Goal: Task Accomplishment & Management: Manage account settings

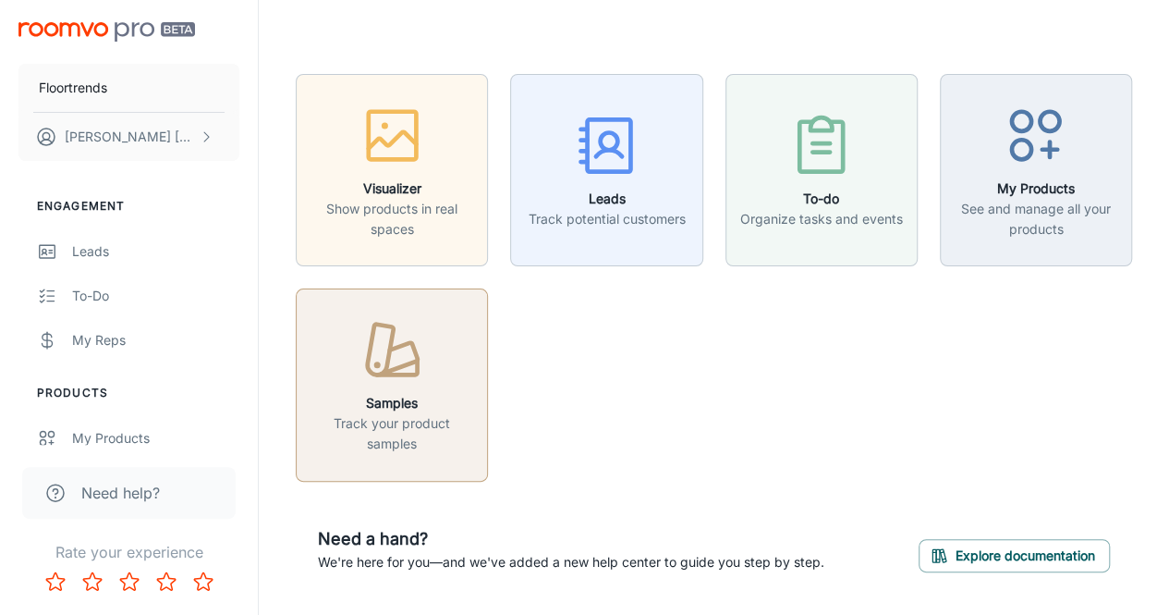
scroll to position [53, 0]
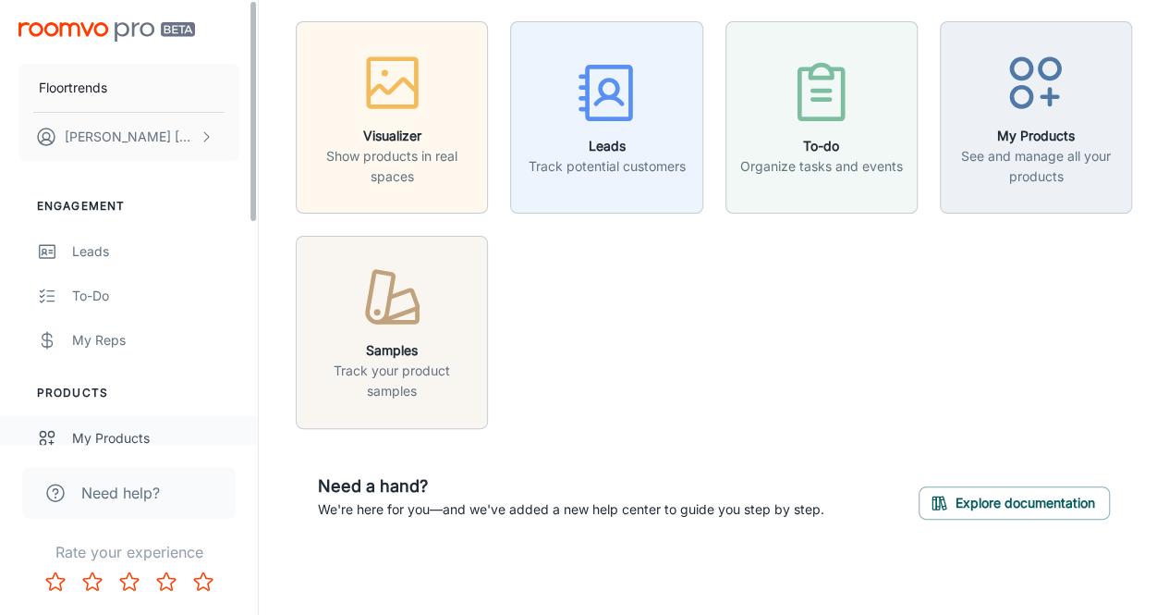
click at [100, 426] on link "My Products" at bounding box center [129, 438] width 258 height 44
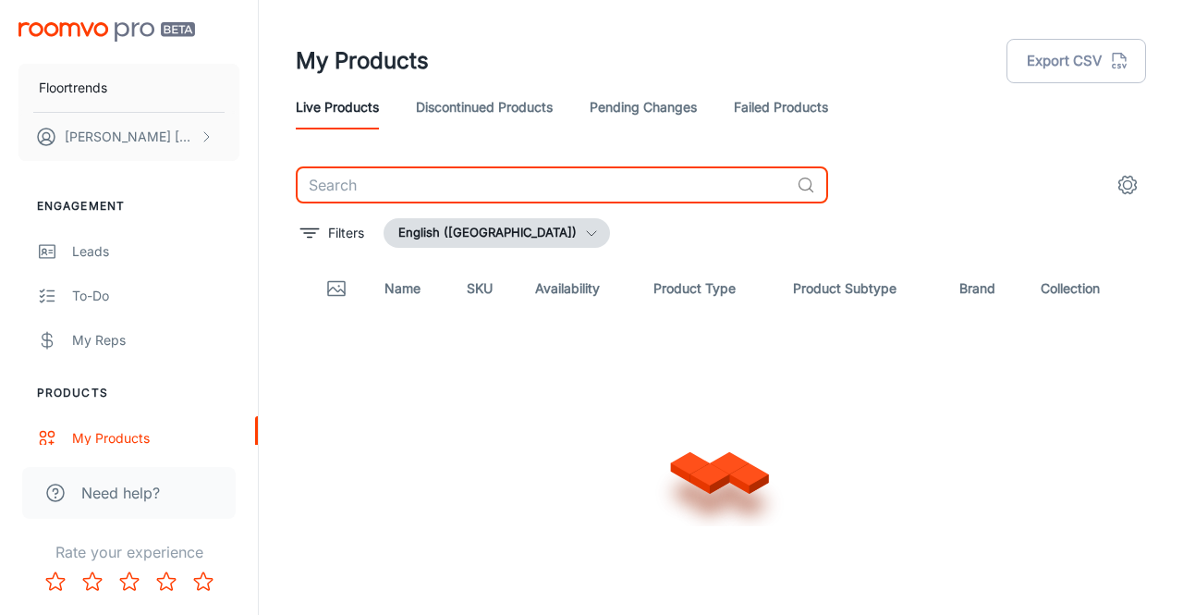
click at [342, 188] on input "text" at bounding box center [543, 184] width 494 height 37
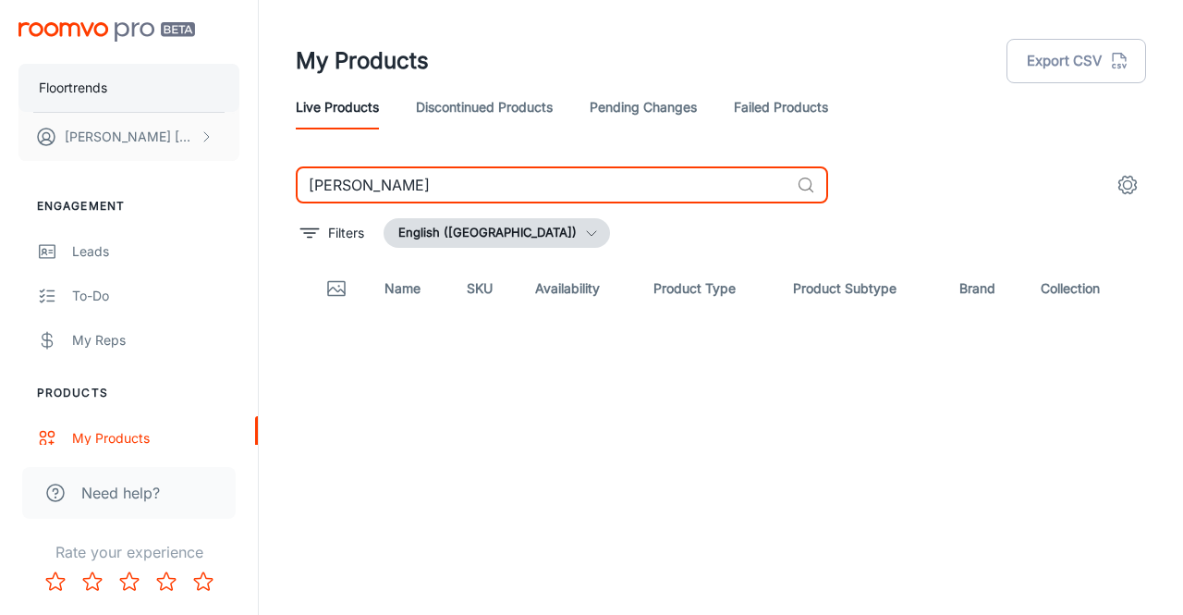
type input "karnde"
click at [76, 84] on p "Floortrends" at bounding box center [73, 88] width 68 height 20
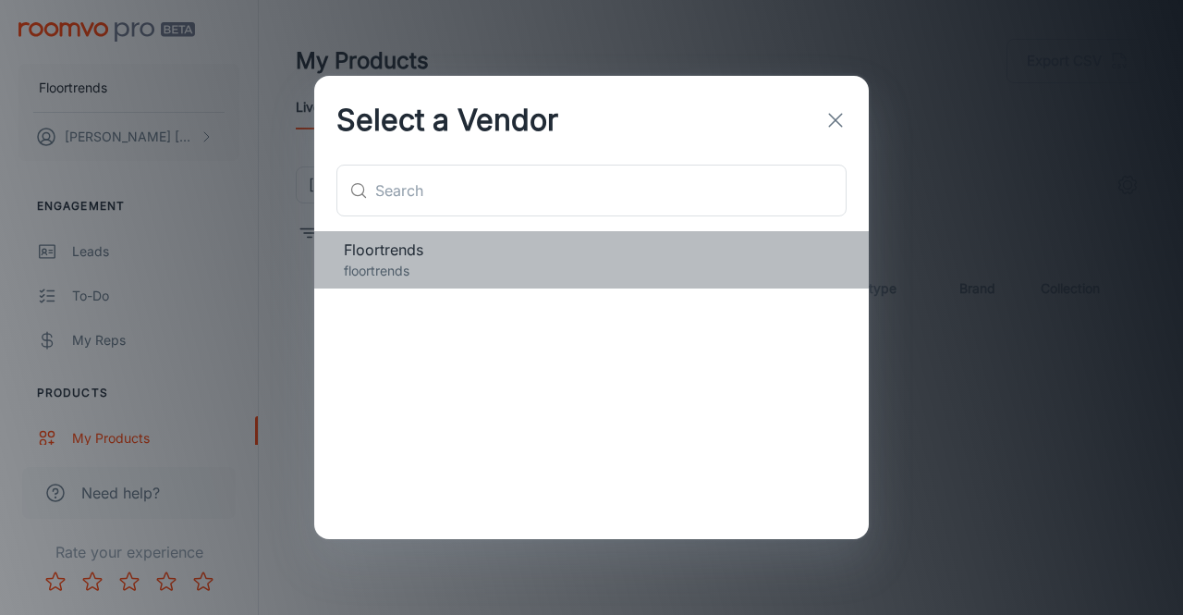
click at [471, 266] on p "floortrends" at bounding box center [591, 271] width 495 height 20
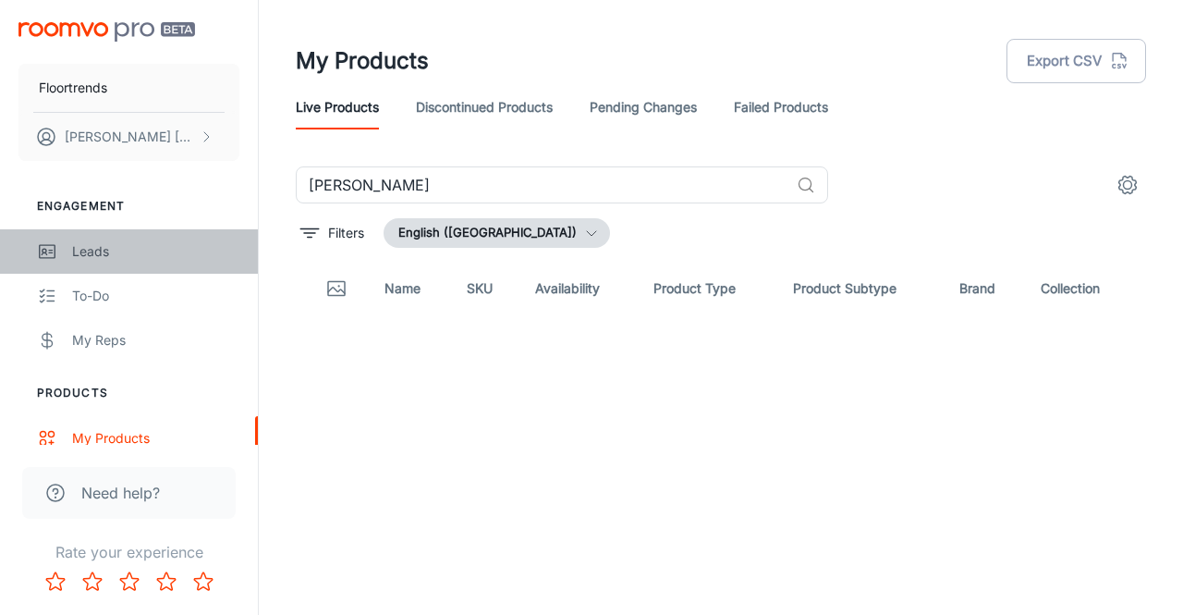
click at [93, 252] on div "Leads" at bounding box center [155, 251] width 167 height 20
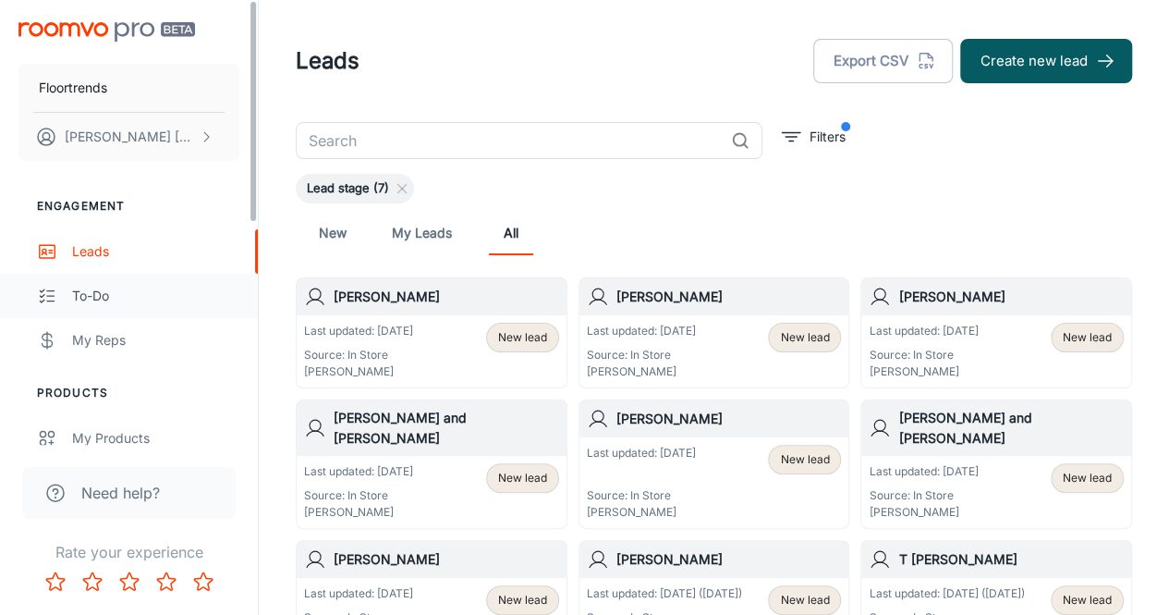
click at [100, 286] on div "To-do" at bounding box center [155, 296] width 167 height 20
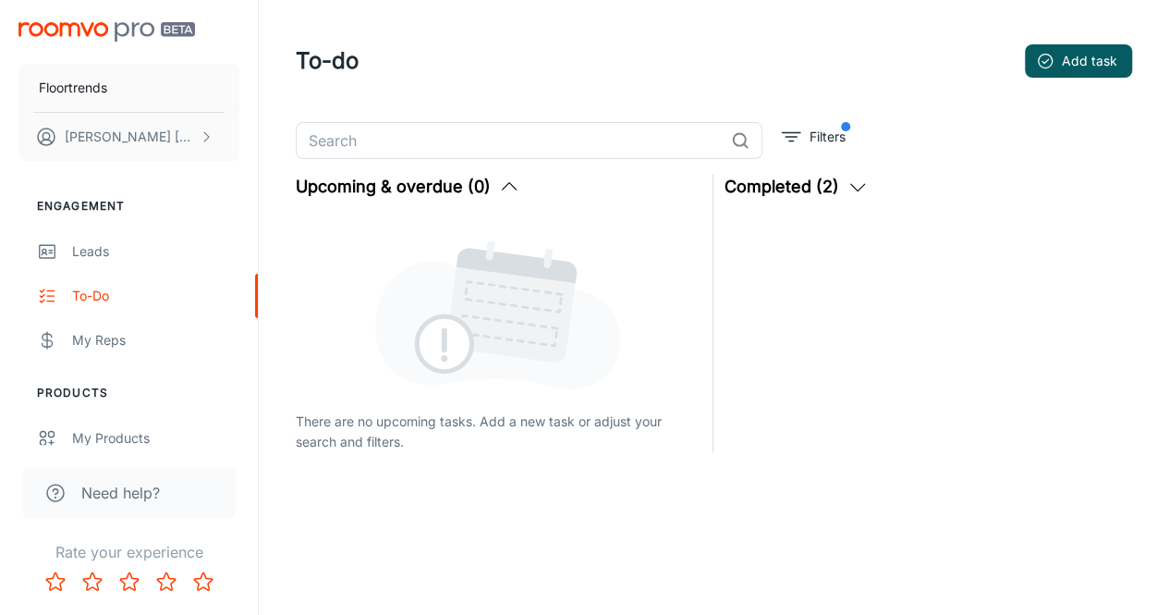
click at [67, 19] on div "Floortrends Adam Arscott" at bounding box center [129, 88] width 258 height 176
click at [100, 138] on p "Adam Arscott" at bounding box center [130, 137] width 130 height 20
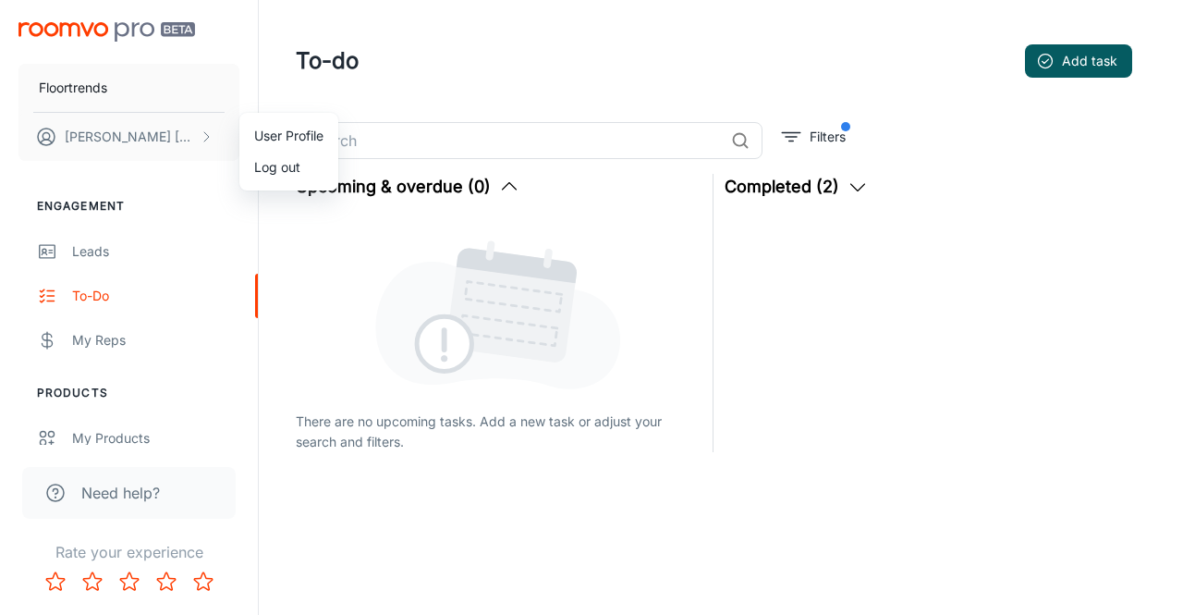
click at [116, 258] on div at bounding box center [591, 307] width 1183 height 615
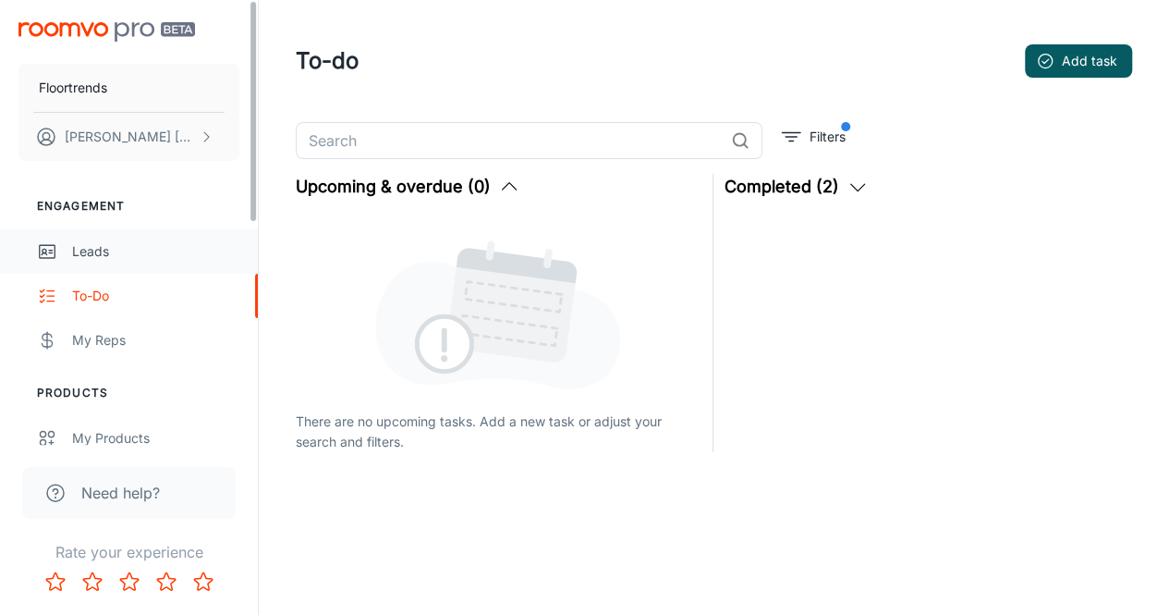
click at [96, 255] on div "Leads" at bounding box center [155, 251] width 167 height 20
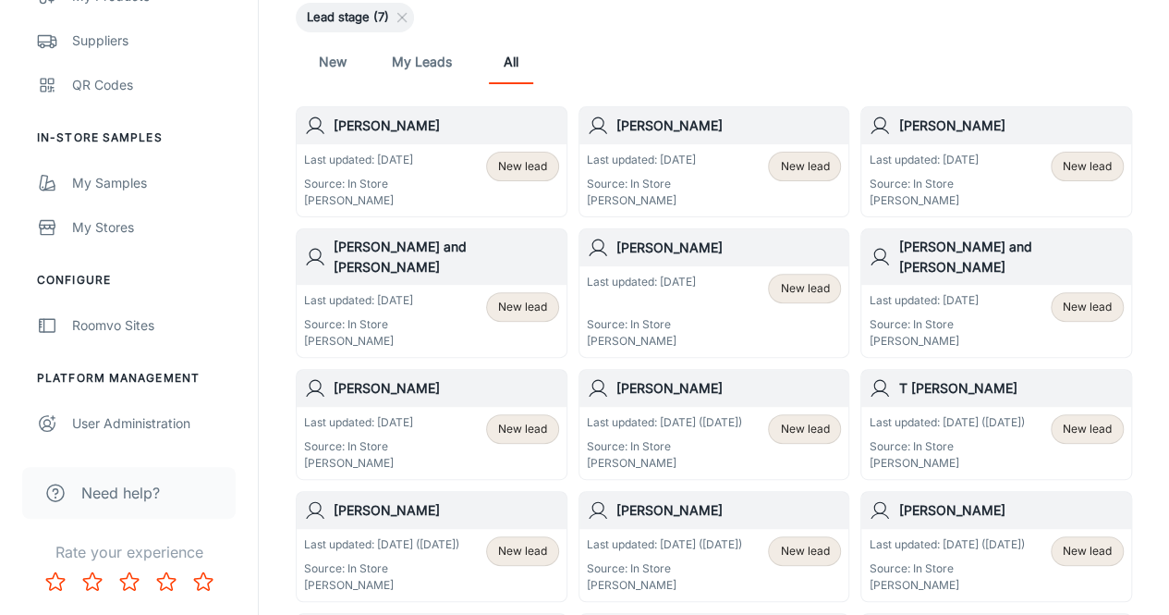
scroll to position [172, 0]
click at [134, 188] on div "My Samples" at bounding box center [155, 183] width 167 height 20
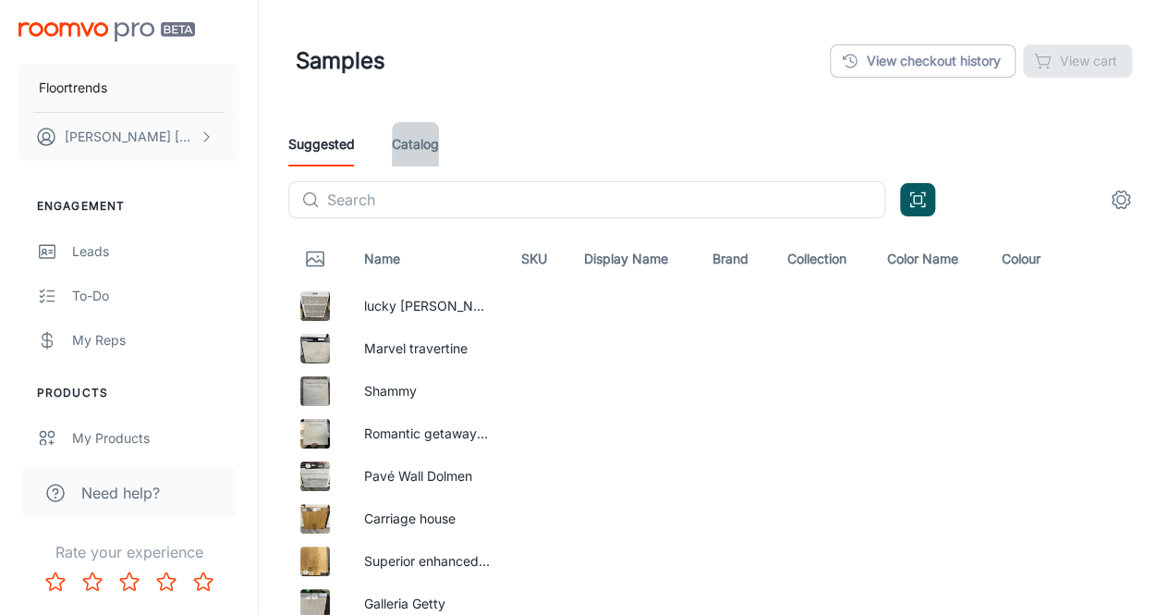
click at [417, 146] on link "Catalog" at bounding box center [415, 144] width 47 height 44
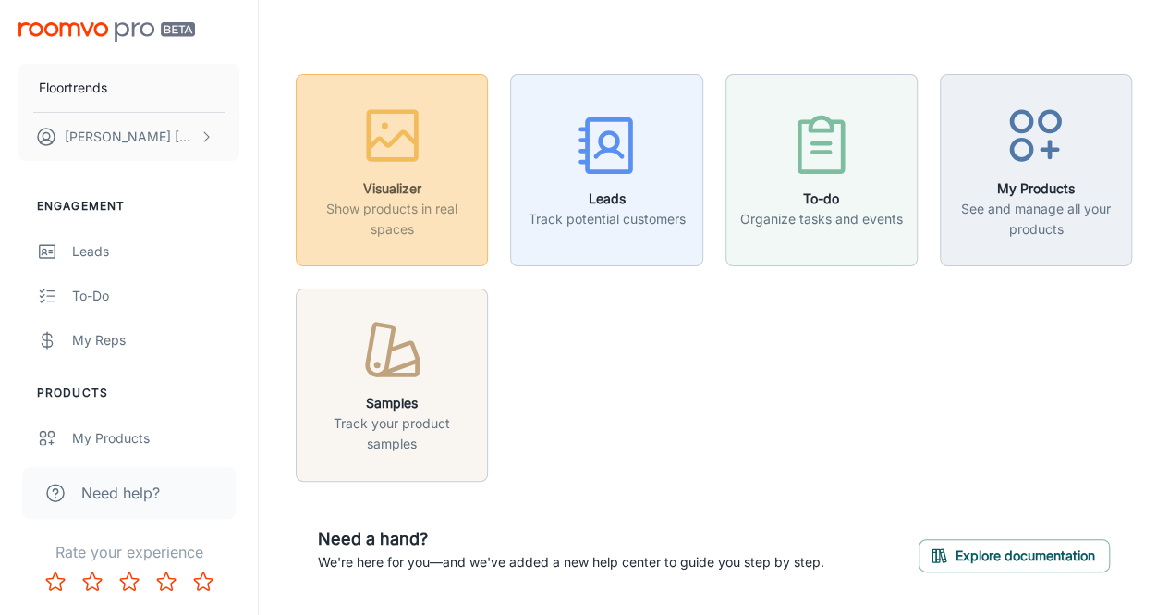
click at [398, 156] on icon "button" at bounding box center [392, 135] width 69 height 69
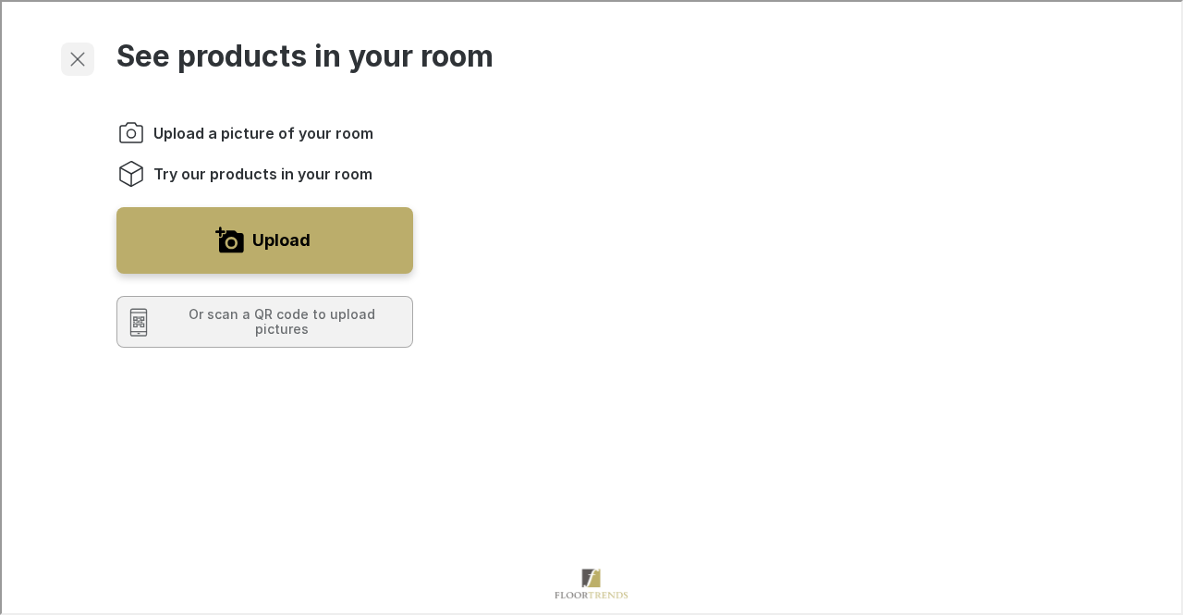
click at [78, 48] on icon "Exit visualizer" at bounding box center [76, 57] width 22 height 22
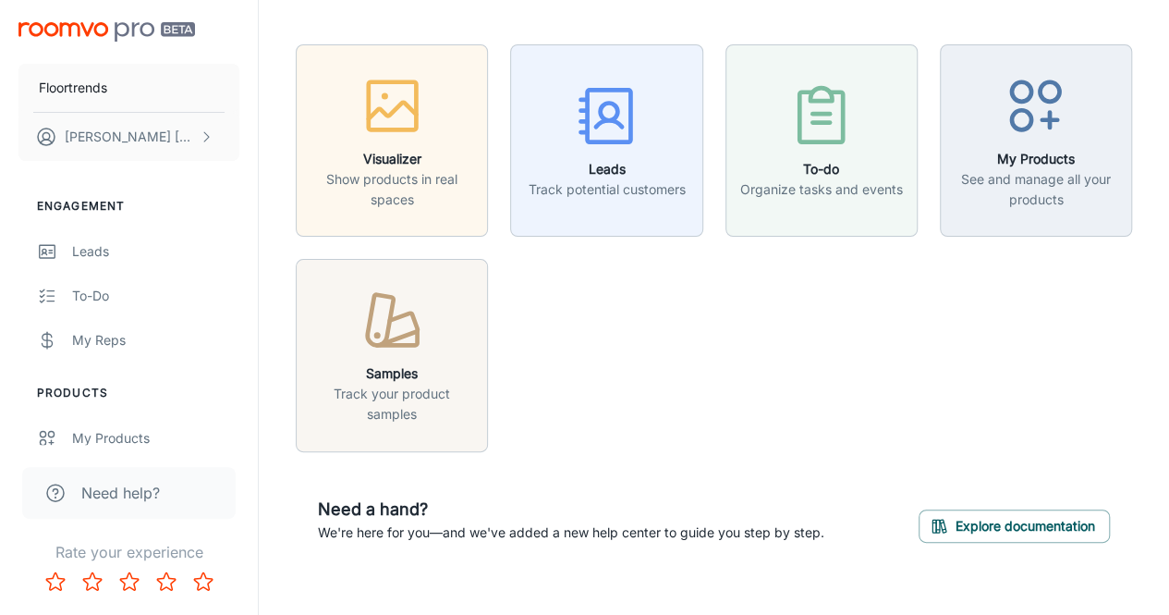
scroll to position [31, 0]
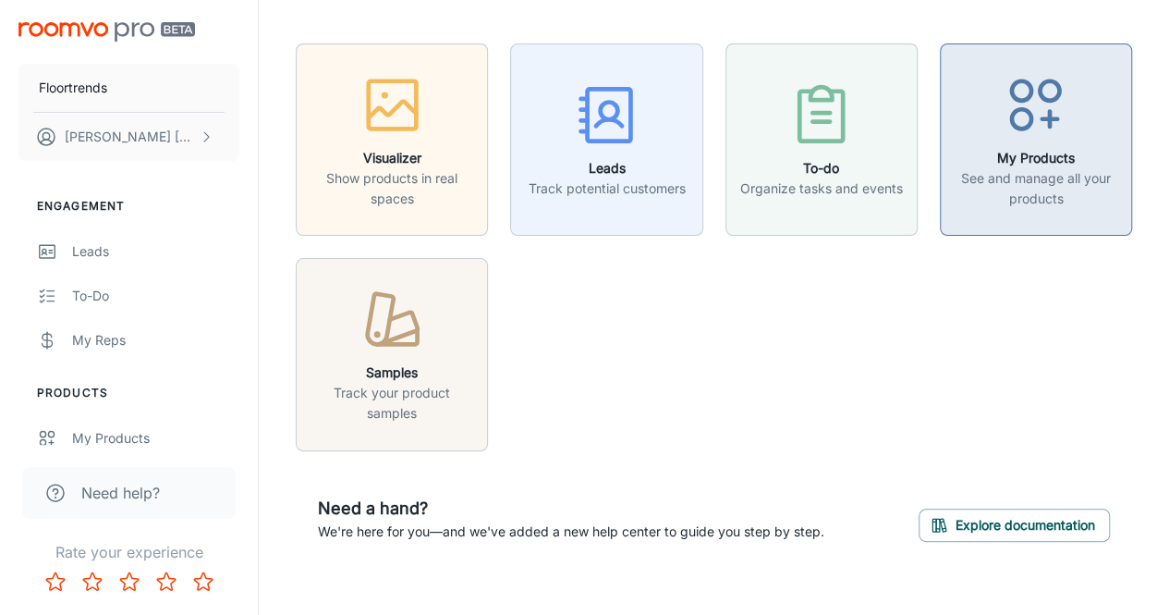
click at [1048, 141] on div "button" at bounding box center [1036, 108] width 168 height 77
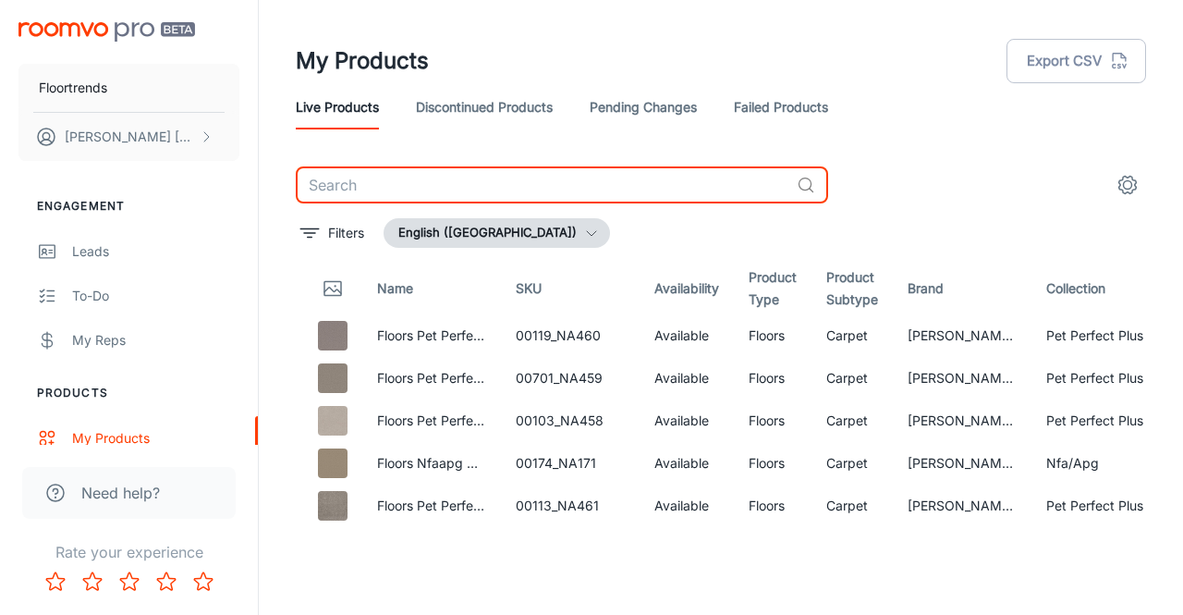
click at [499, 190] on input "text" at bounding box center [543, 184] width 494 height 37
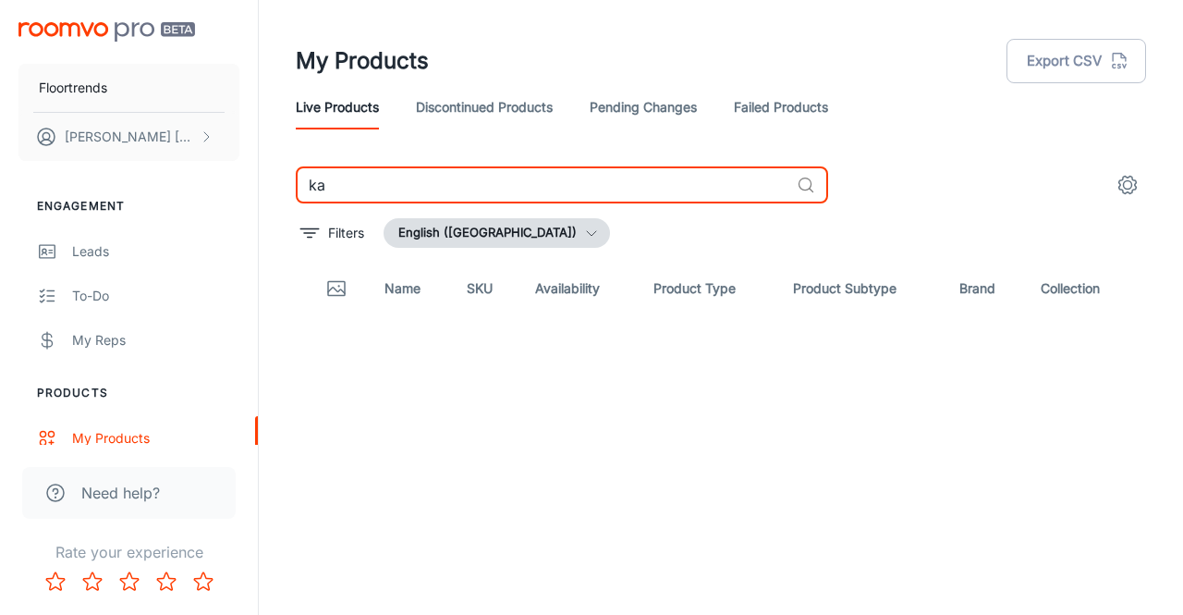
type input "k"
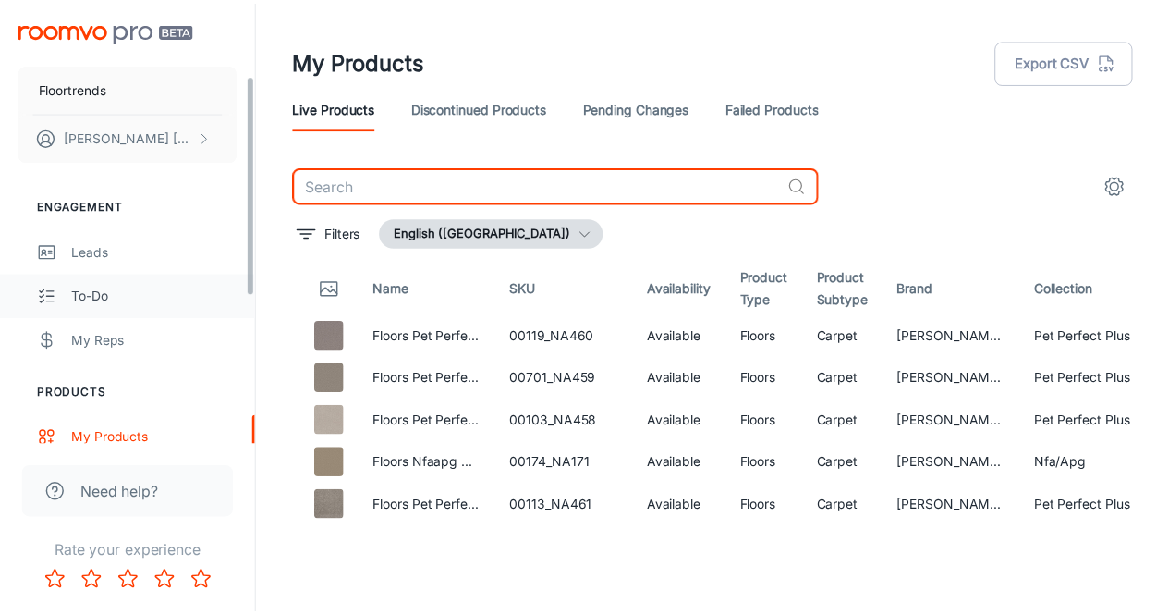
scroll to position [442, 0]
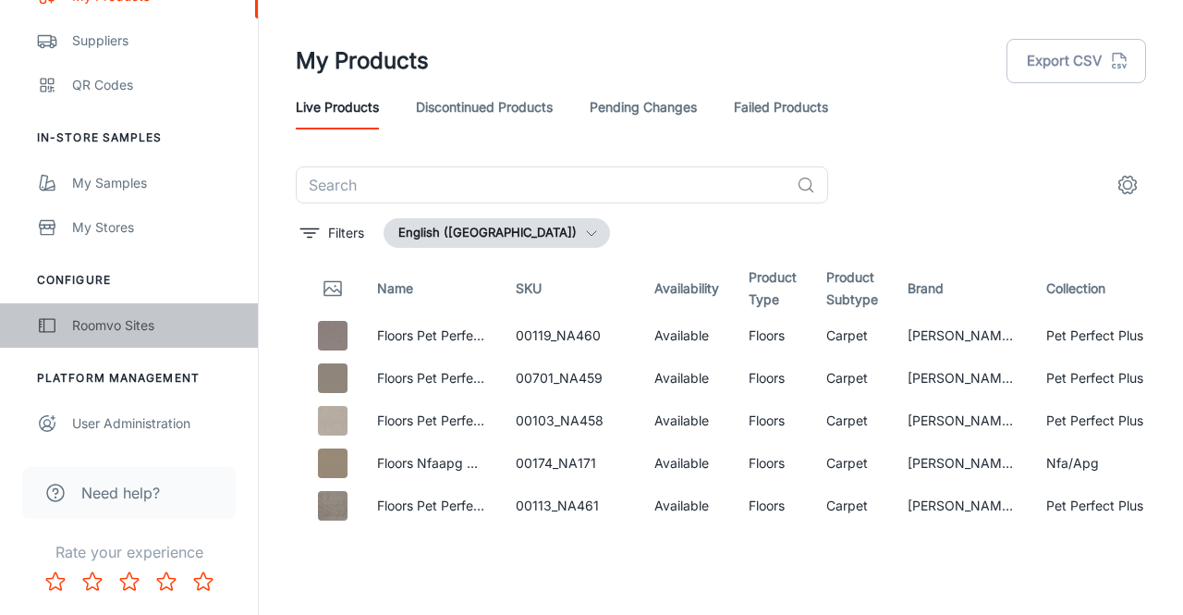
click at [85, 334] on div "Roomvo Sites" at bounding box center [155, 325] width 167 height 20
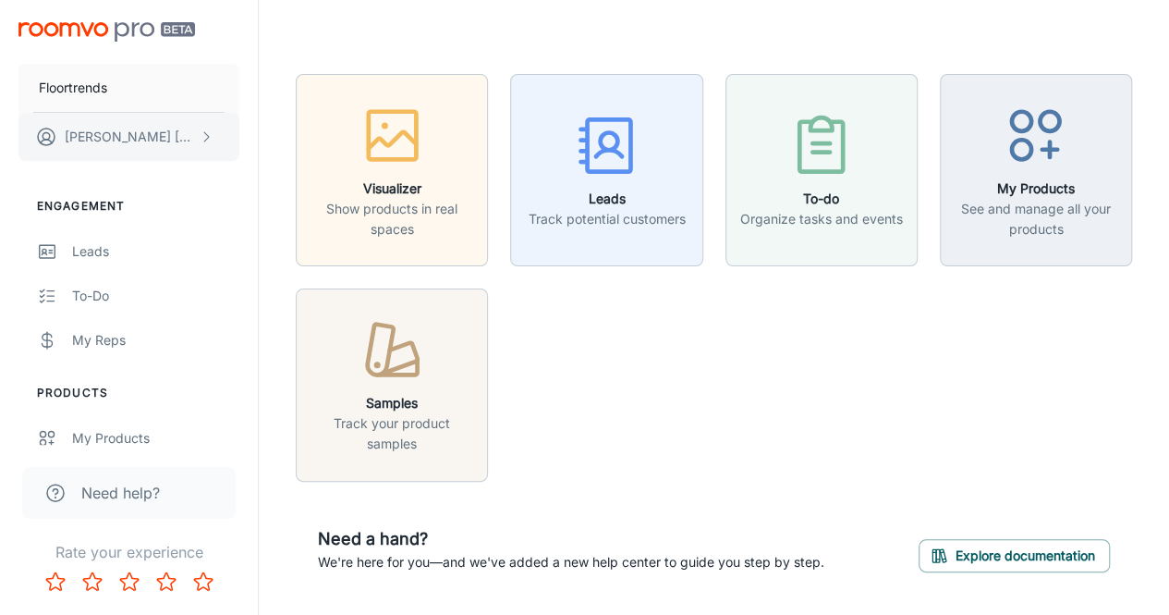
click at [91, 132] on p "[PERSON_NAME]" at bounding box center [130, 137] width 130 height 20
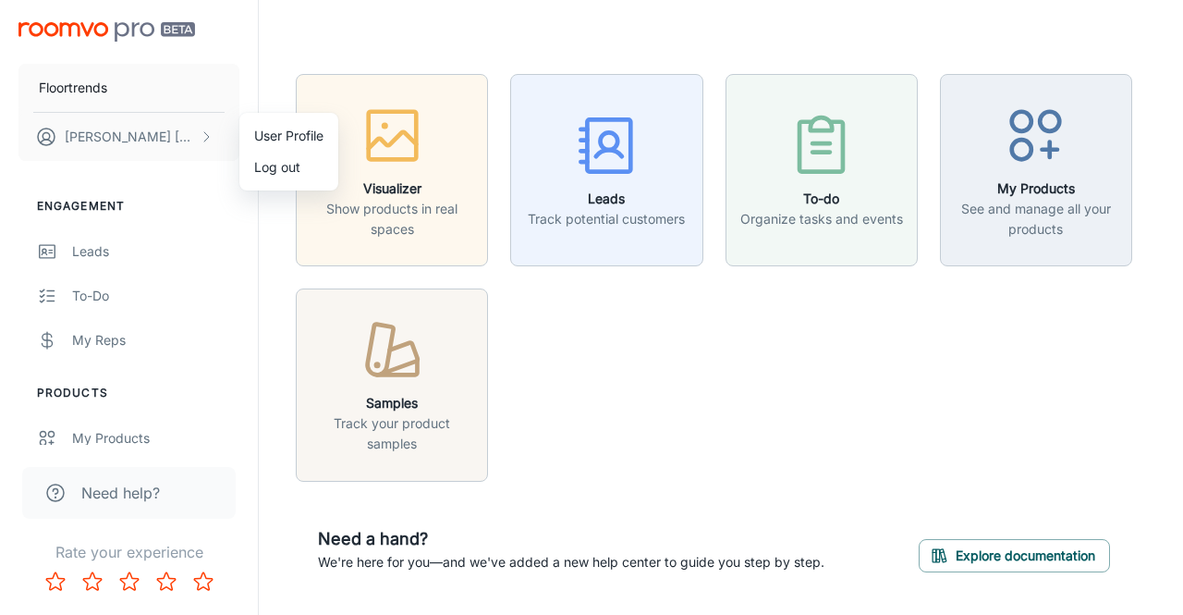
click at [91, 133] on div at bounding box center [591, 307] width 1183 height 615
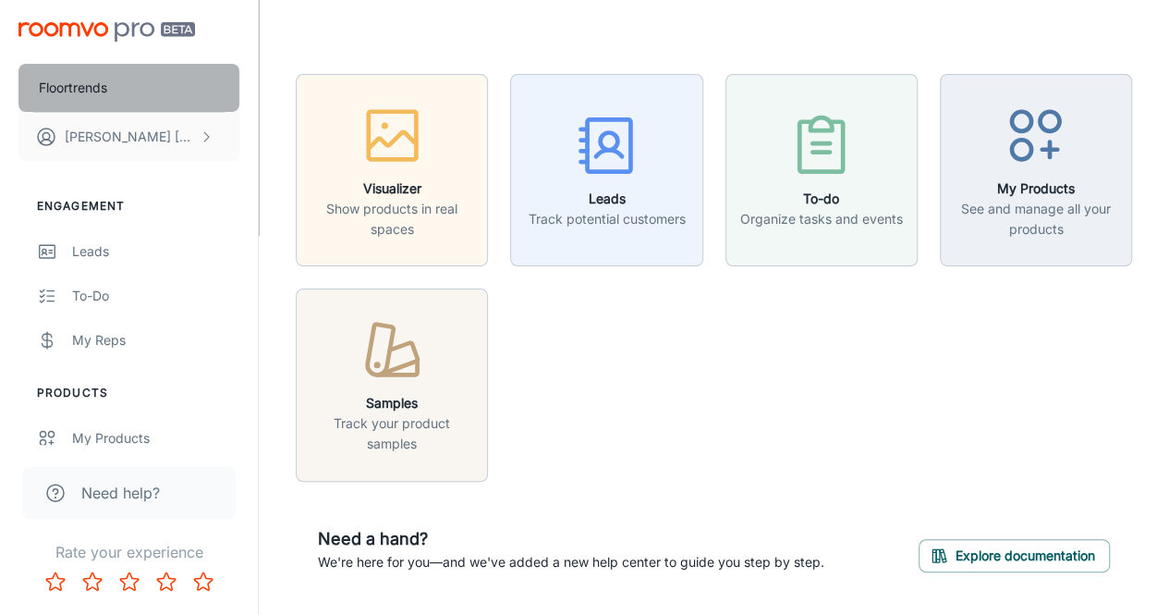
click at [92, 77] on button "Floortrends" at bounding box center [128, 88] width 221 height 48
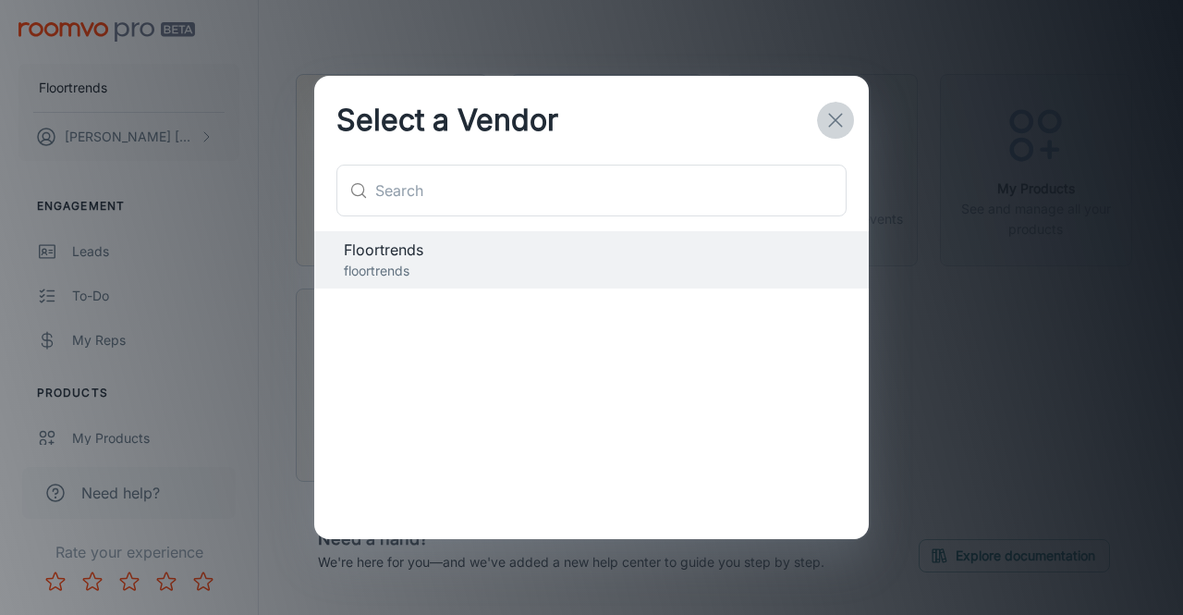
click at [836, 116] on icon "button" at bounding box center [835, 120] width 22 height 22
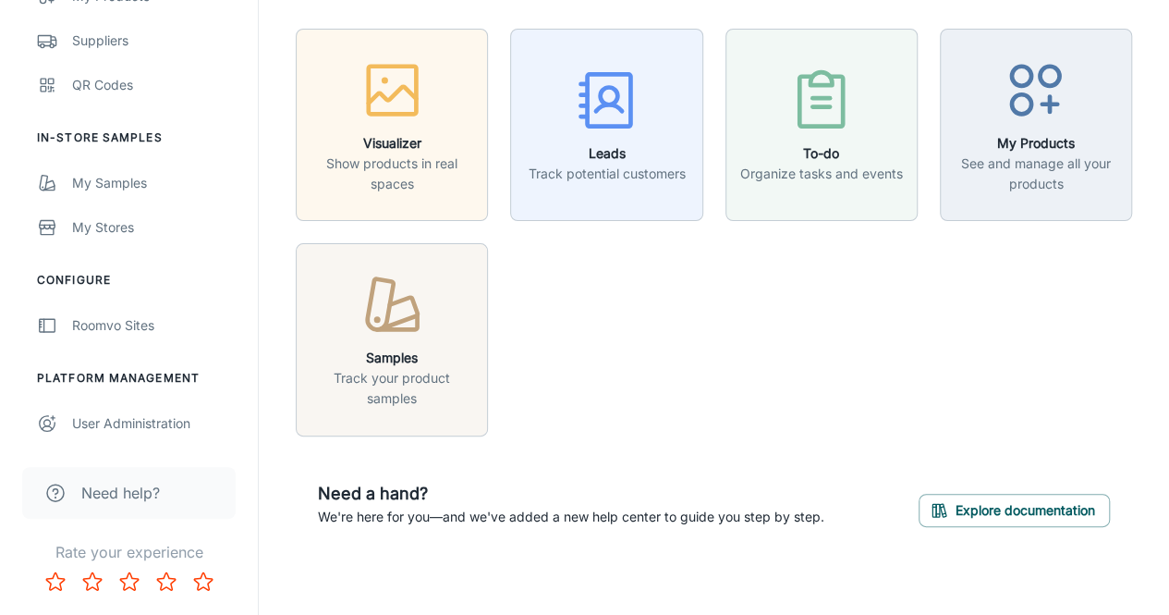
scroll to position [53, 0]
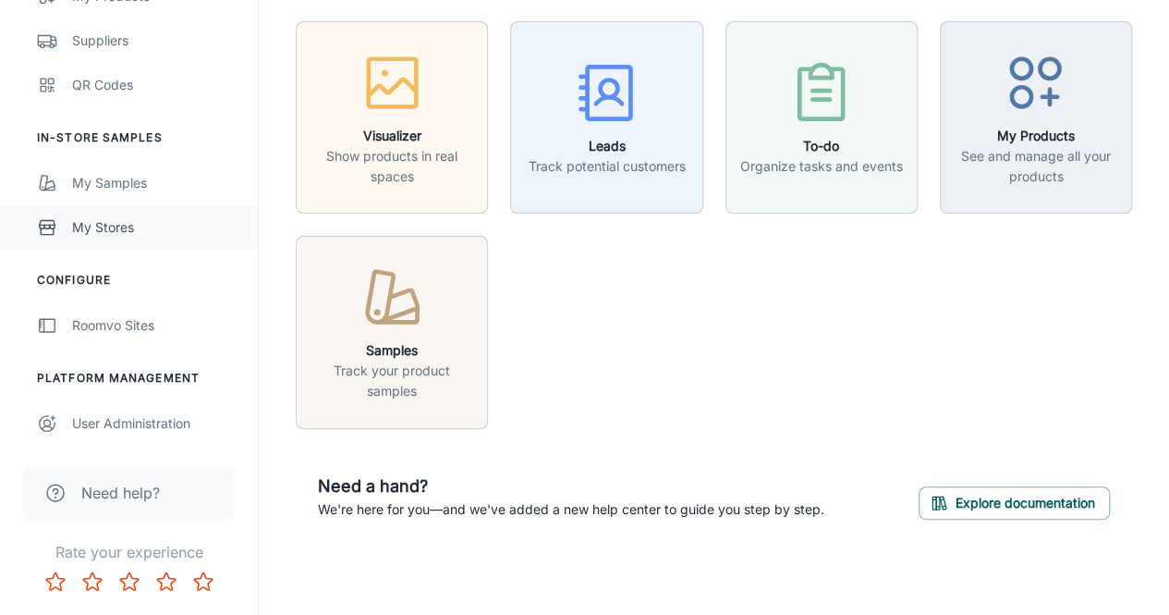
click at [101, 239] on link "My Stores" at bounding box center [129, 227] width 258 height 44
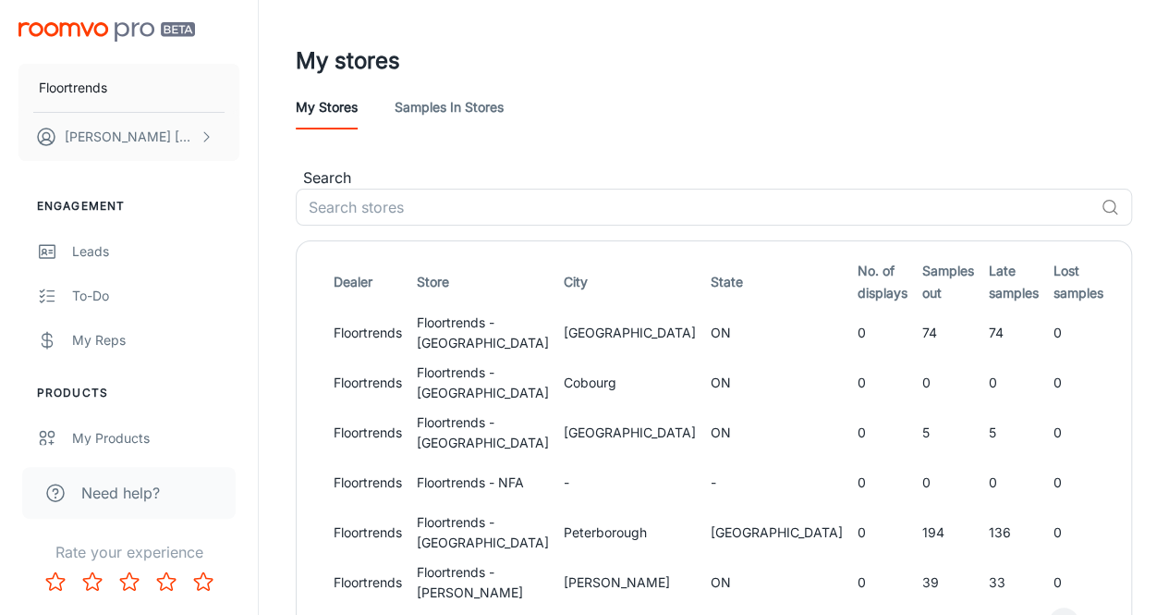
click at [54, 31] on img "scrollable content" at bounding box center [106, 31] width 177 height 19
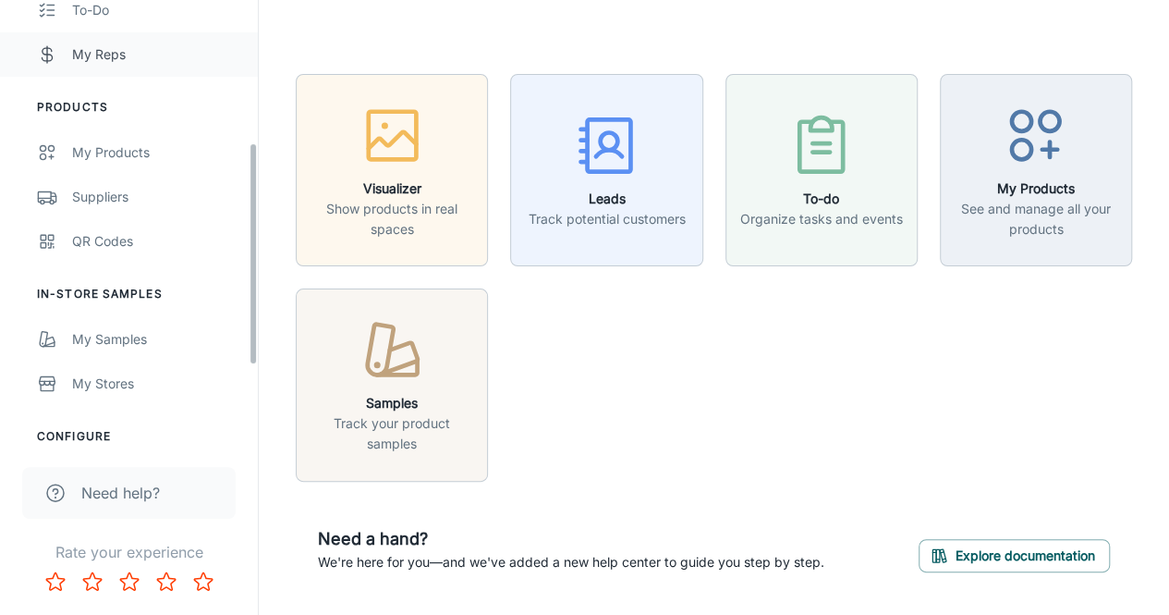
scroll to position [442, 0]
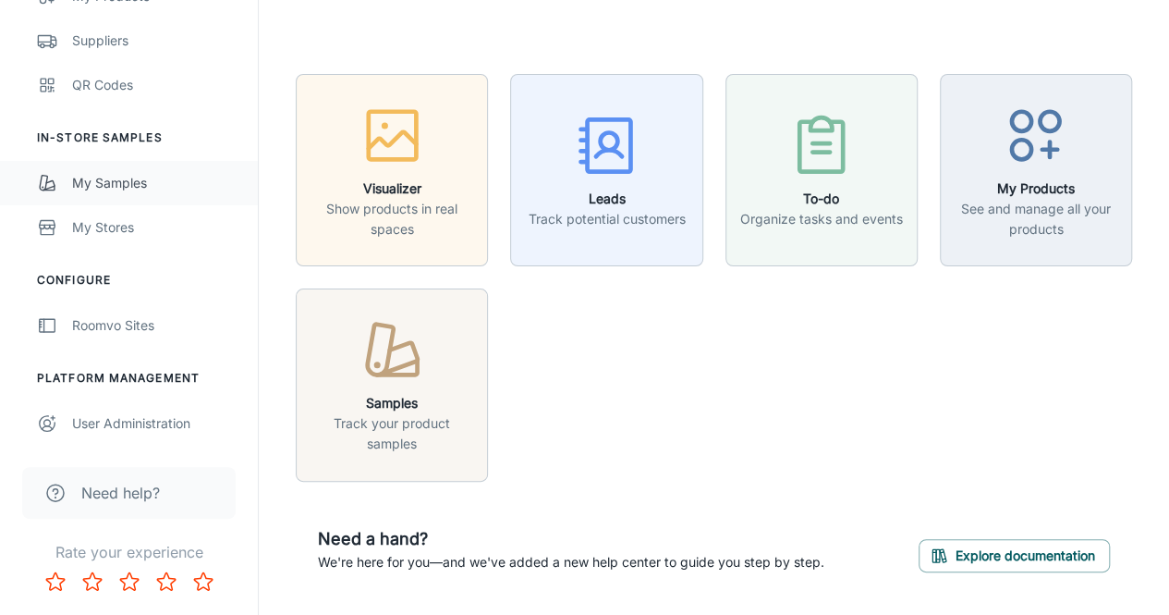
click at [118, 187] on div "My Samples" at bounding box center [155, 183] width 167 height 20
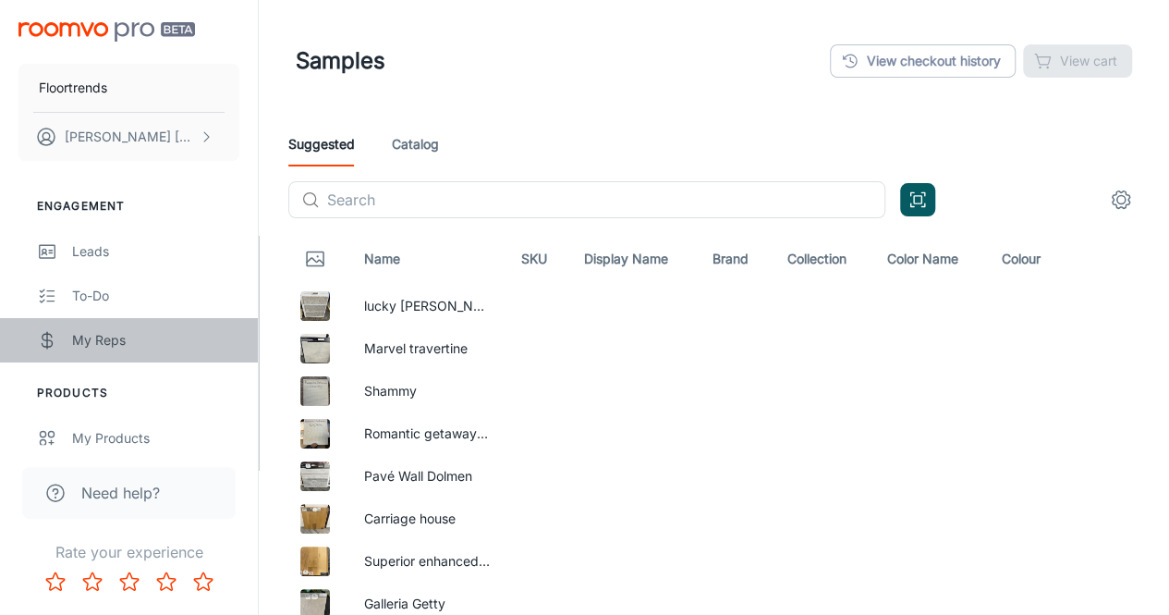
click at [87, 338] on div "My Reps" at bounding box center [155, 340] width 167 height 20
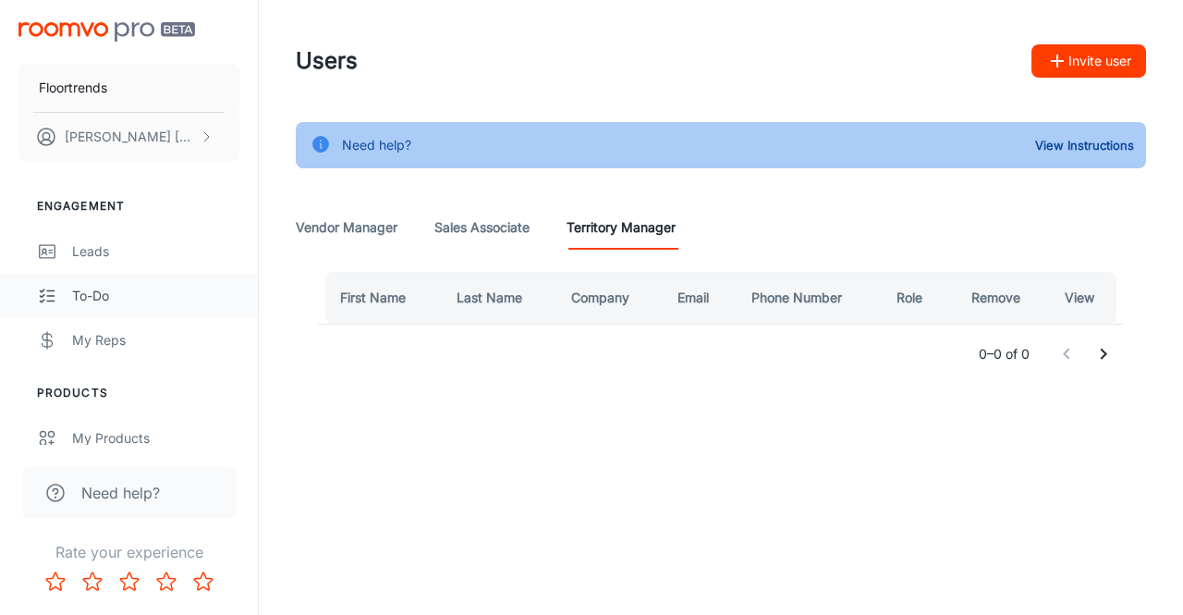
click at [95, 295] on div "To-do" at bounding box center [155, 296] width 167 height 20
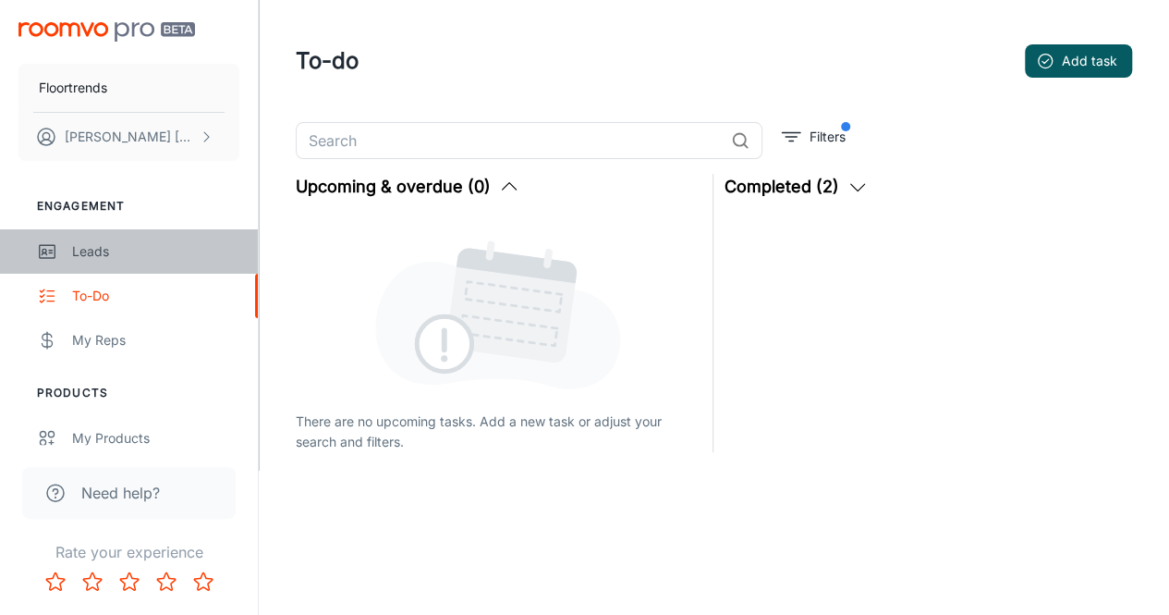
click at [92, 230] on link "Leads" at bounding box center [129, 251] width 258 height 44
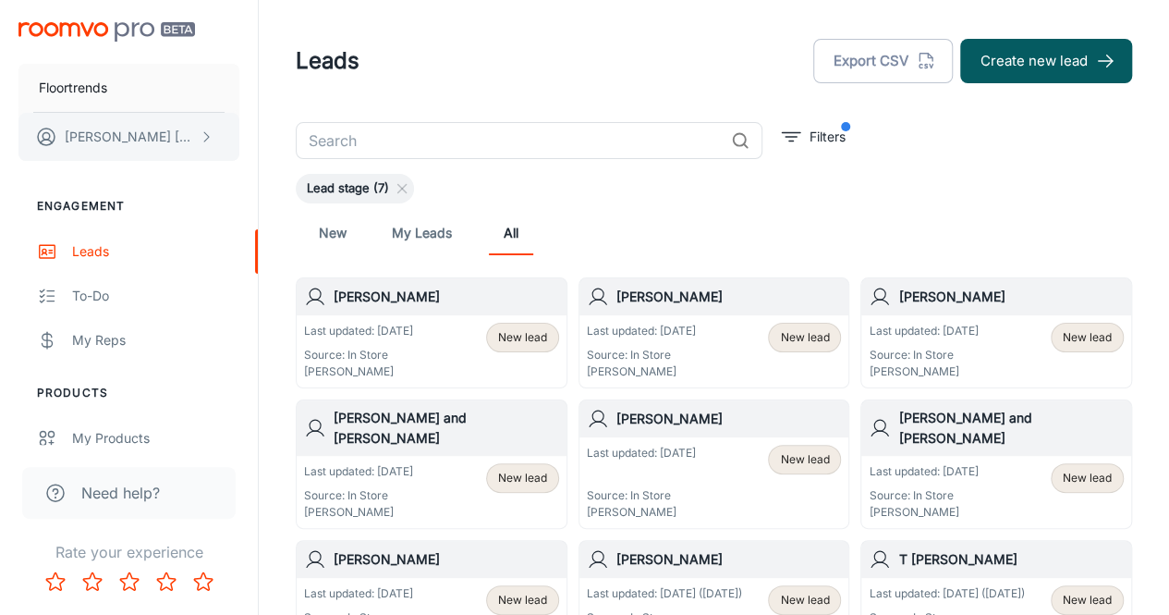
click at [104, 136] on p "Adam Arscott" at bounding box center [130, 137] width 130 height 20
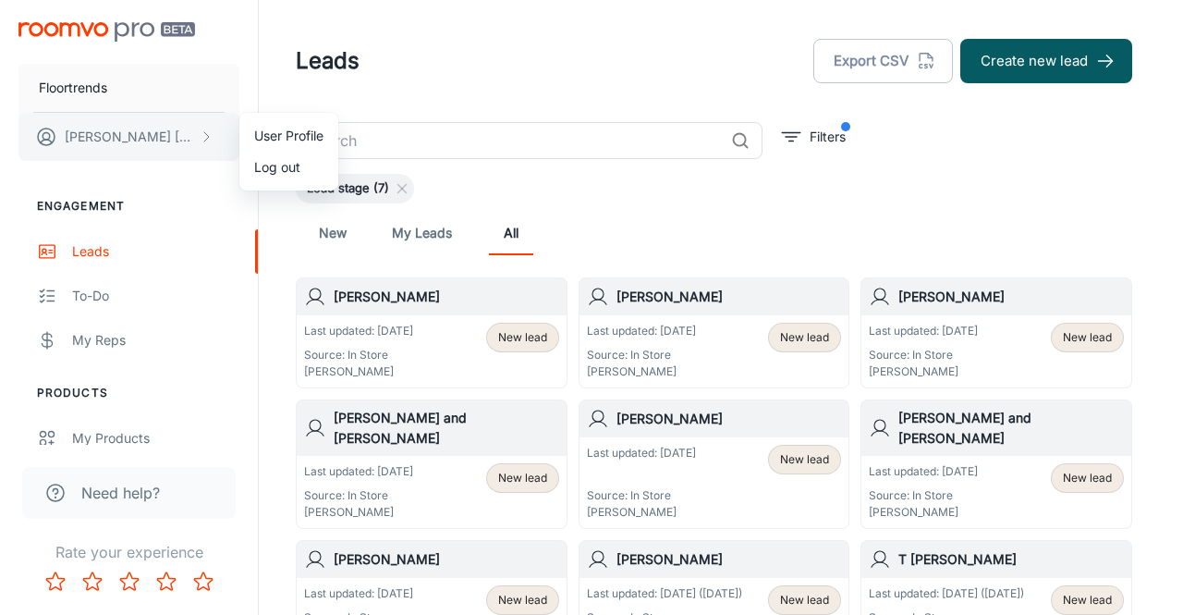
click at [104, 136] on div at bounding box center [591, 307] width 1183 height 615
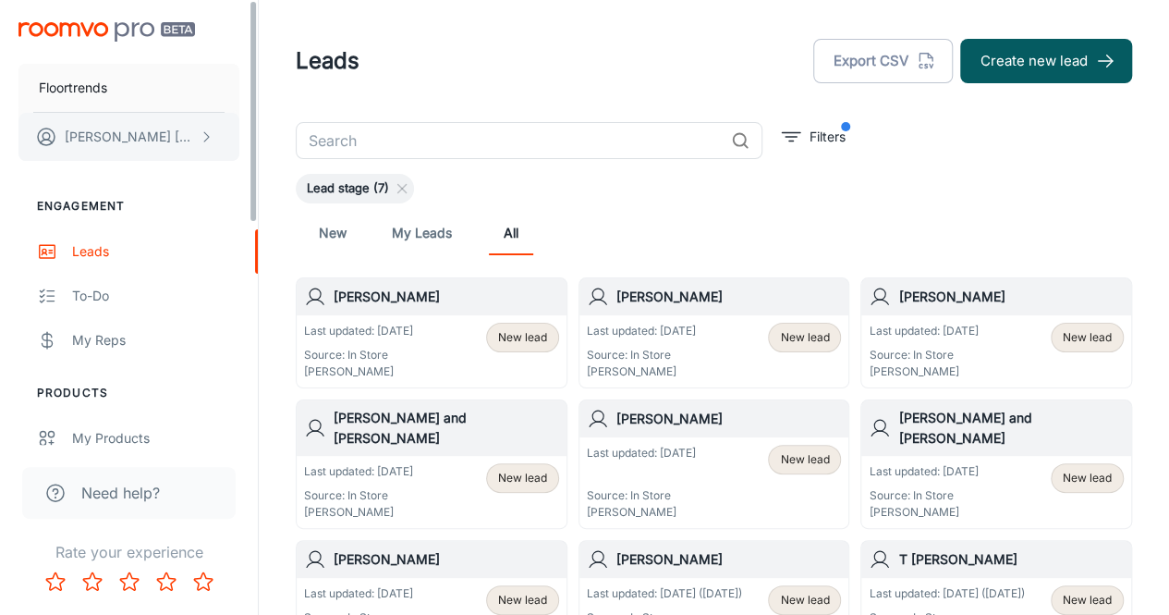
click at [104, 136] on p "Adam Arscott" at bounding box center [130, 137] width 130 height 20
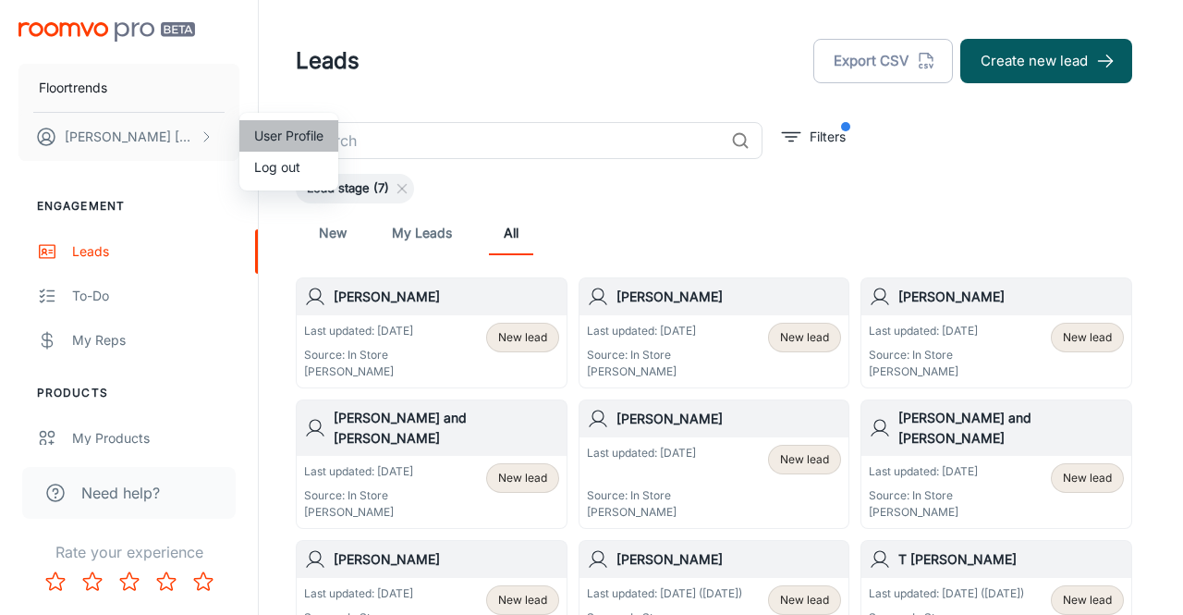
click at [292, 131] on li "User Profile" at bounding box center [288, 135] width 99 height 31
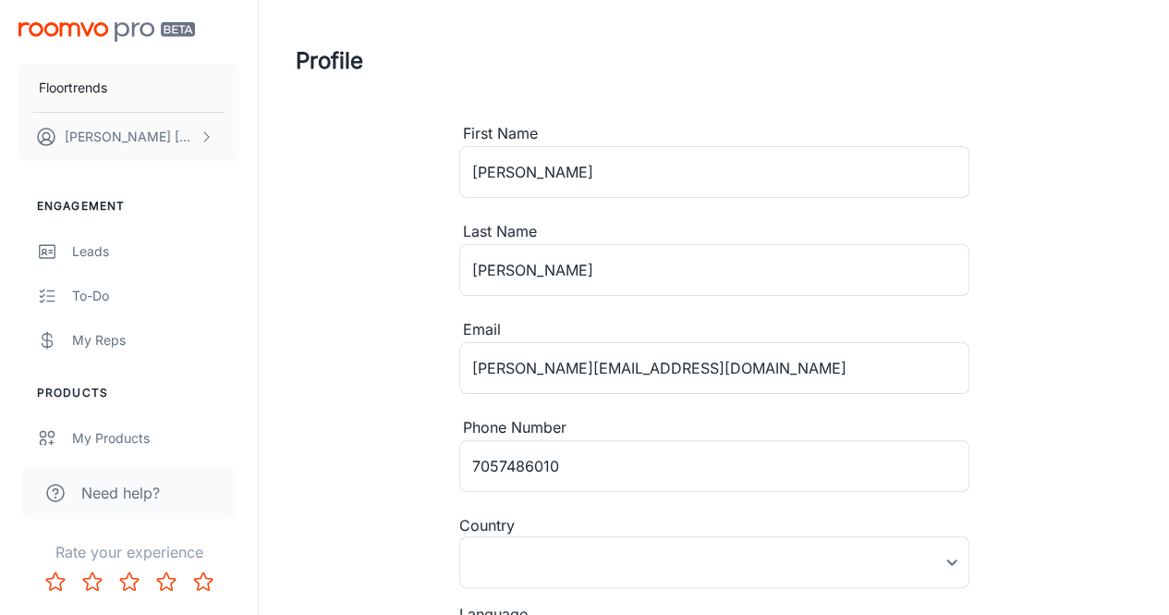
type input "Canada"
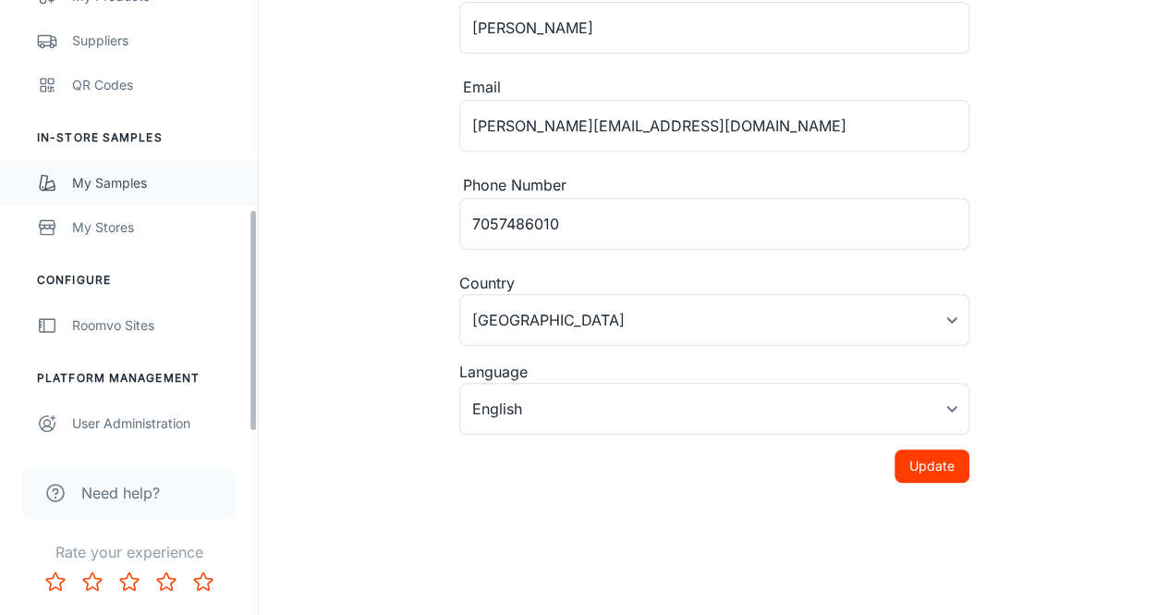
scroll to position [417, 0]
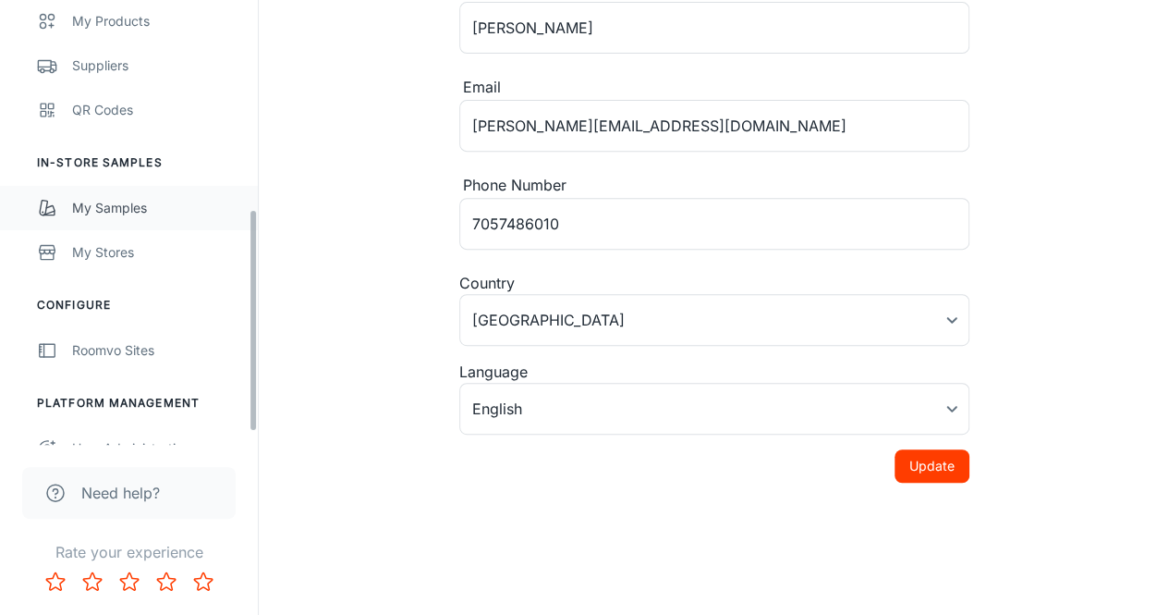
click at [131, 204] on div "My Samples" at bounding box center [155, 208] width 167 height 20
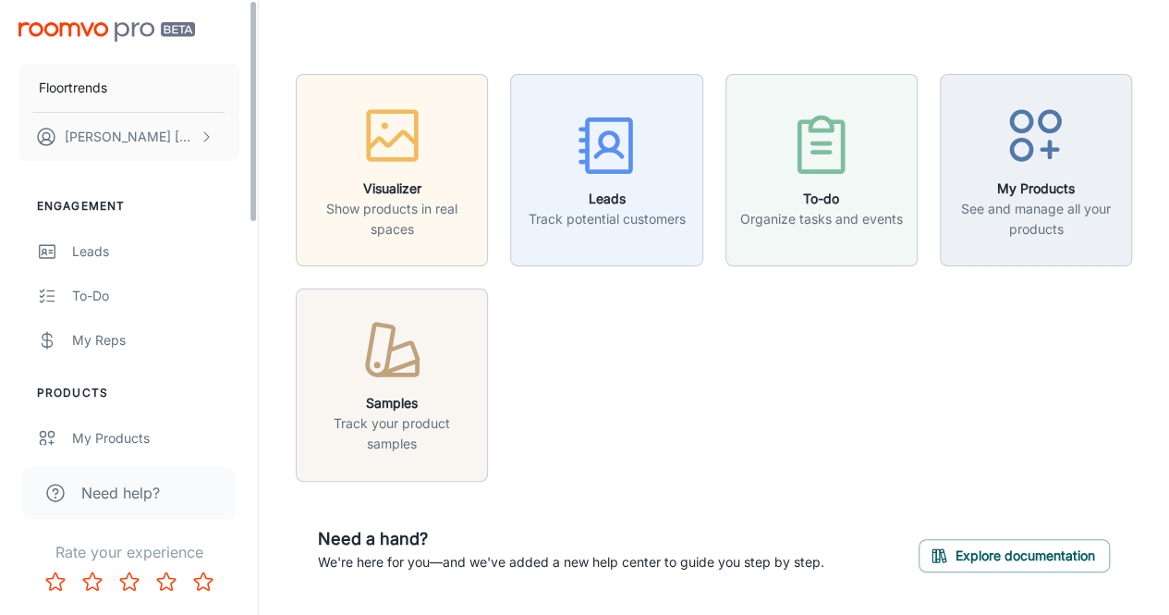
click at [114, 32] on img "scrollable content" at bounding box center [106, 31] width 177 height 19
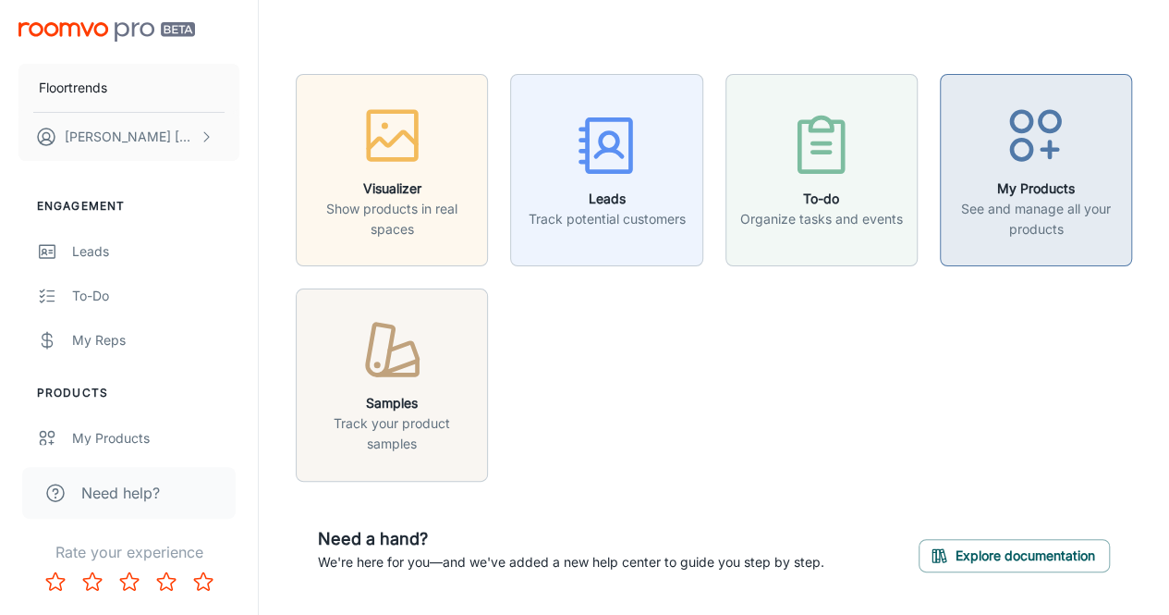
click at [1014, 210] on p "See and manage all your products" at bounding box center [1036, 219] width 168 height 41
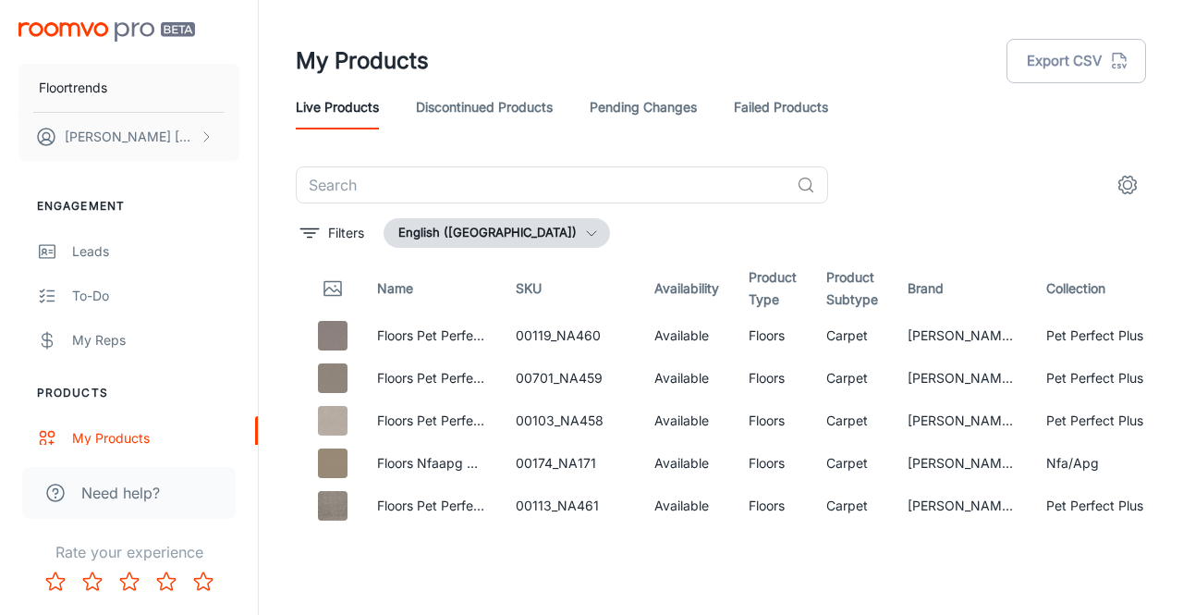
click at [1130, 189] on icon "settings" at bounding box center [1128, 185] width 22 height 22
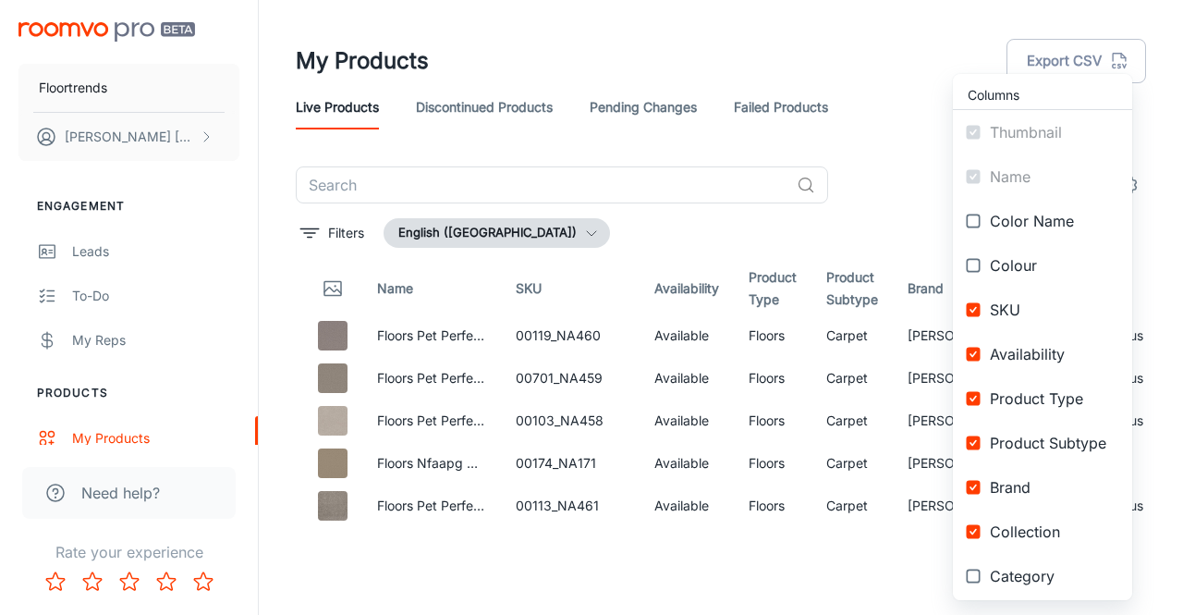
click at [1157, 198] on div at bounding box center [591, 307] width 1183 height 615
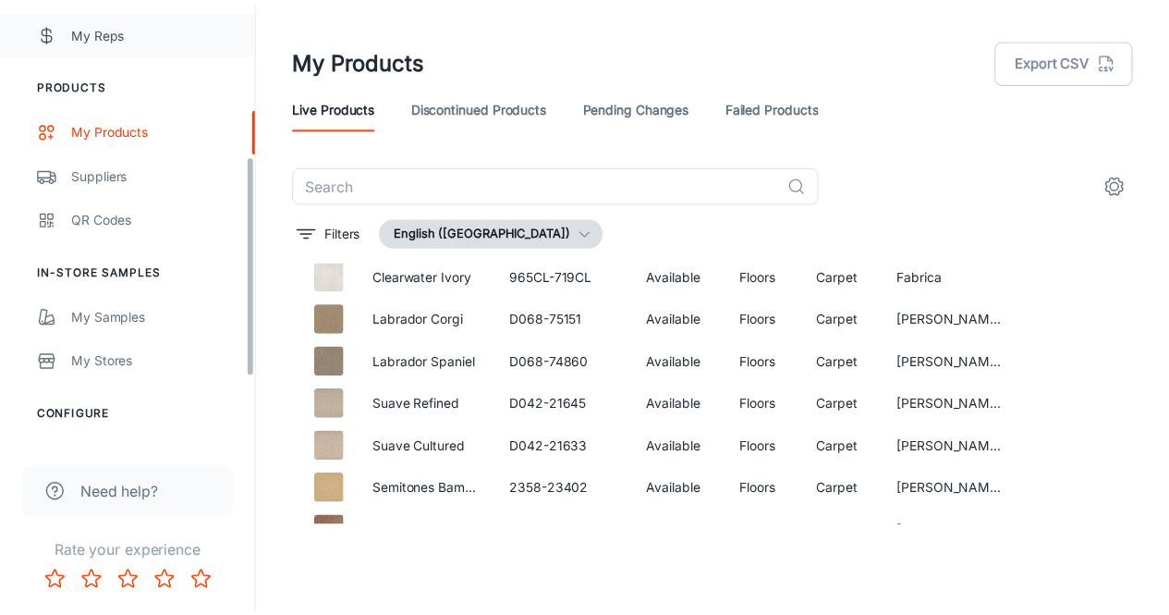
scroll to position [309, 0]
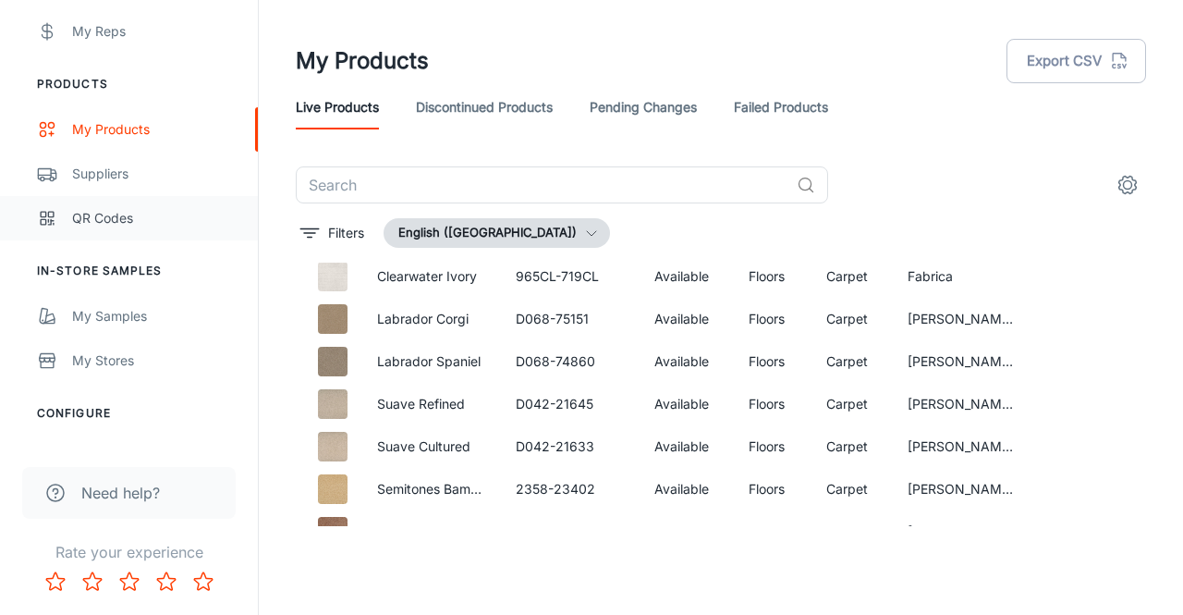
click at [96, 223] on div "QR Codes" at bounding box center [155, 218] width 167 height 20
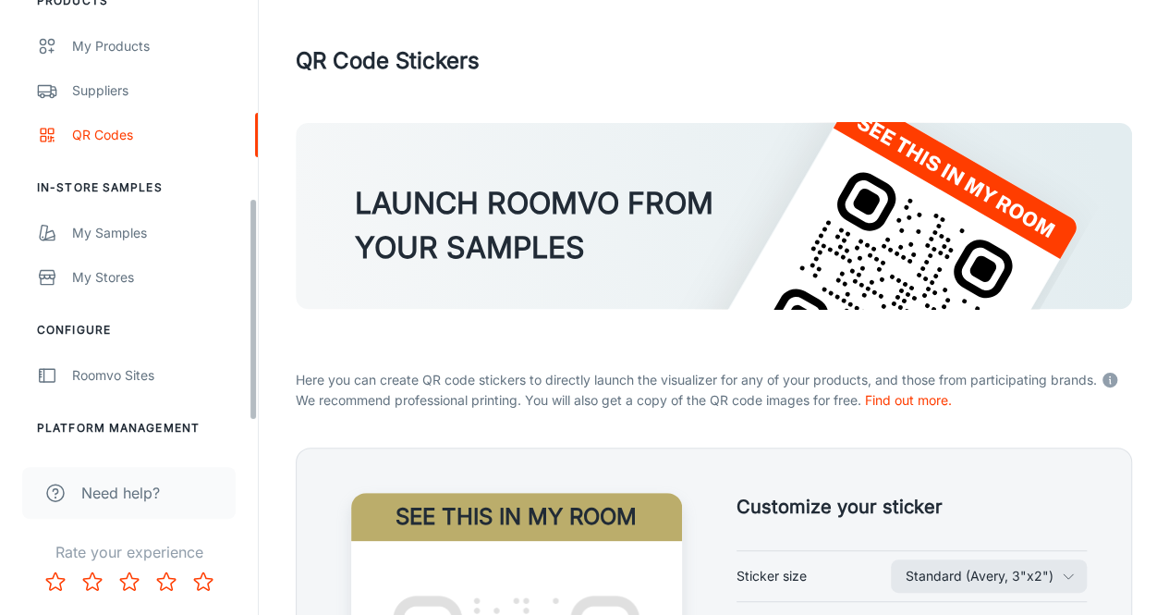
scroll to position [442, 0]
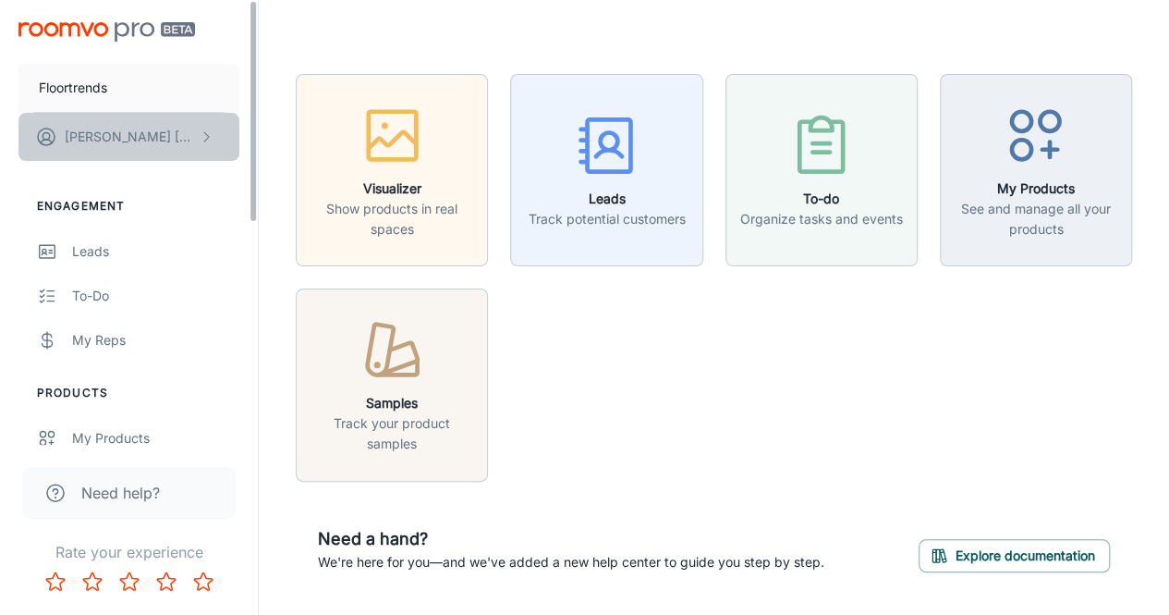
click at [135, 138] on p "[PERSON_NAME]" at bounding box center [130, 137] width 130 height 20
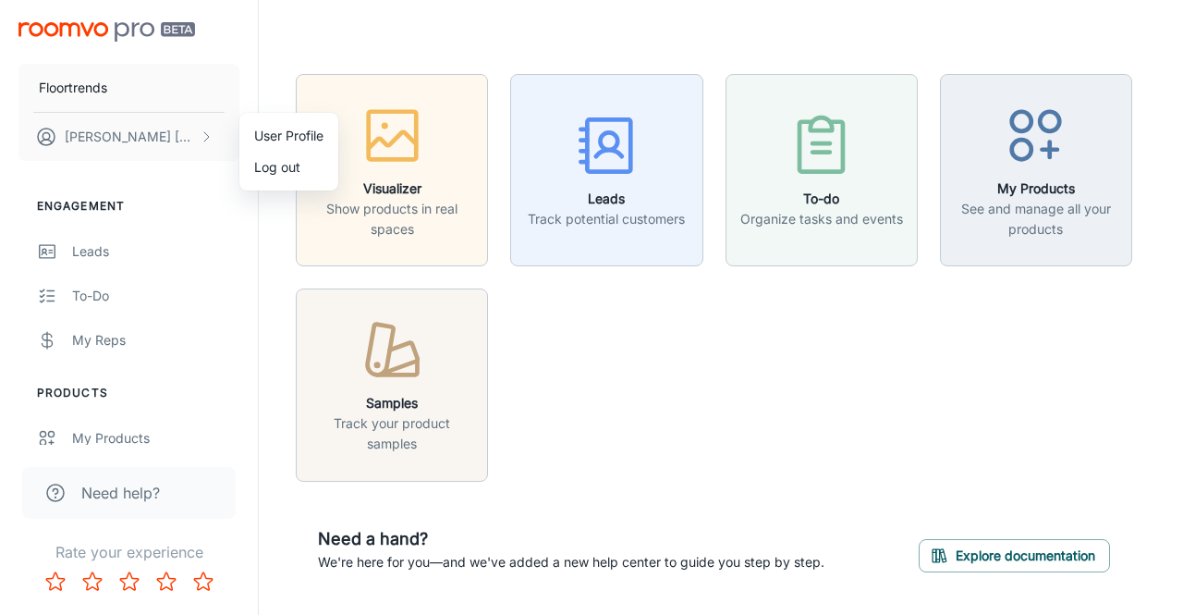
click at [282, 177] on li "Log out" at bounding box center [288, 167] width 99 height 31
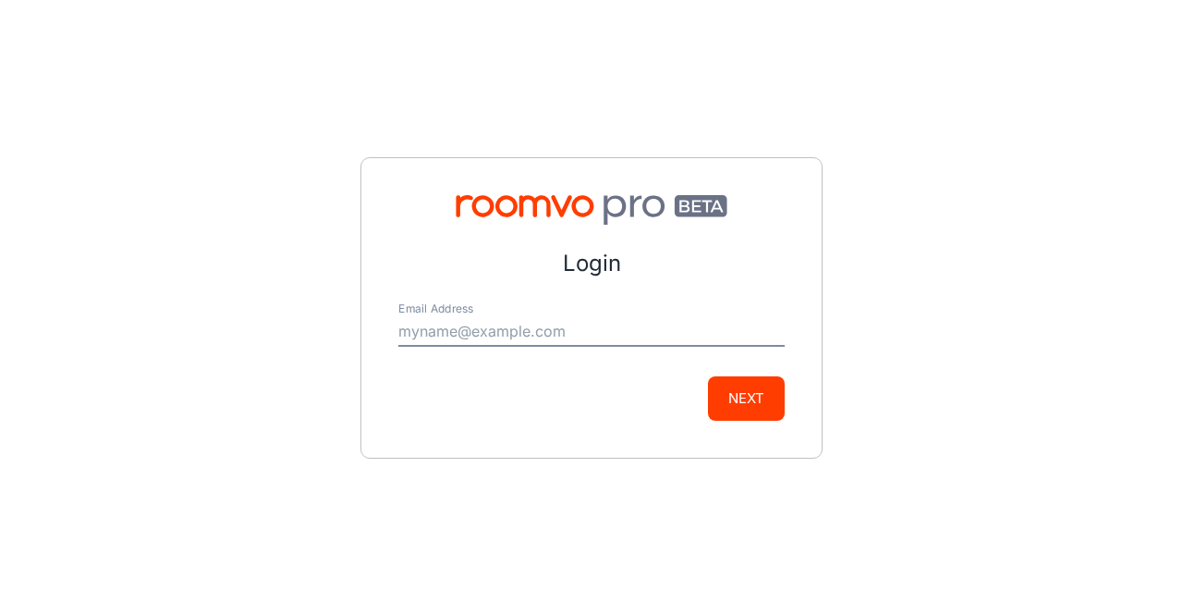
click at [484, 331] on input "Email Address" at bounding box center [591, 332] width 386 height 30
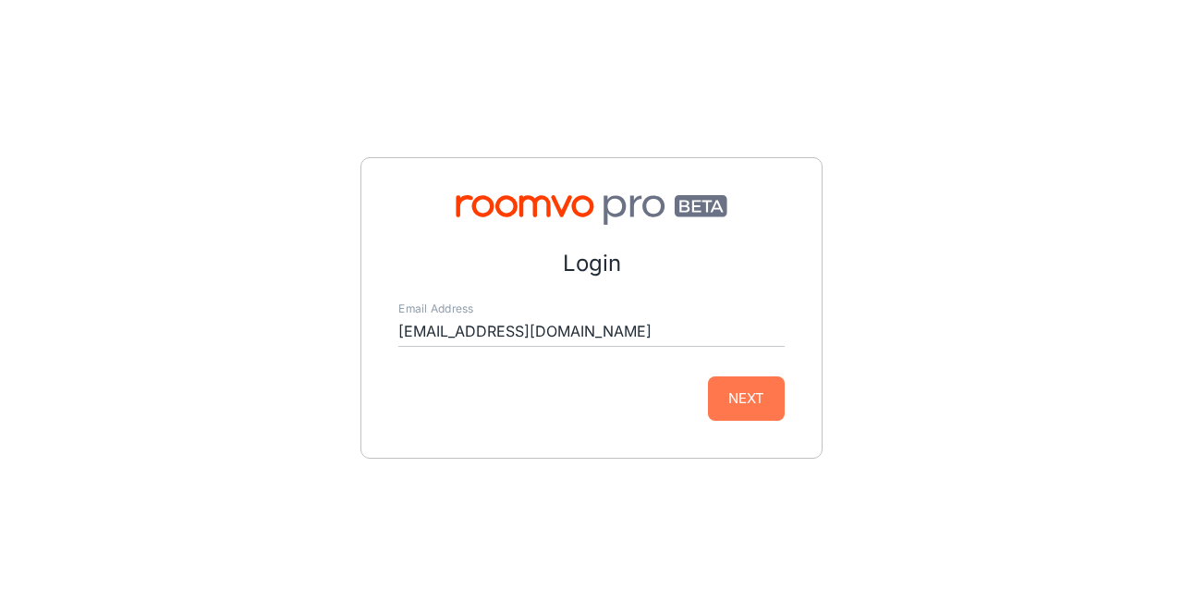
click at [717, 402] on button "Next" at bounding box center [746, 398] width 77 height 44
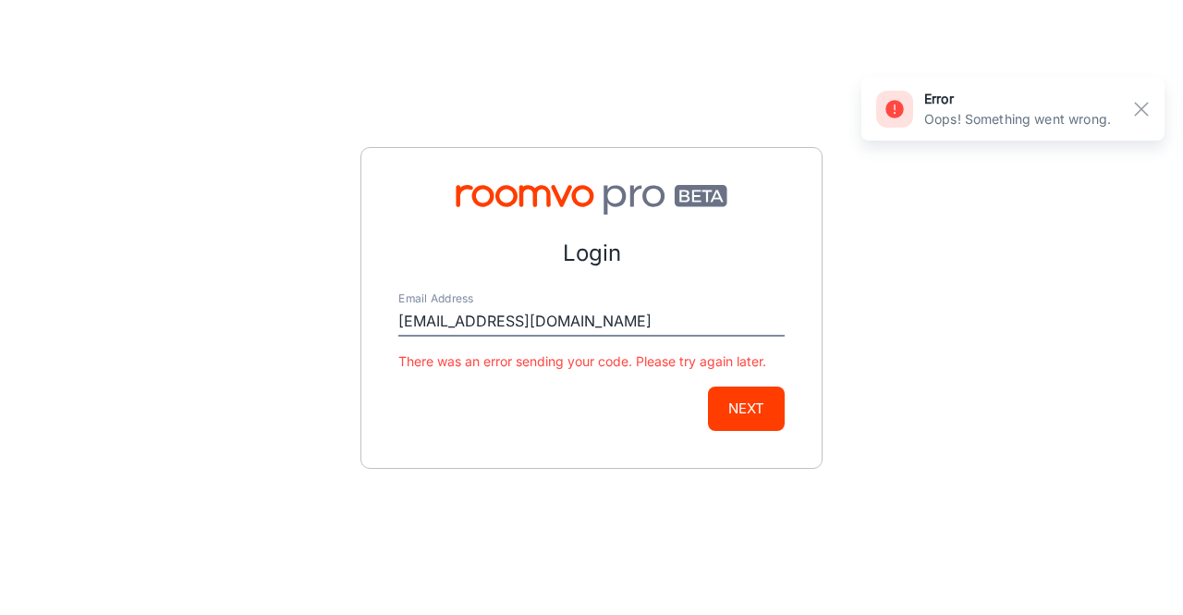
drag, startPoint x: 556, startPoint y: 328, endPoint x: 254, endPoint y: 314, distance: 302.6
click at [254, 314] on div "Login Email Address [EMAIL_ADDRESS][DOMAIN_NAME] There was an error sending you…" at bounding box center [591, 307] width 1183 height 615
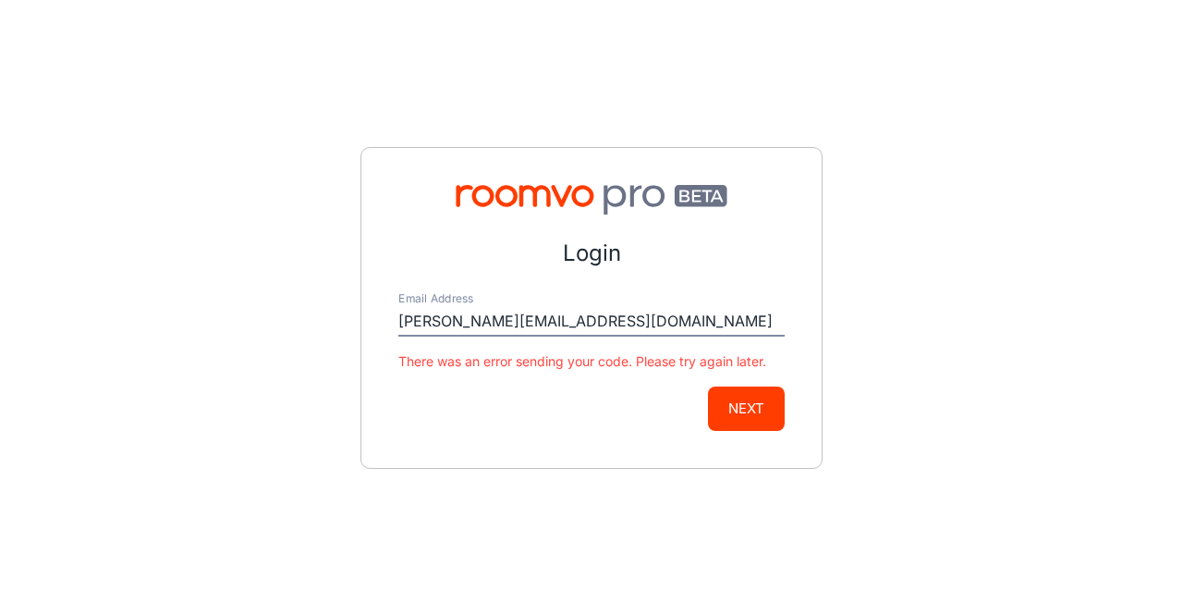
type input "[PERSON_NAME][EMAIL_ADDRESS][DOMAIN_NAME]"
click at [723, 391] on button "Next" at bounding box center [746, 408] width 77 height 44
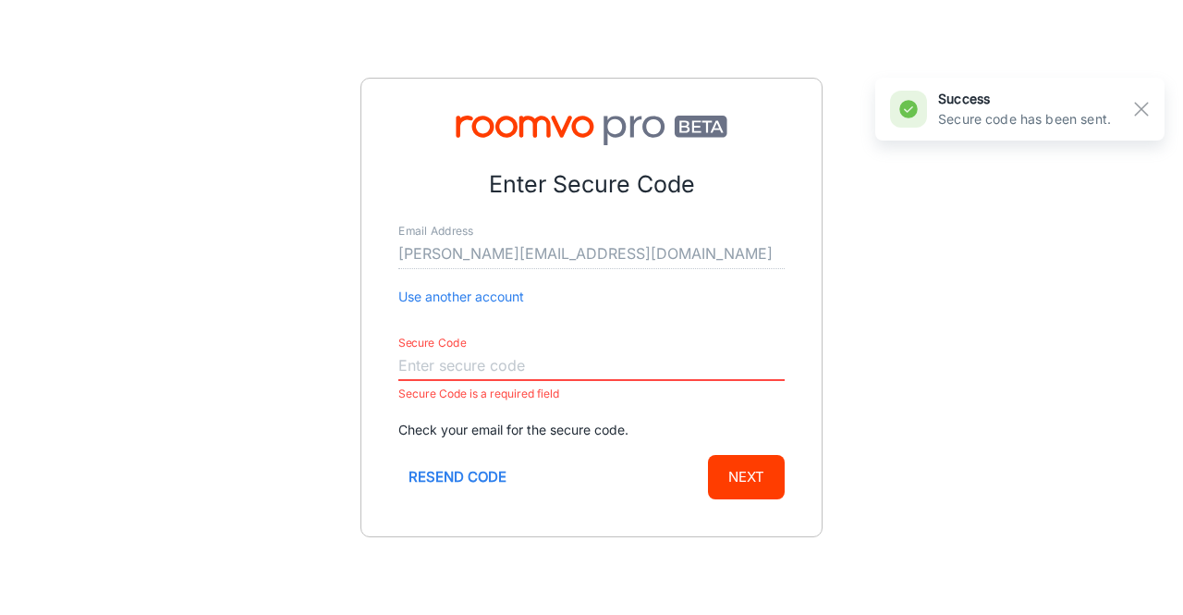
paste input "195048"
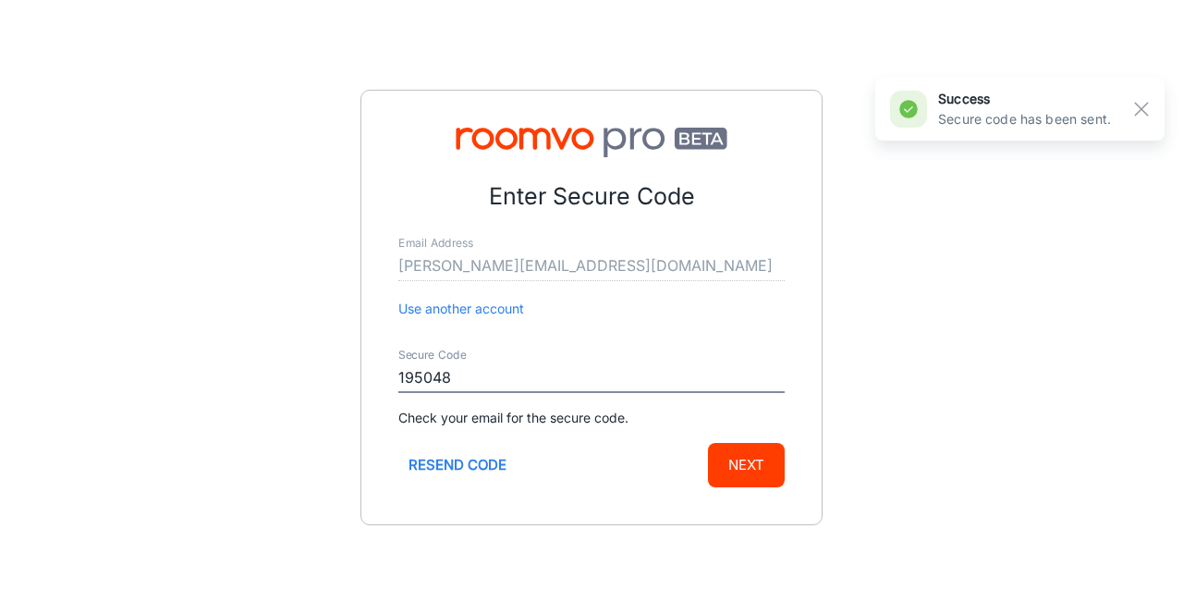
type input "195048"
click at [746, 459] on button "Next" at bounding box center [746, 465] width 77 height 44
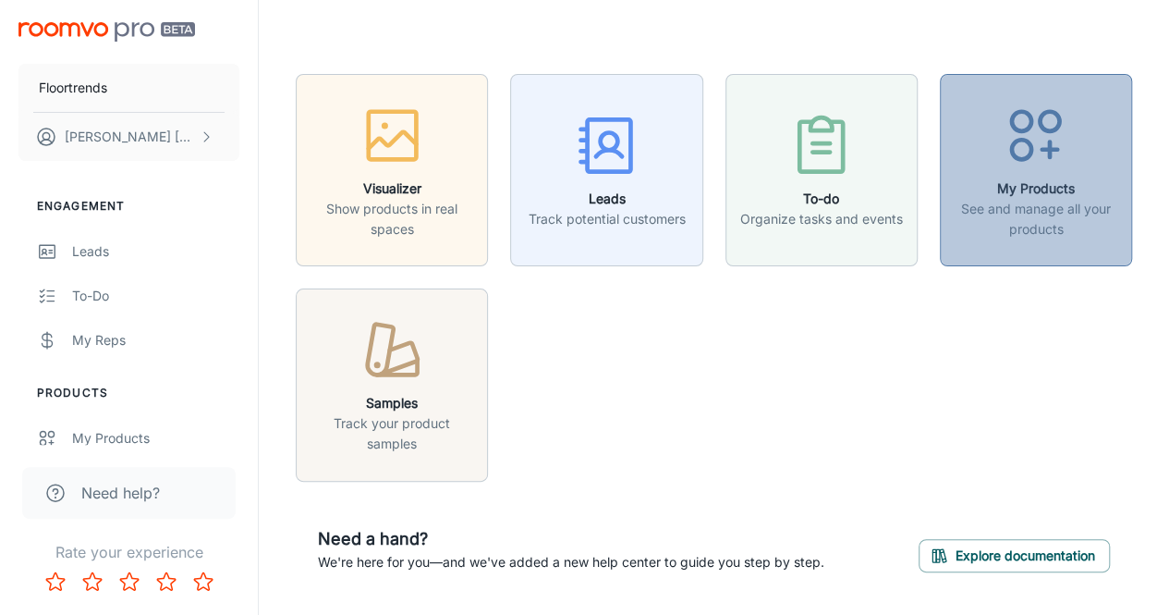
click at [1041, 142] on icon "button" at bounding box center [1035, 135] width 69 height 69
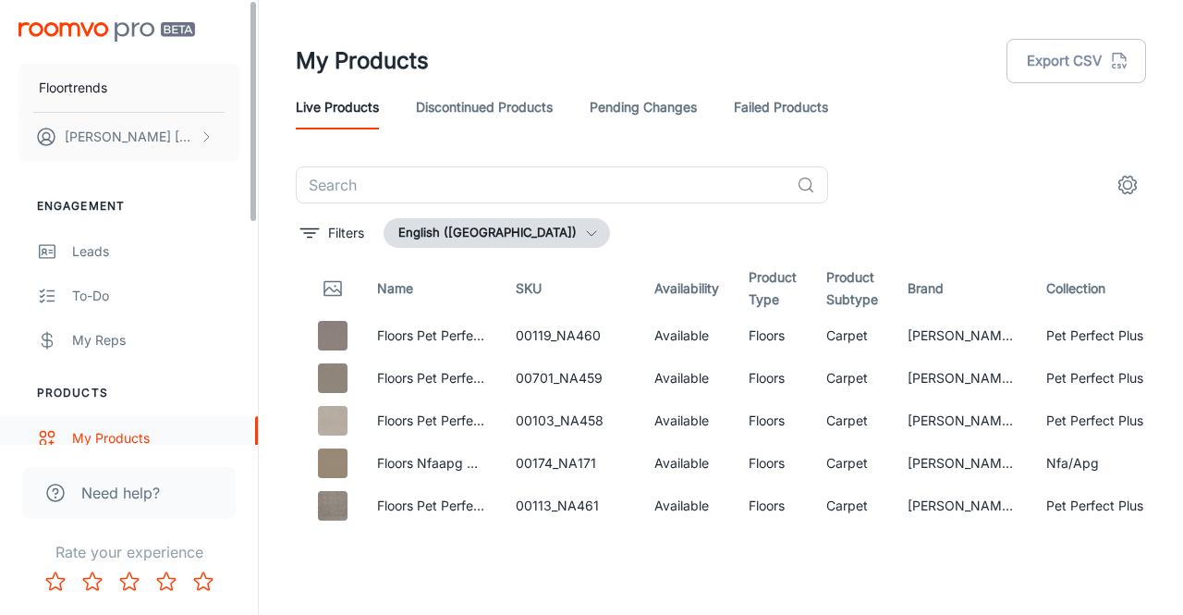
click at [46, 437] on icon "scrollable content" at bounding box center [47, 438] width 20 height 22
click at [1122, 188] on icon "settings" at bounding box center [1128, 185] width 22 height 22
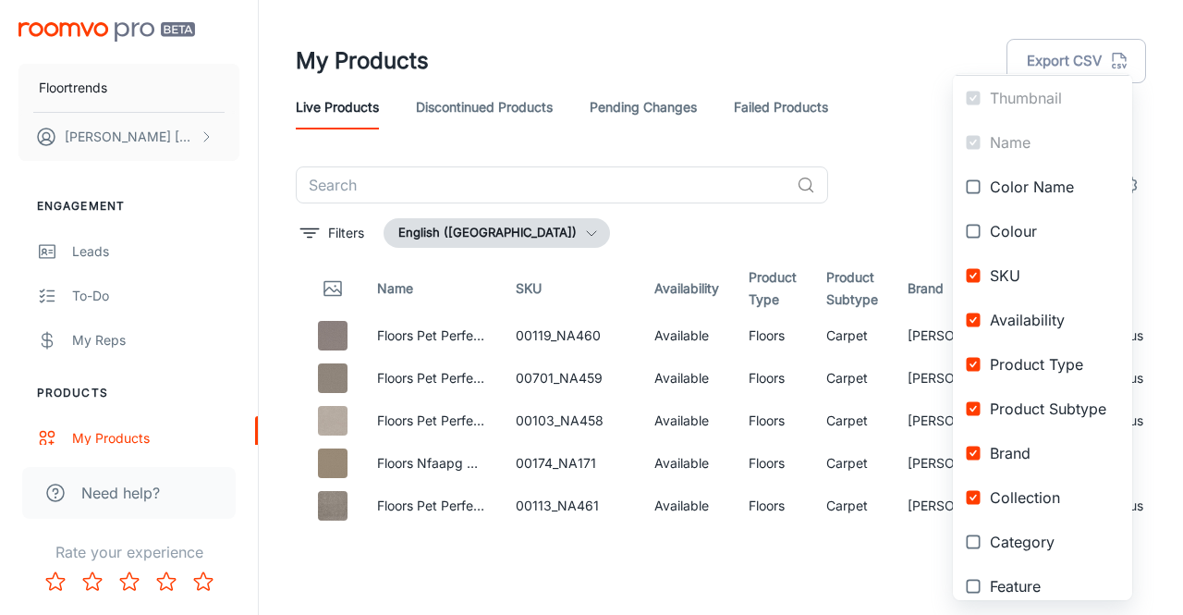
scroll to position [33, 0]
click at [897, 144] on div at bounding box center [591, 307] width 1183 height 615
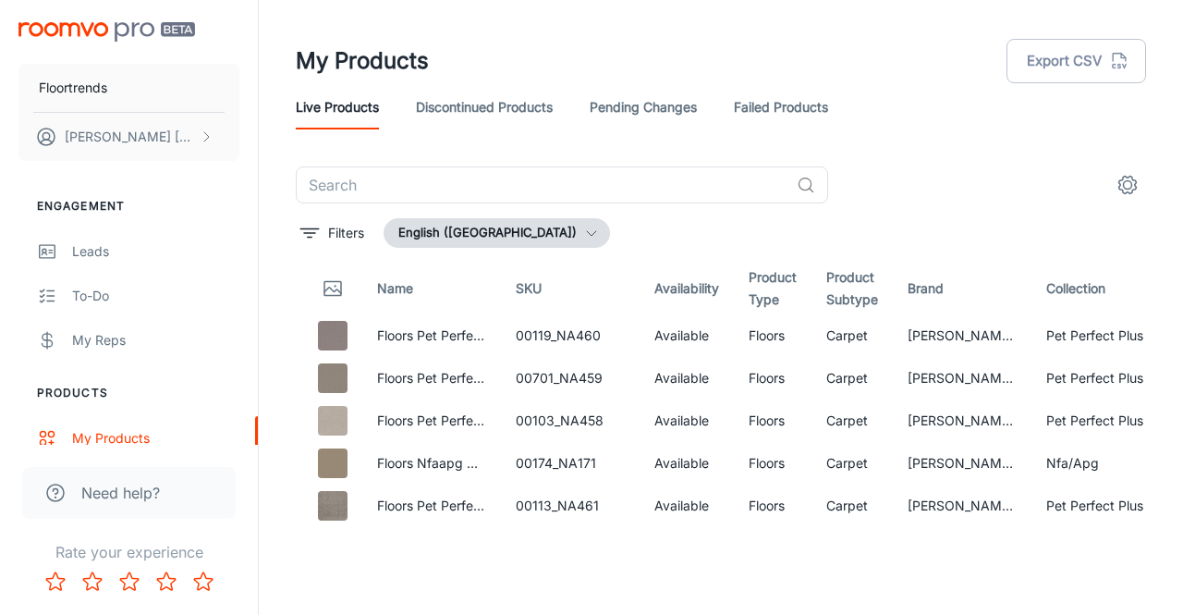
click at [471, 103] on link "Discontinued Products" at bounding box center [484, 107] width 137 height 44
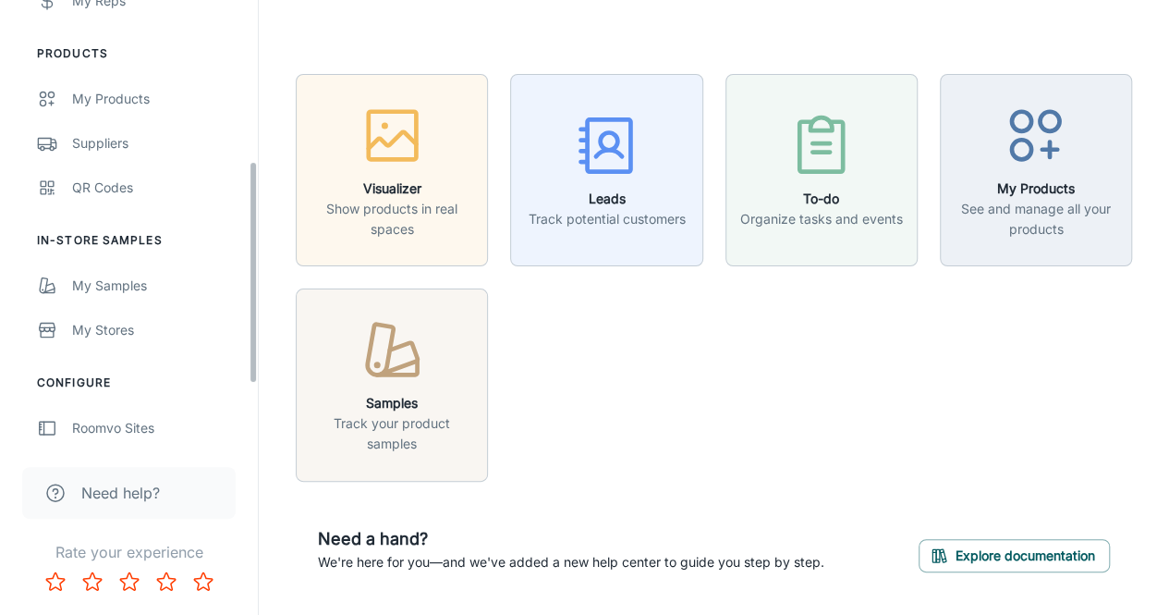
scroll to position [442, 0]
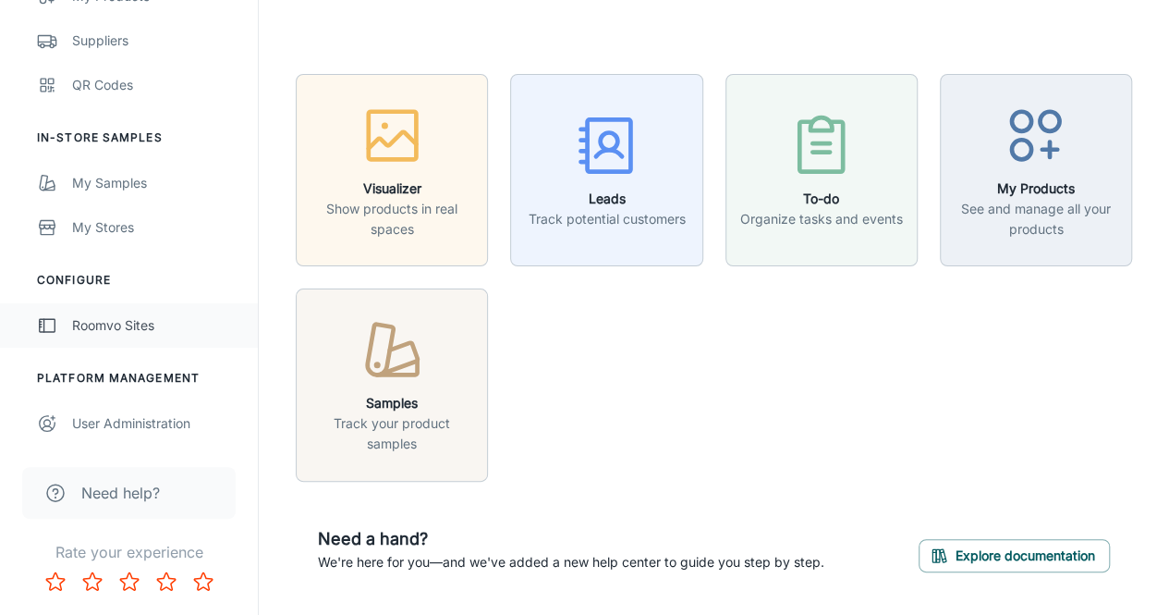
click at [116, 323] on div "Roomvo Sites" at bounding box center [155, 325] width 167 height 20
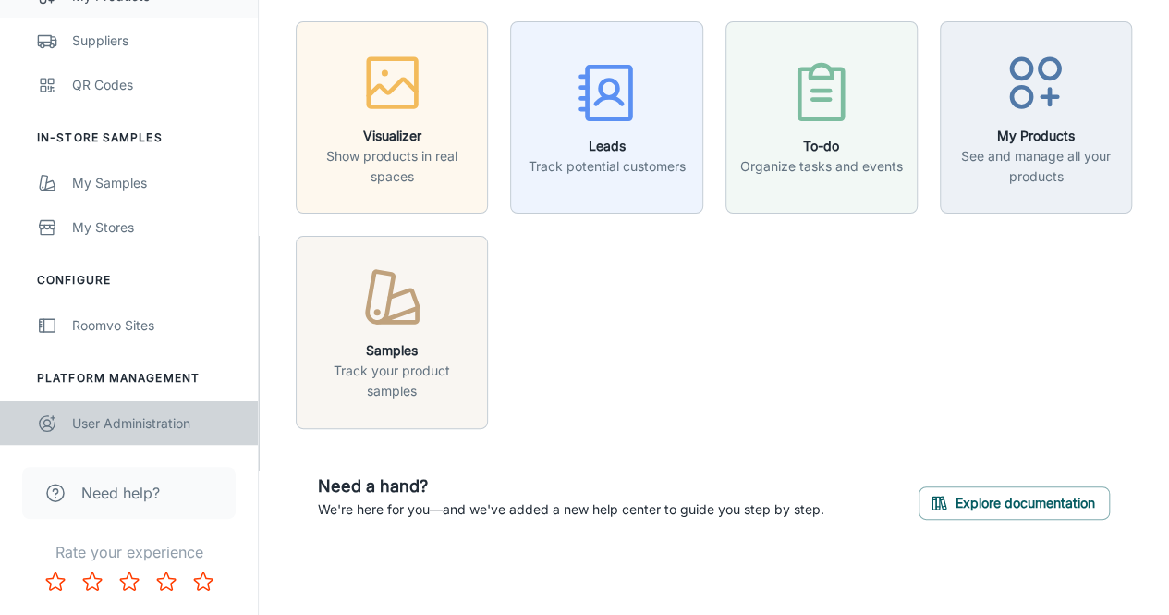
click at [79, 420] on div "User Administration" at bounding box center [155, 423] width 167 height 20
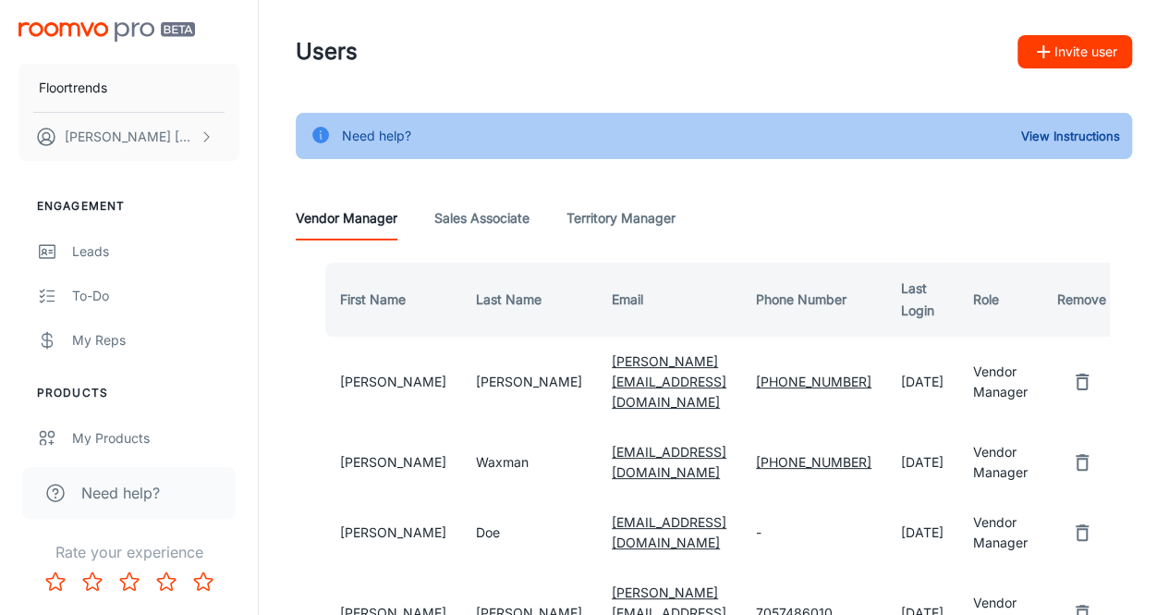
scroll to position [2, 0]
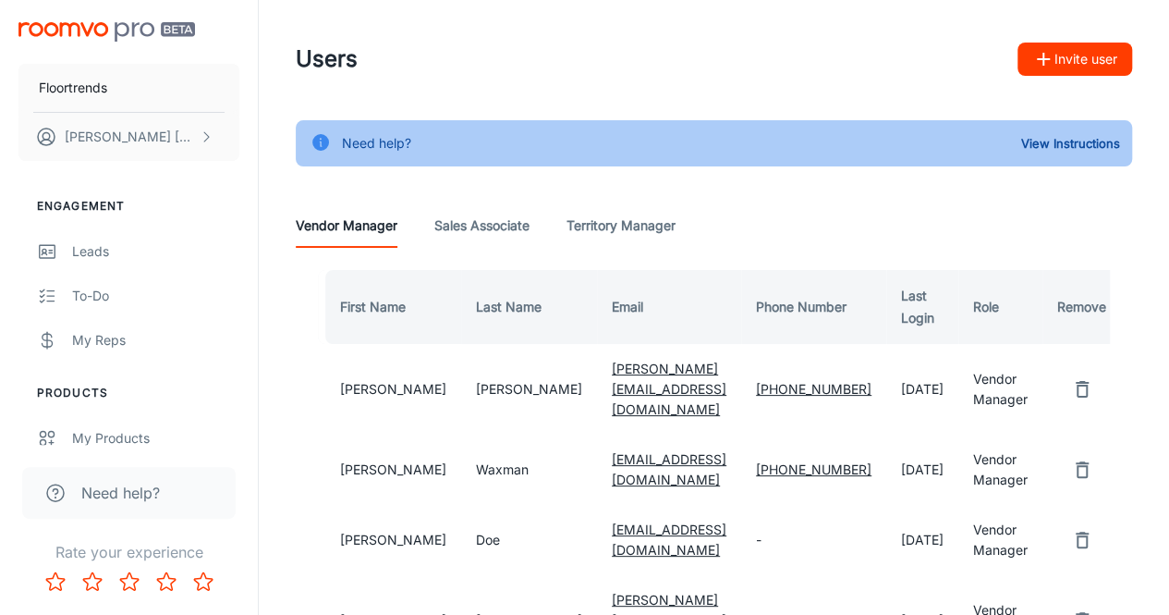
click at [484, 217] on Associate "Sales Associate" at bounding box center [481, 225] width 95 height 44
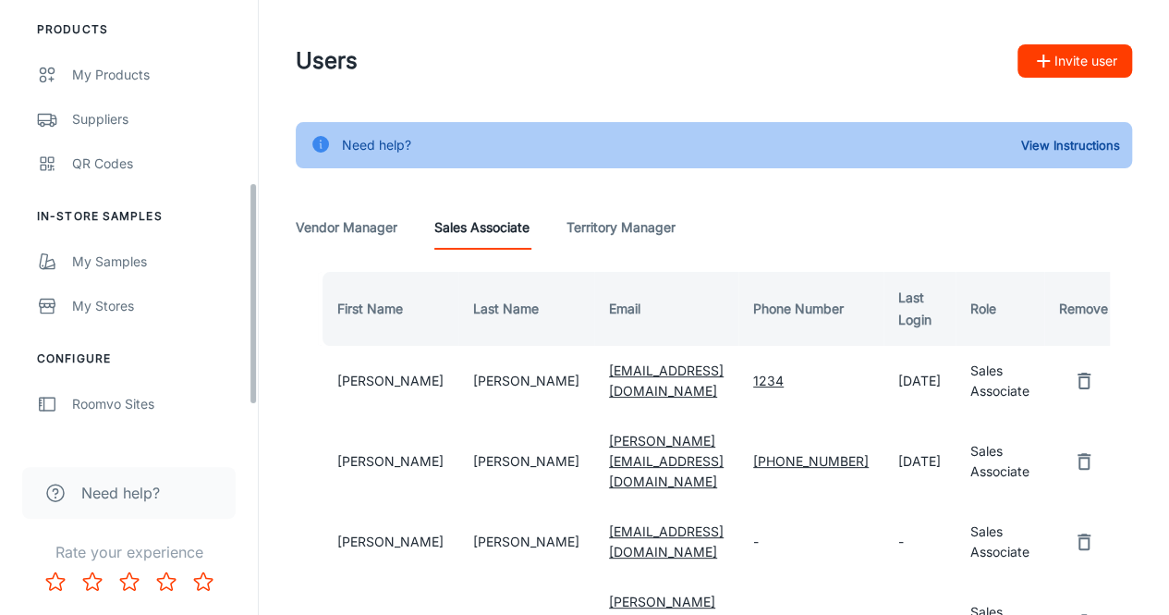
scroll to position [364, 0]
click at [96, 120] on div "Suppliers" at bounding box center [155, 118] width 167 height 20
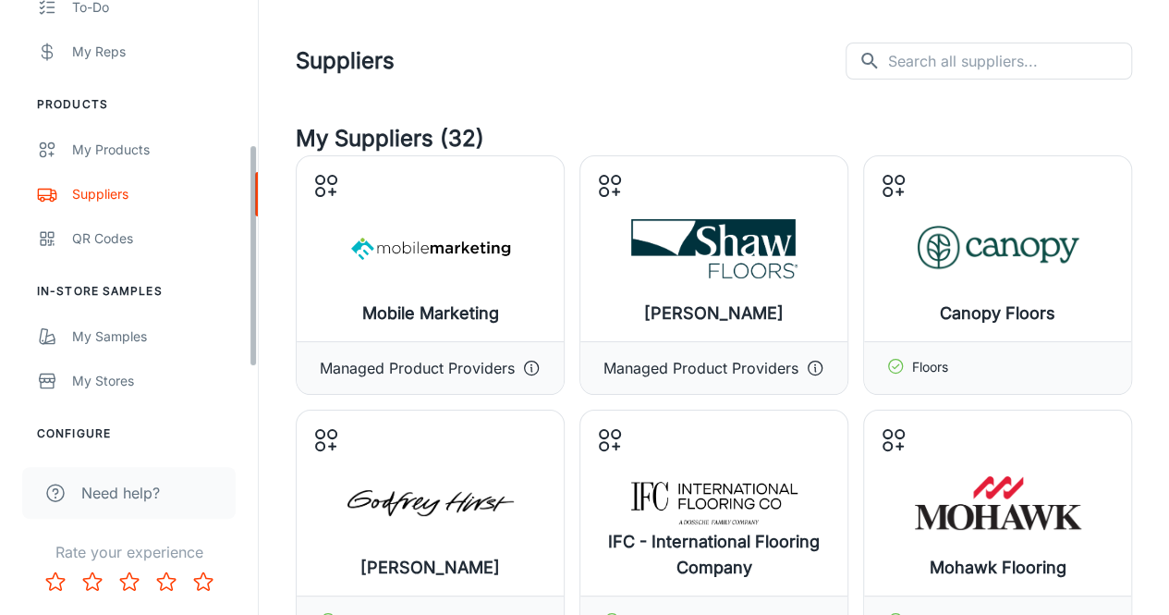
scroll to position [336, 0]
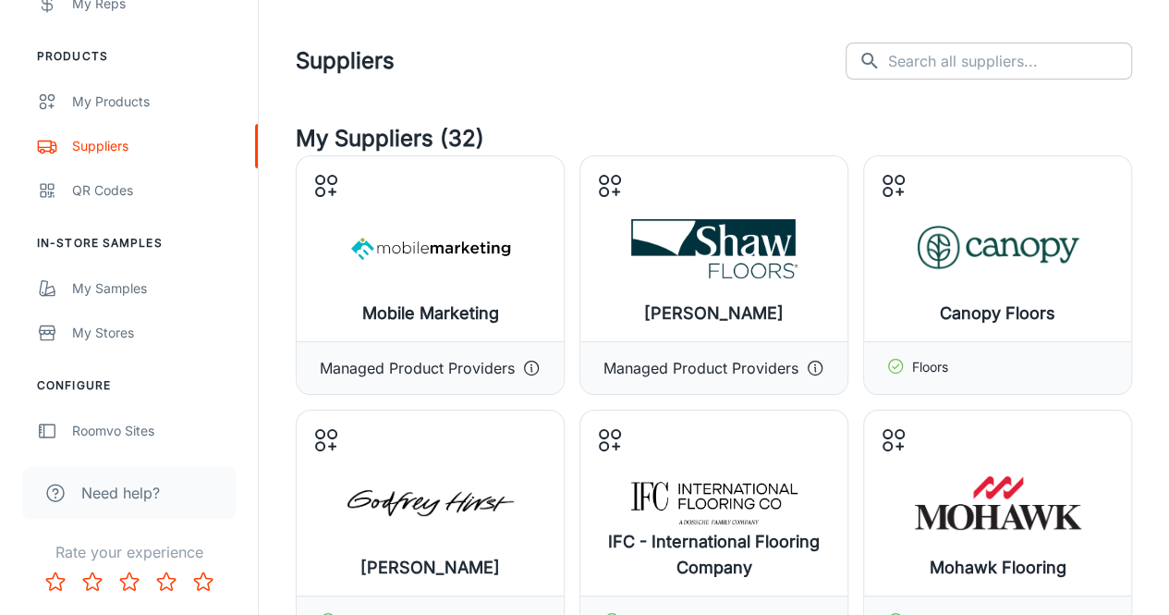
click at [937, 66] on input "text" at bounding box center [1010, 61] width 244 height 37
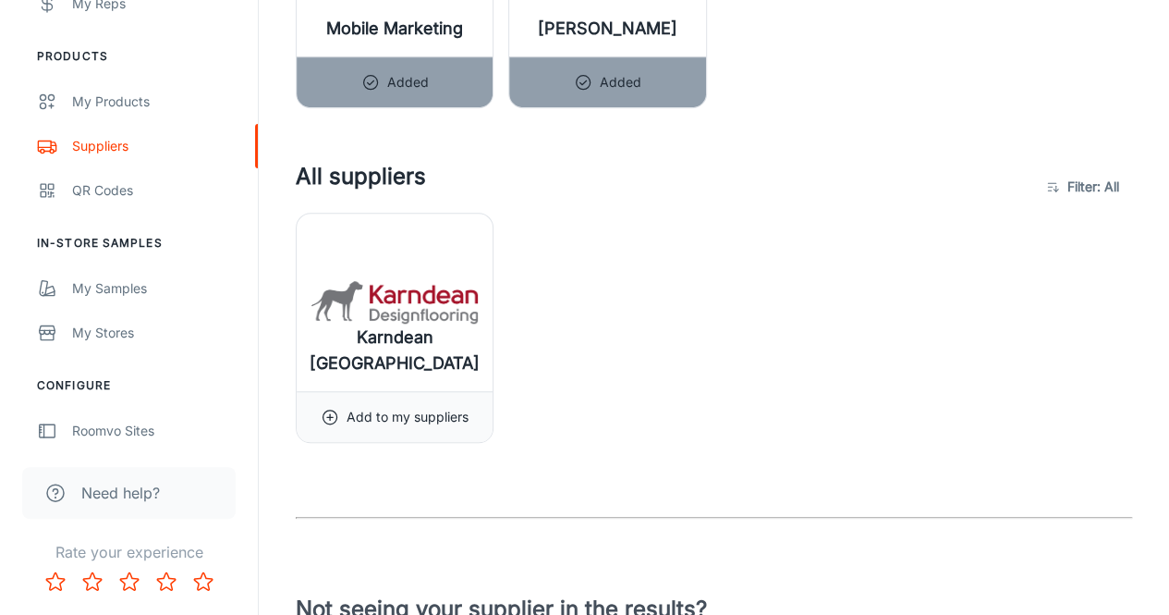
scroll to position [600, 0]
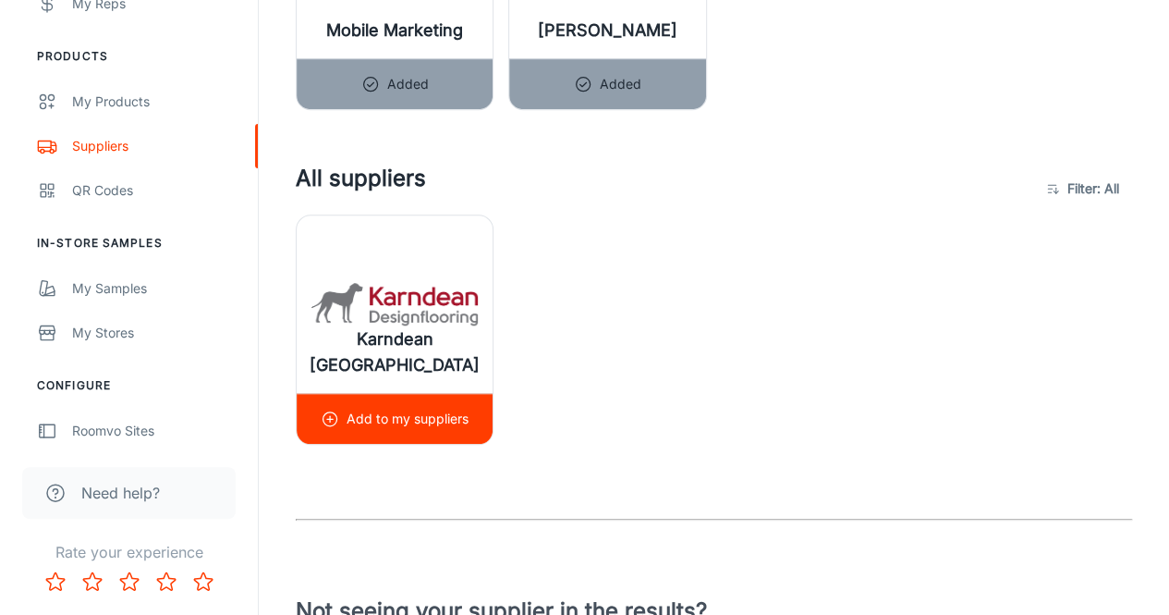
type input "karndean"
click at [403, 287] on img at bounding box center [394, 304] width 166 height 74
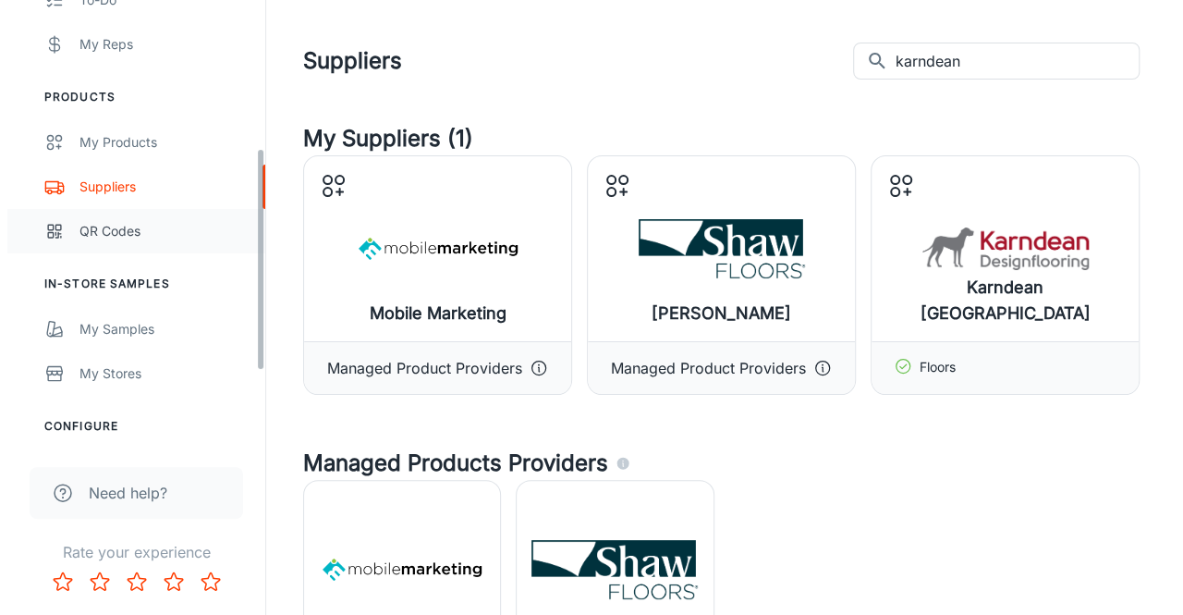
scroll to position [295, 0]
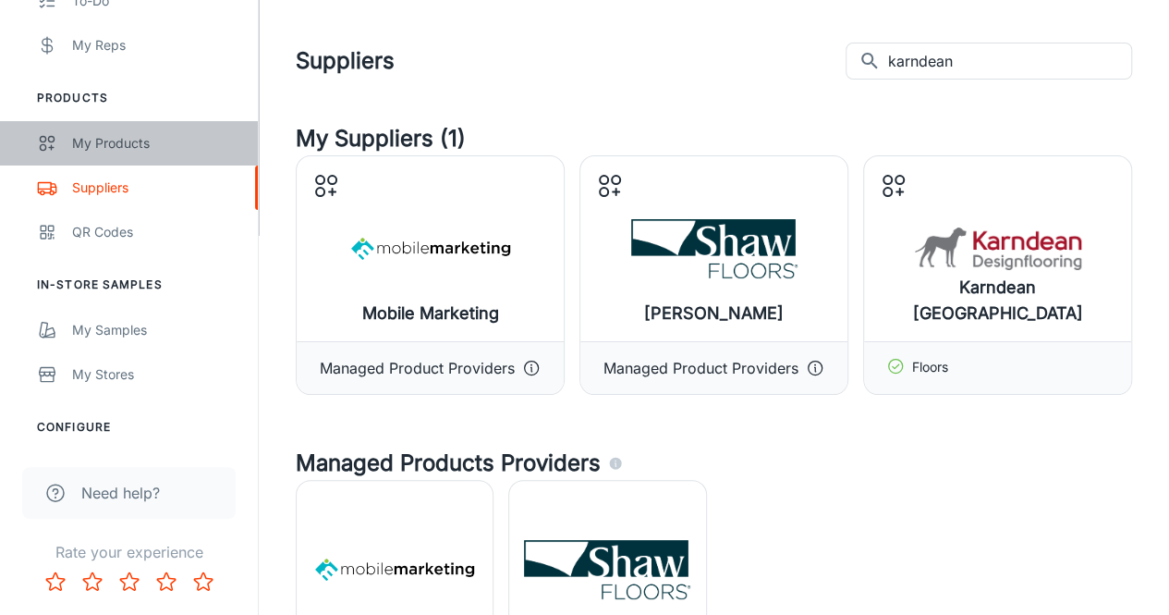
click at [100, 153] on div "My Products" at bounding box center [155, 143] width 167 height 20
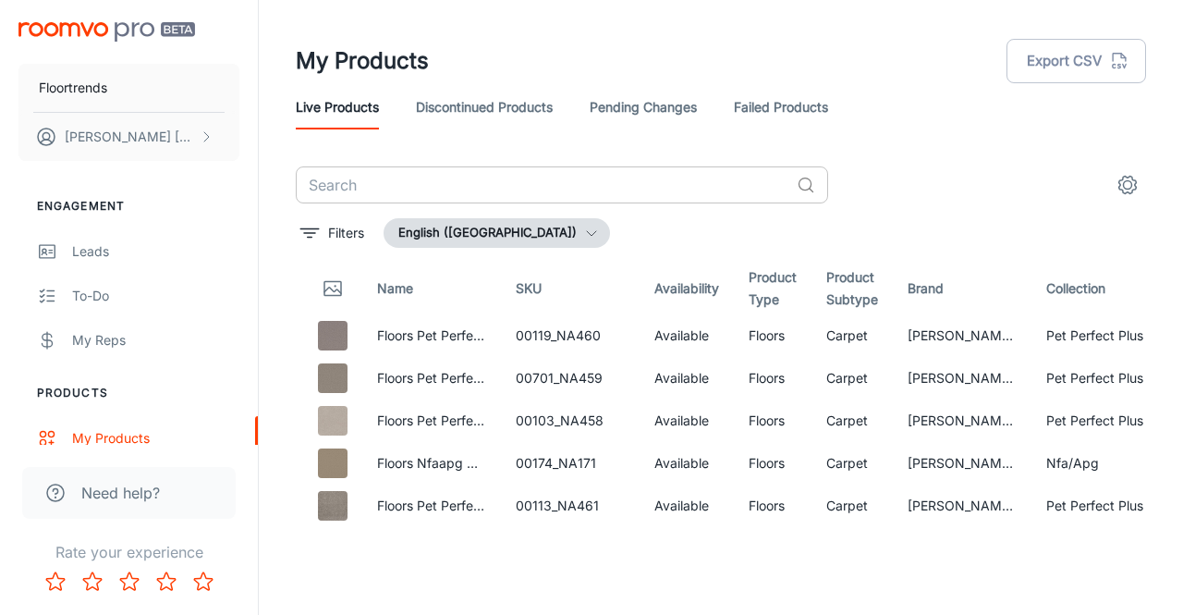
click at [421, 188] on input "text" at bounding box center [543, 184] width 494 height 37
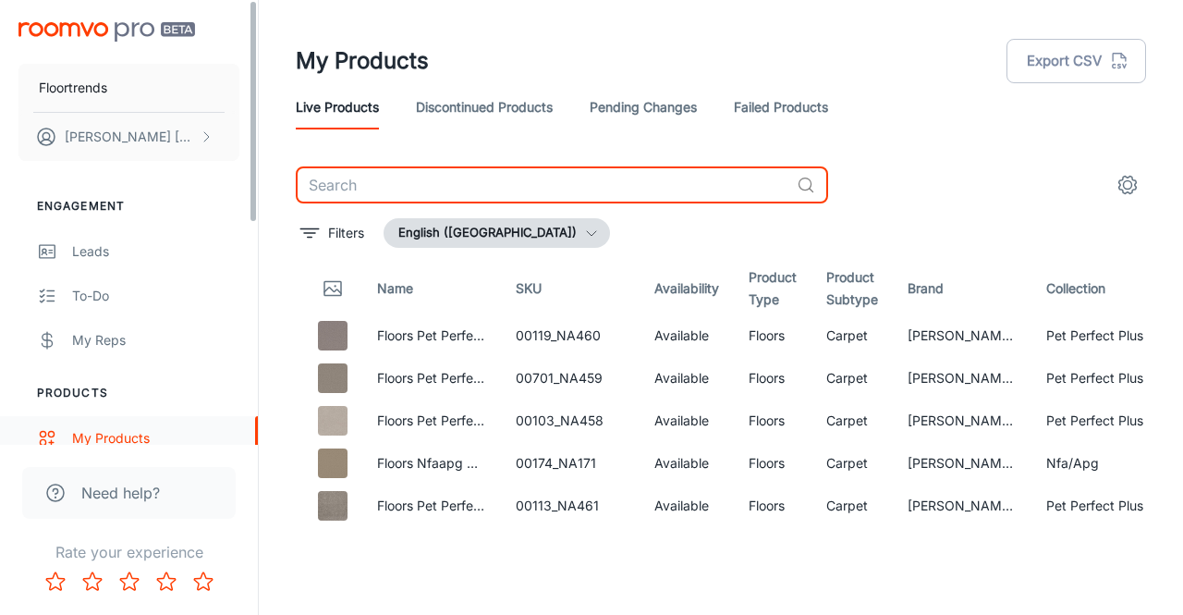
click at [54, 439] on icon "scrollable content" at bounding box center [47, 438] width 20 height 22
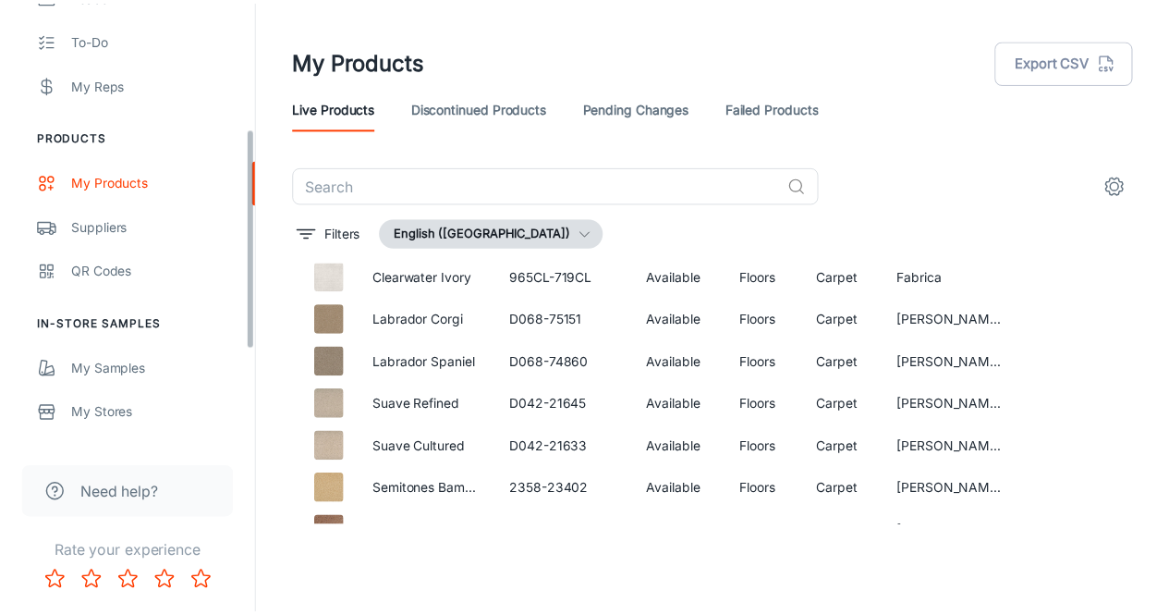
scroll to position [257, 0]
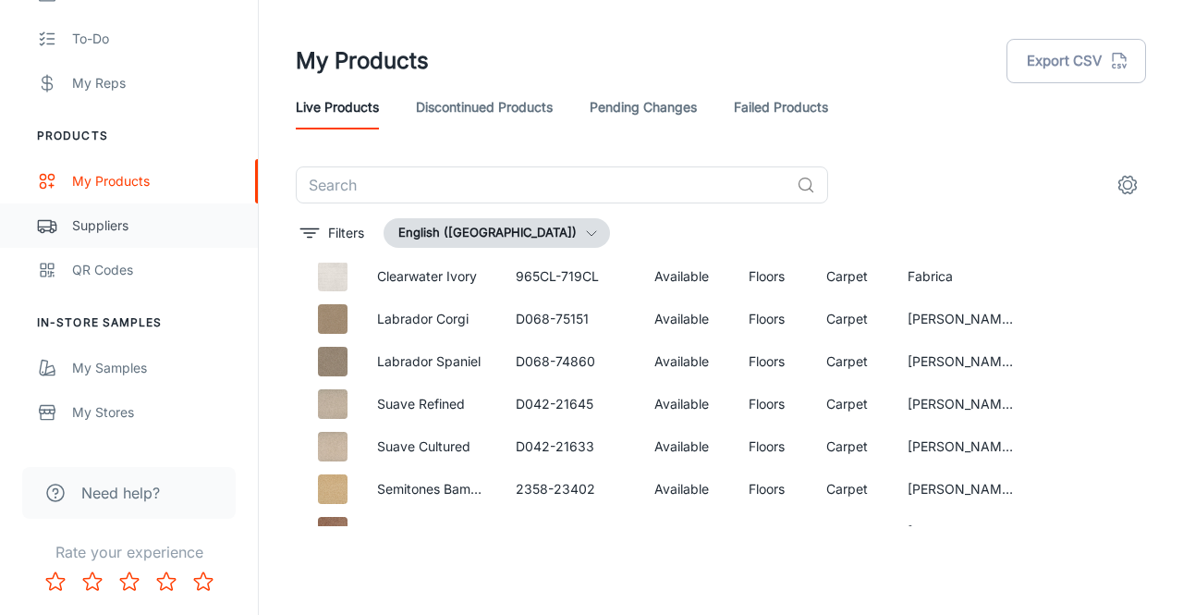
click at [92, 230] on div "Suppliers" at bounding box center [155, 225] width 167 height 20
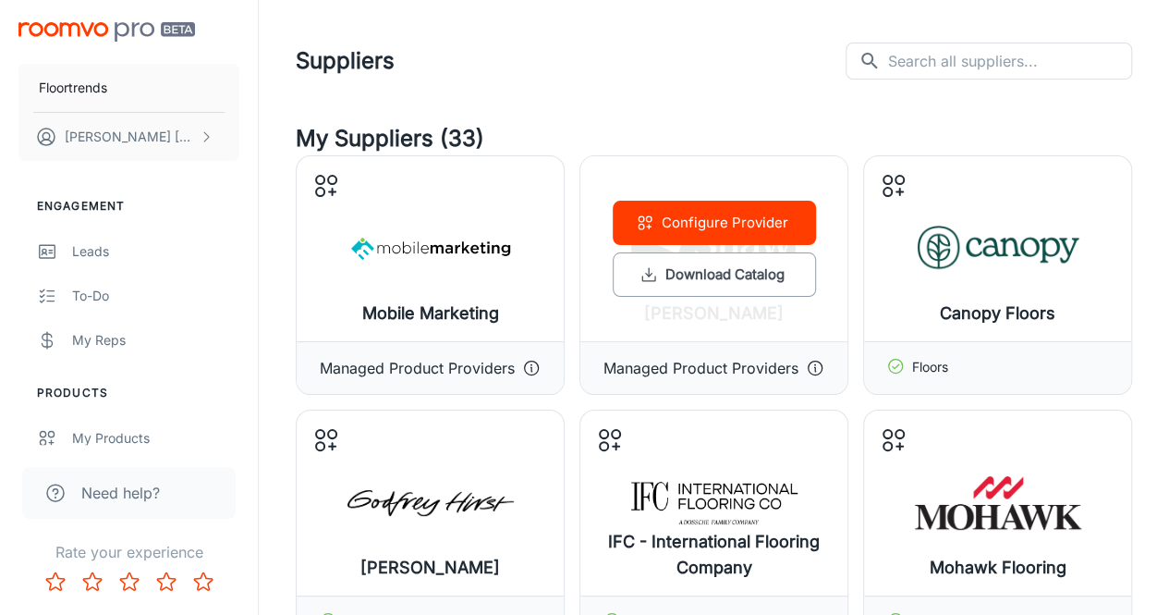
click at [717, 227] on button "Configure Provider" at bounding box center [714, 223] width 203 height 44
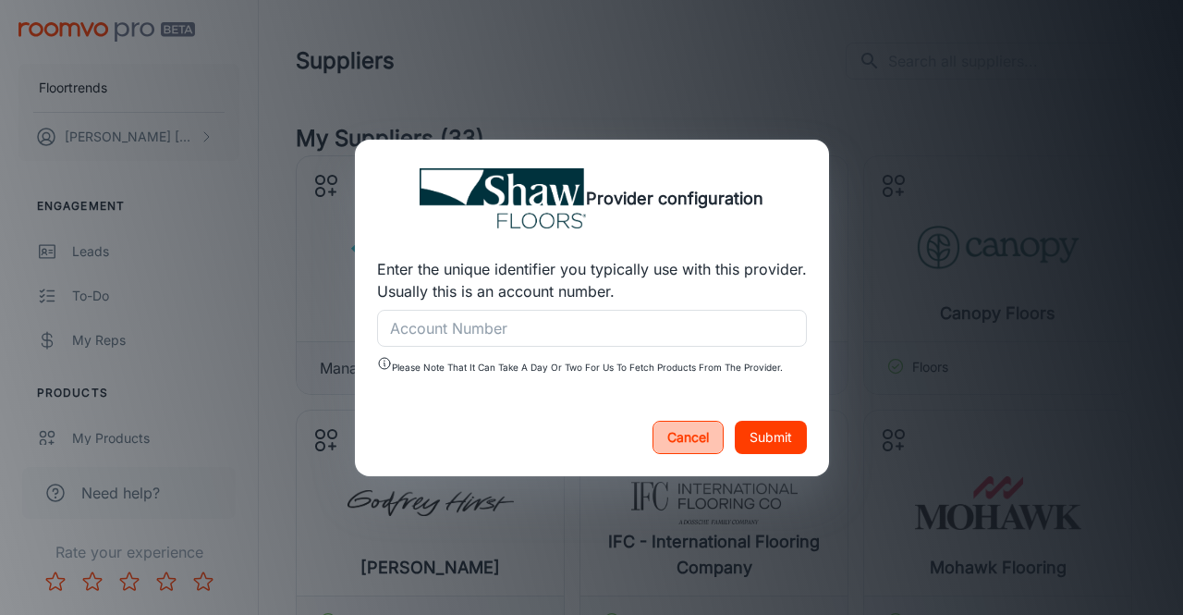
click at [676, 431] on button "Cancel" at bounding box center [688, 437] width 71 height 33
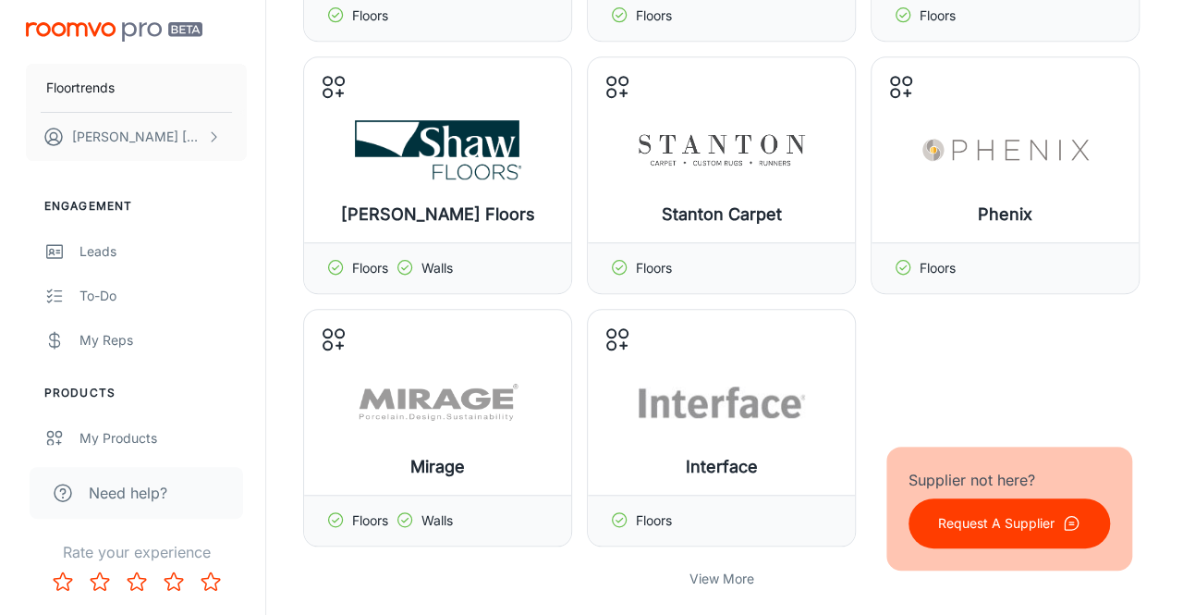
scroll to position [610, 0]
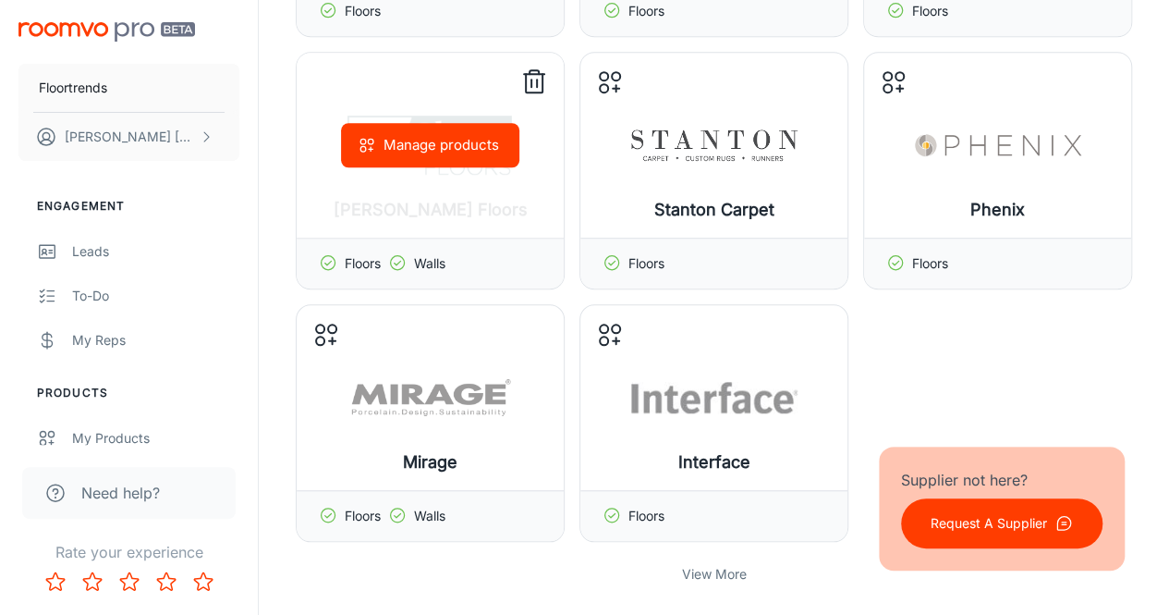
click at [401, 140] on button "Manage products" at bounding box center [430, 145] width 178 height 44
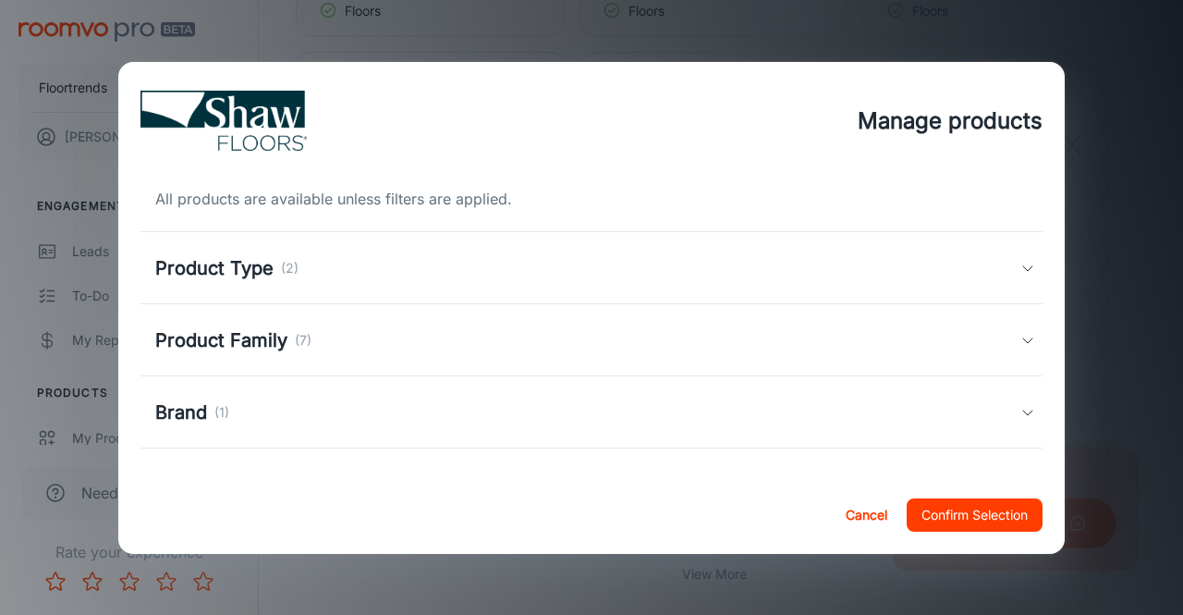
click at [991, 270] on div "Product Type (2)" at bounding box center [587, 268] width 865 height 28
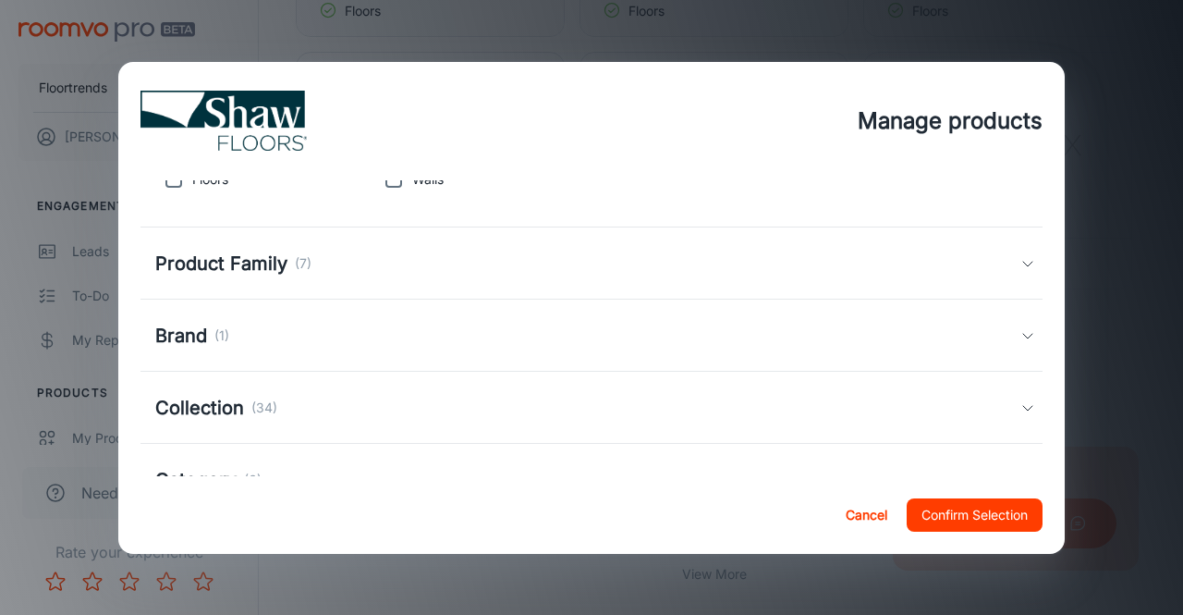
scroll to position [179, 0]
click at [1007, 252] on div "Product Family (7)" at bounding box center [591, 262] width 902 height 72
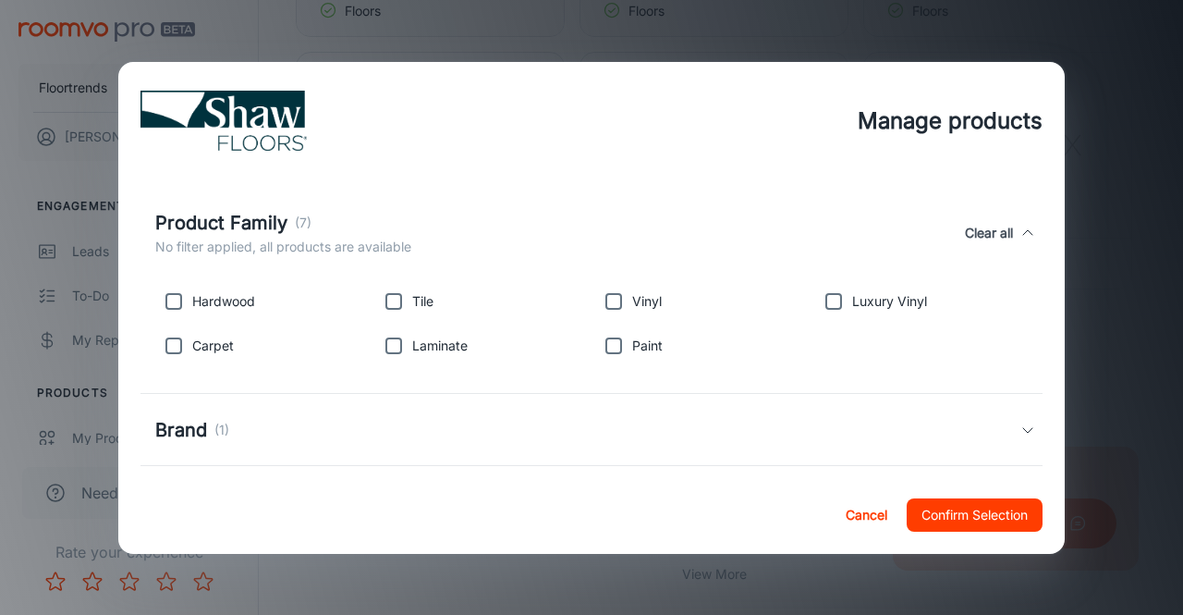
scroll to position [231, 0]
click at [829, 311] on input "checkbox" at bounding box center [833, 300] width 37 height 37
checkbox input "true"
click at [168, 341] on input "checkbox" at bounding box center [173, 344] width 37 height 37
checkbox input "true"
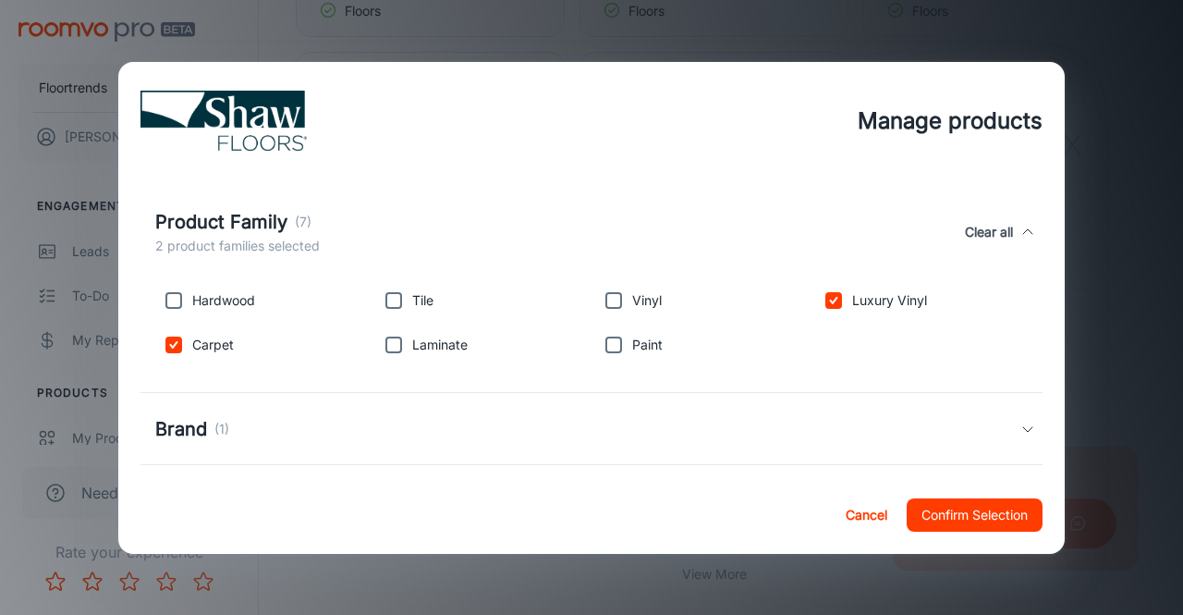
click at [607, 300] on input "checkbox" at bounding box center [613, 300] width 37 height 37
checkbox input "true"
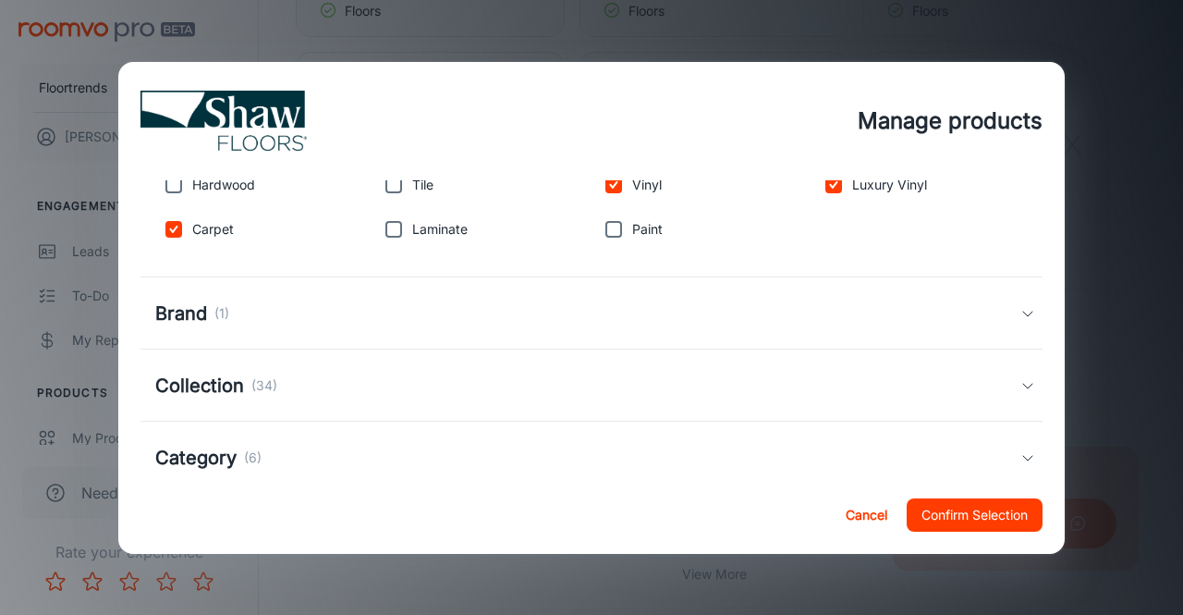
click at [1020, 308] on icon at bounding box center [1027, 313] width 15 height 15
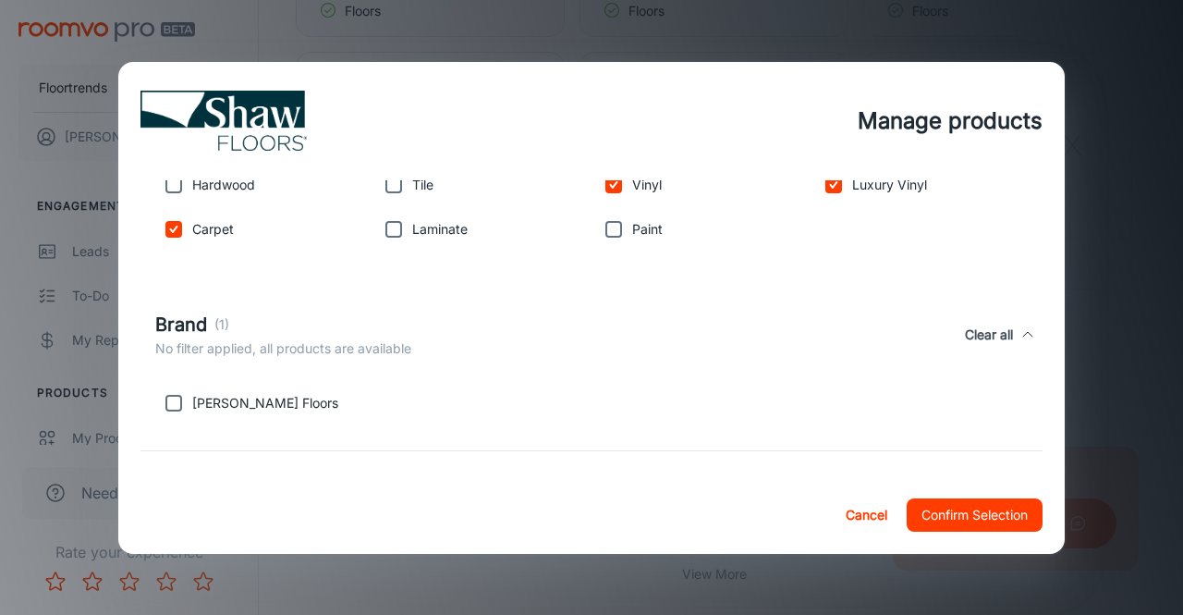
click at [1008, 308] on div "Brand (1) No filter applied, all products are available Clear all" at bounding box center [591, 334] width 902 height 85
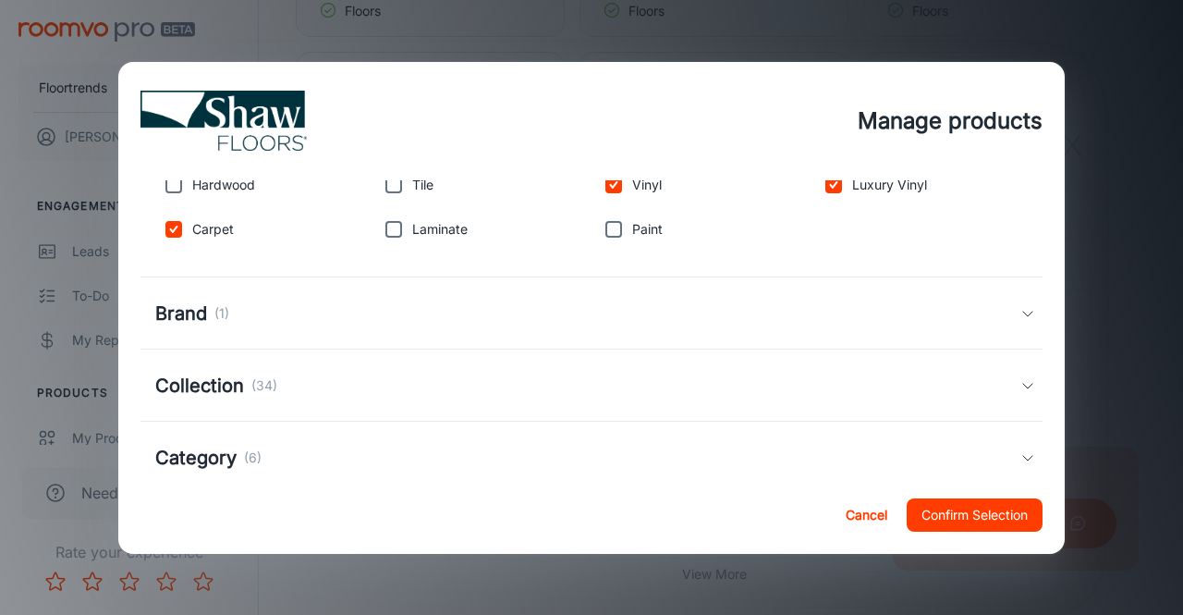
click at [1020, 308] on icon at bounding box center [1027, 313] width 15 height 15
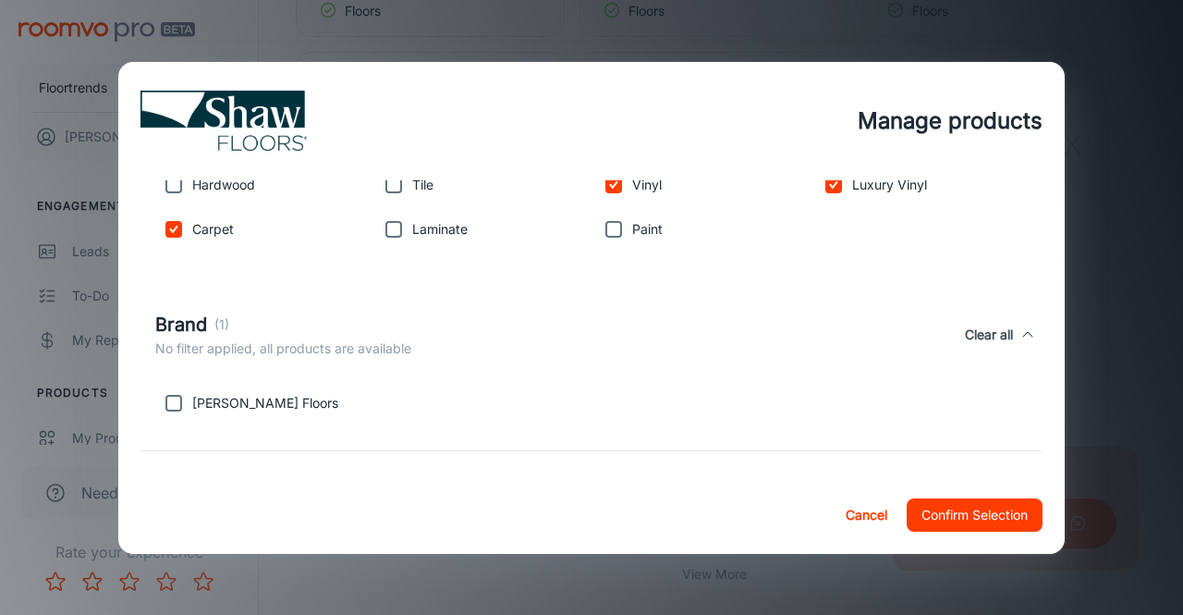
click at [1008, 308] on div "Brand (1) No filter applied, all products are available Clear all" at bounding box center [591, 334] width 902 height 85
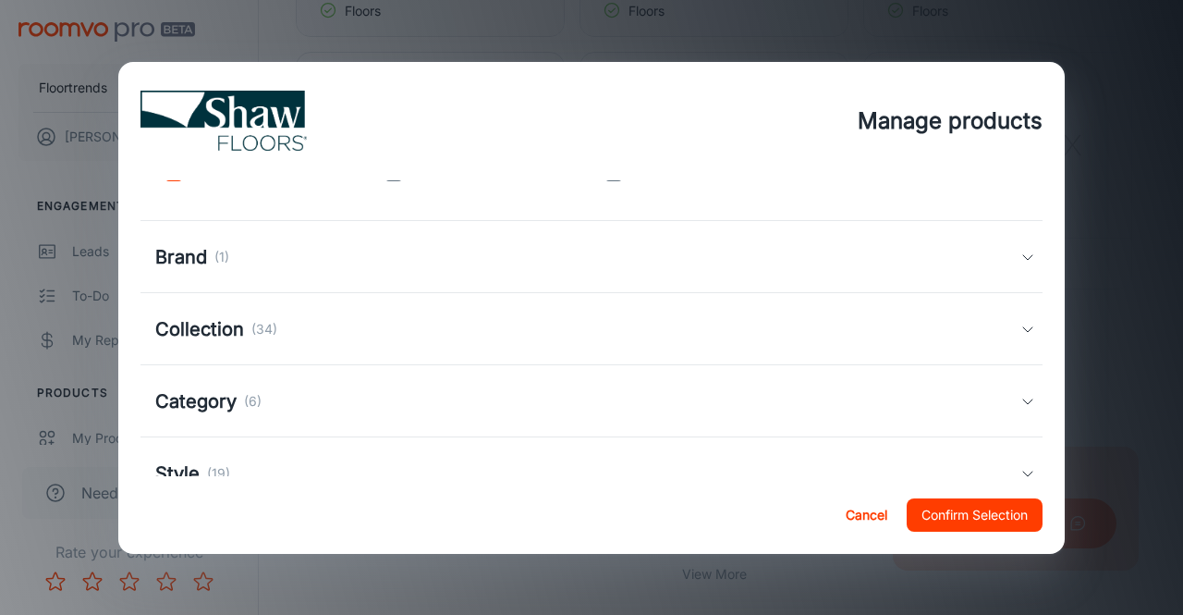
scroll to position [404, 0]
click at [1020, 330] on icon at bounding box center [1027, 328] width 15 height 15
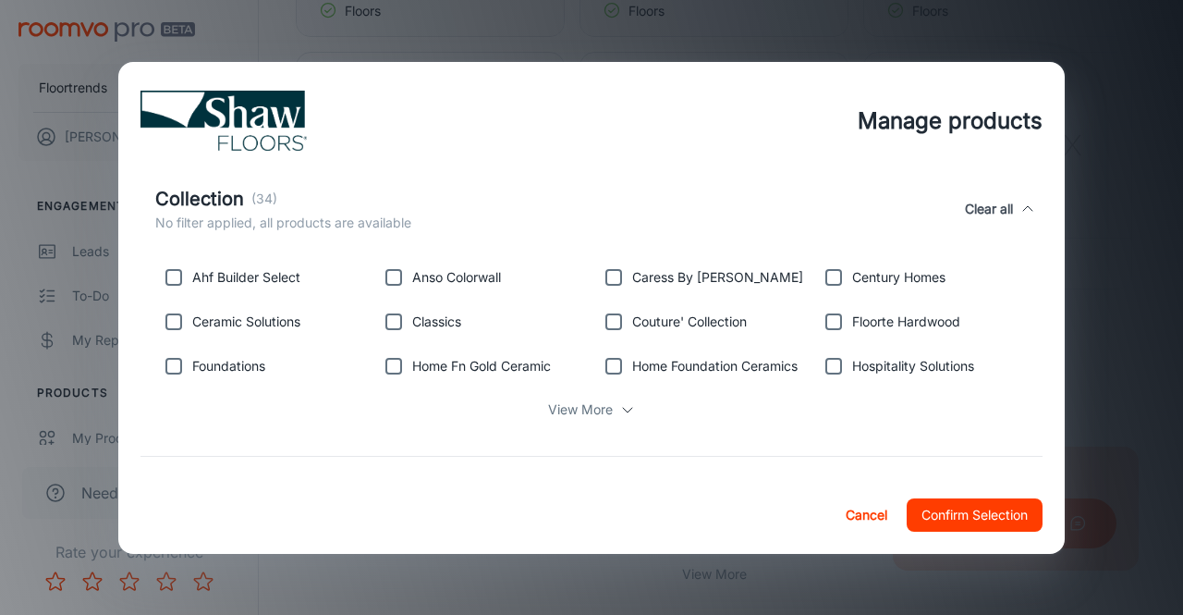
scroll to position [553, 0]
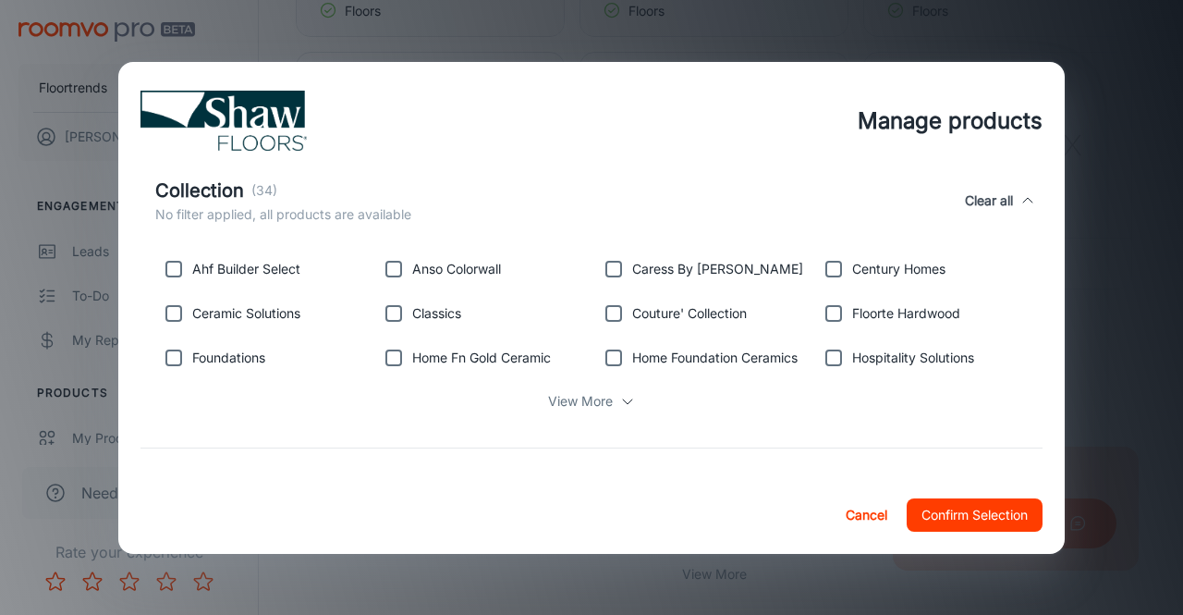
click at [621, 404] on icon at bounding box center [627, 401] width 15 height 15
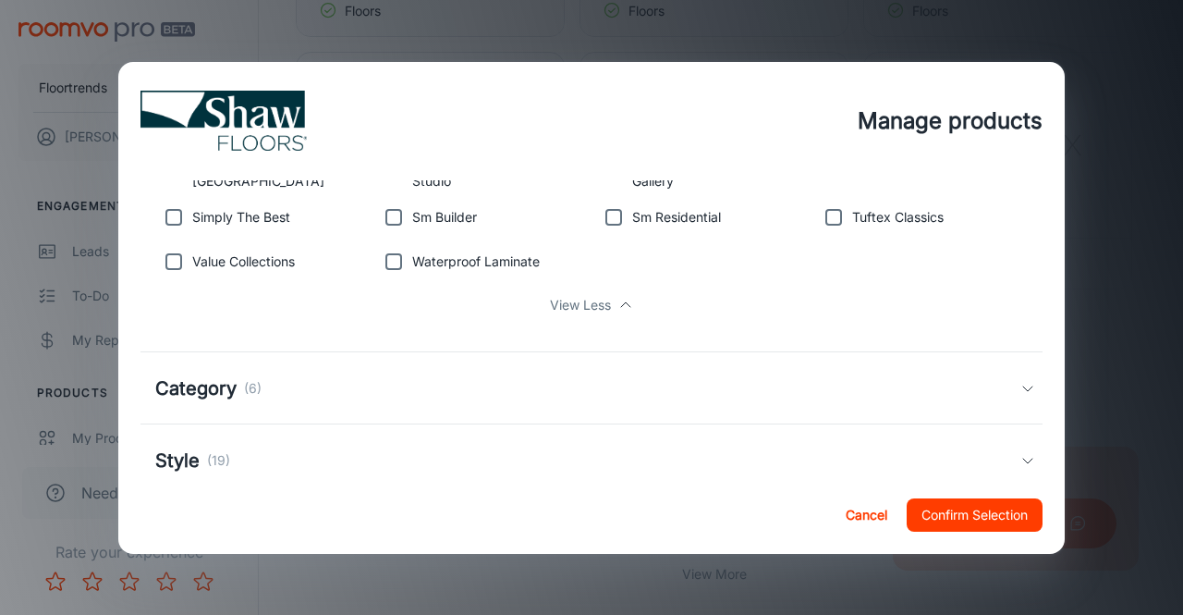
click at [600, 302] on p "View Less" at bounding box center [580, 305] width 61 height 20
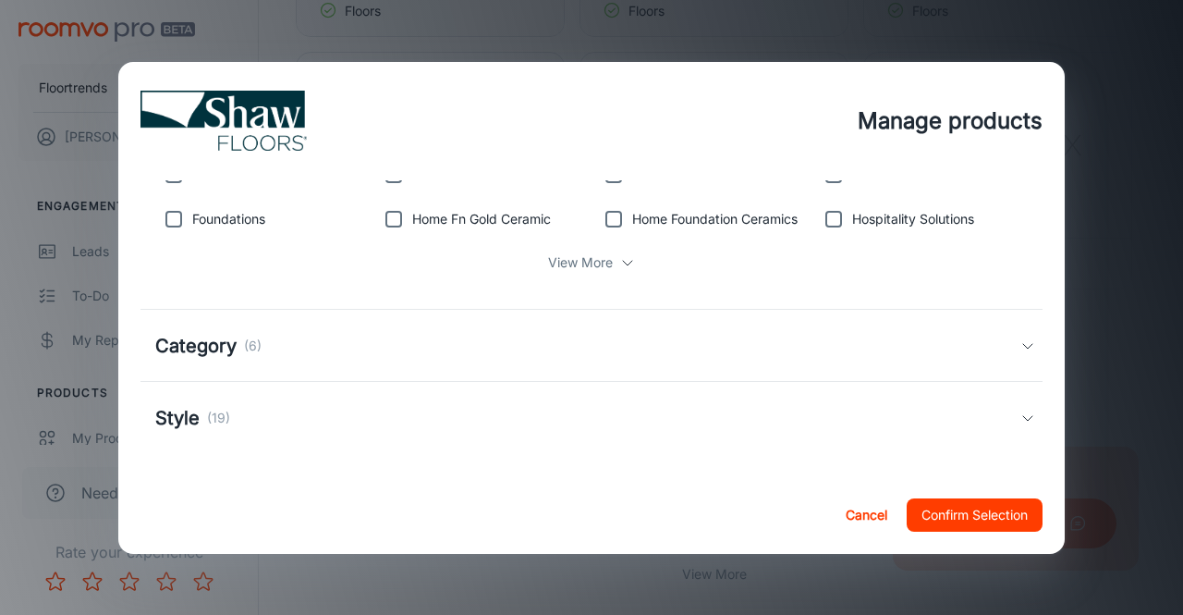
scroll to position [691, 0]
click at [245, 341] on p "(6)" at bounding box center [253, 346] width 18 height 20
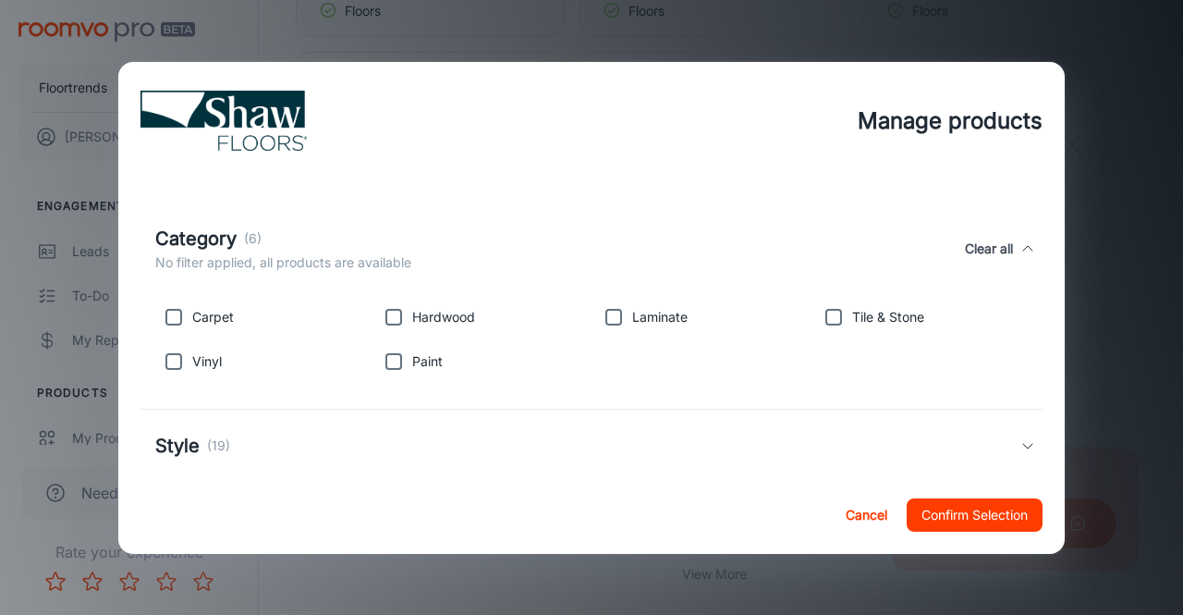
scroll to position [812, 0]
click at [177, 310] on input "checkbox" at bounding box center [173, 315] width 37 height 37
checkbox input "true"
click at [176, 357] on input "checkbox" at bounding box center [173, 359] width 37 height 37
checkbox input "true"
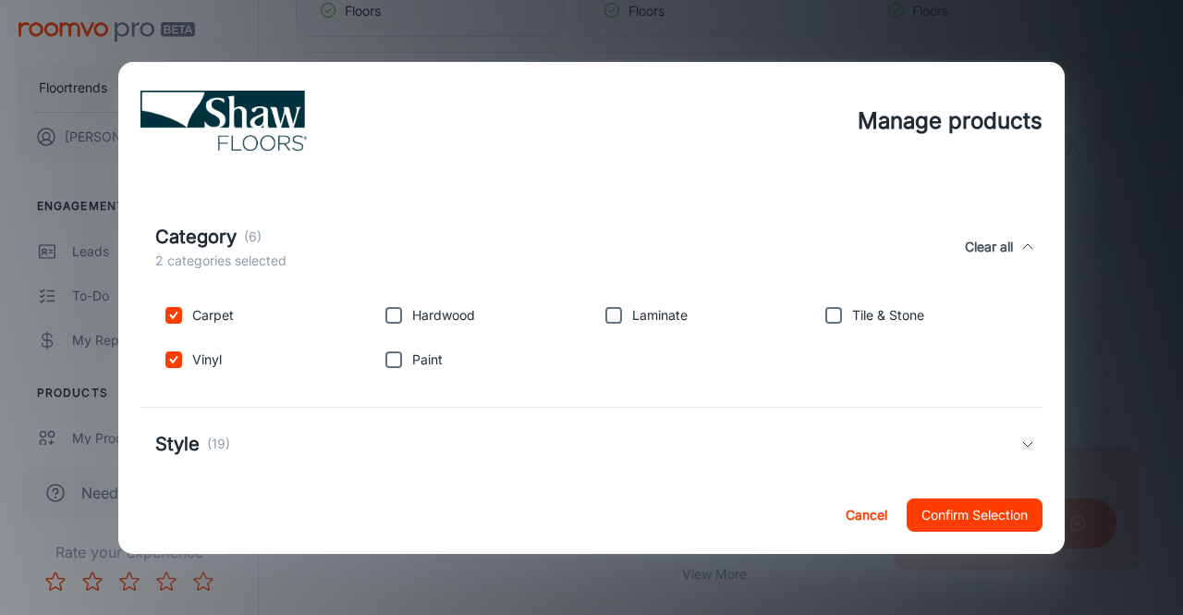
scroll to position [837, 0]
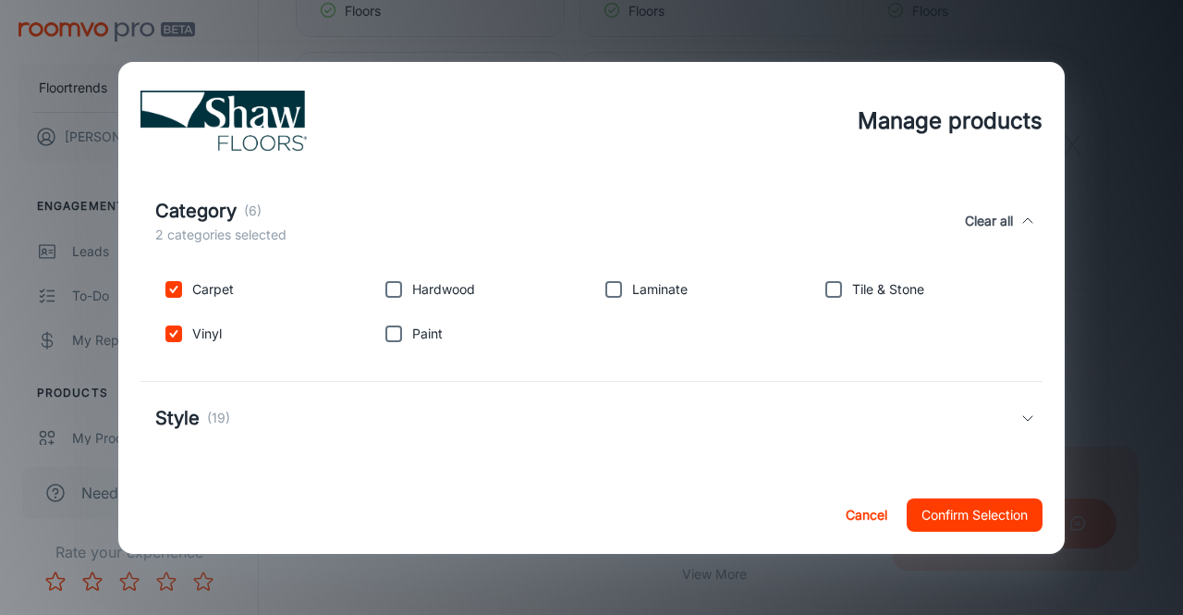
click at [201, 421] on div "Style (19)" at bounding box center [192, 418] width 75 height 28
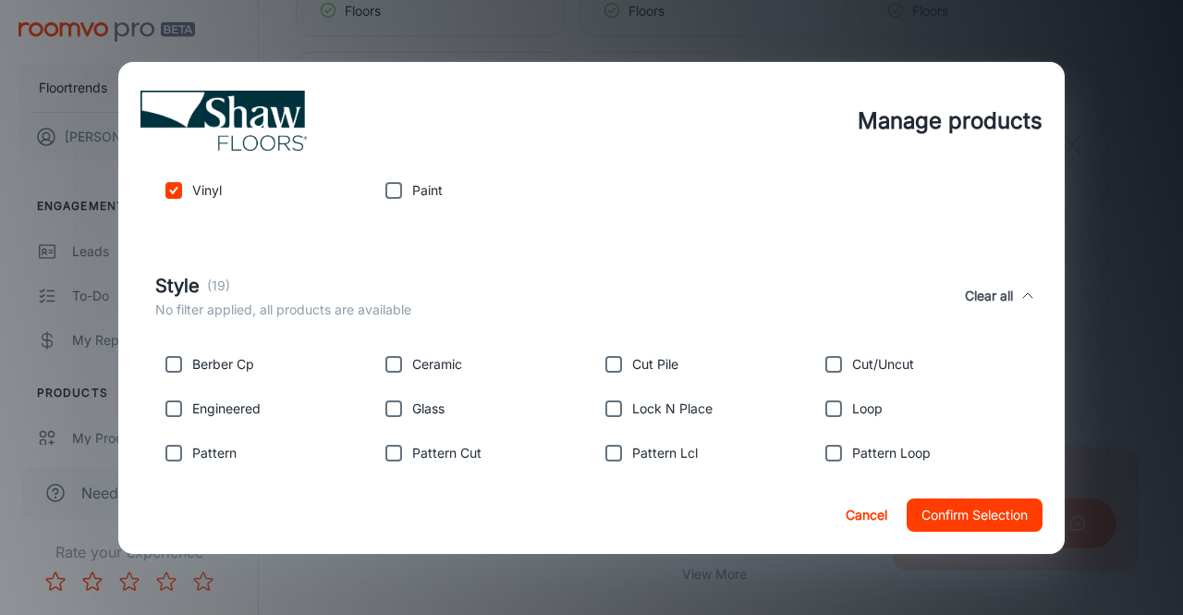
scroll to position [1056, 0]
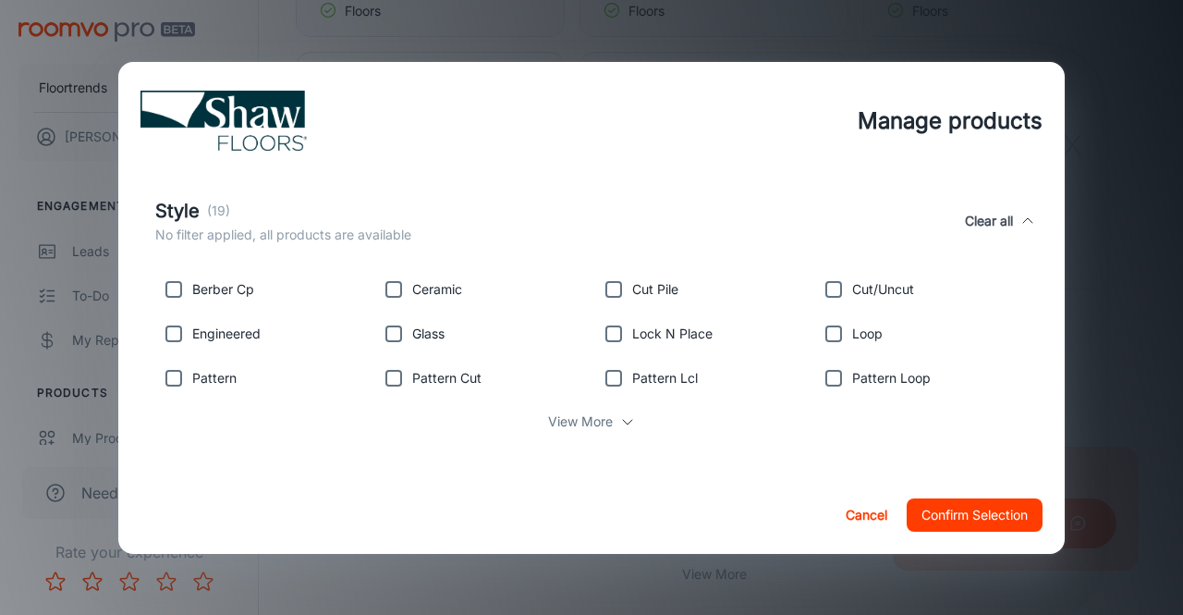
click at [592, 424] on p "View More" at bounding box center [580, 421] width 65 height 20
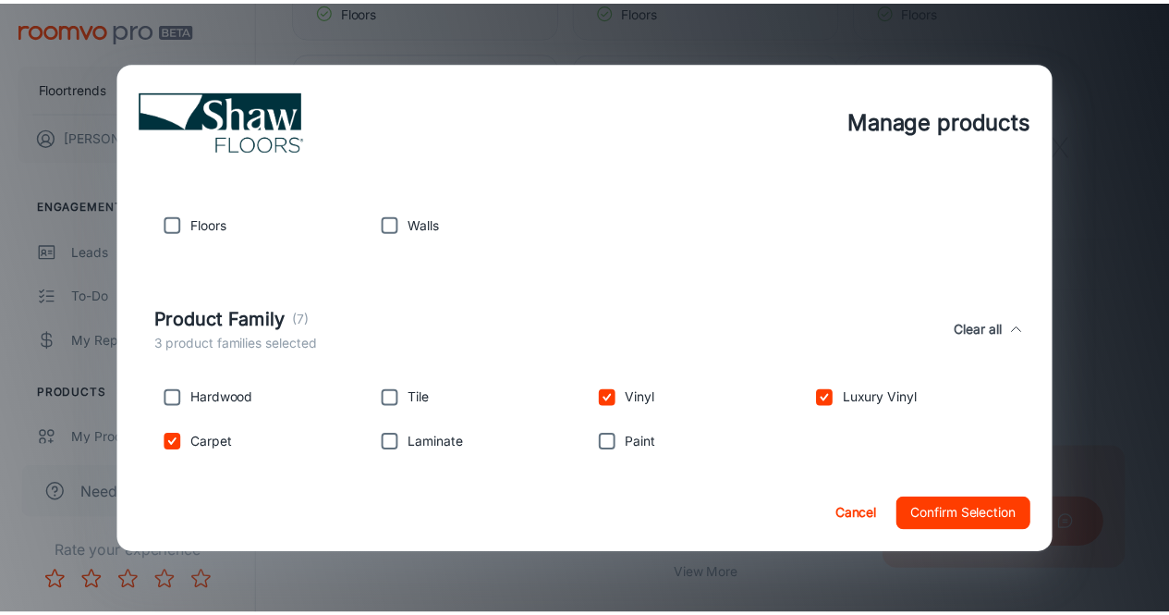
scroll to position [121, 0]
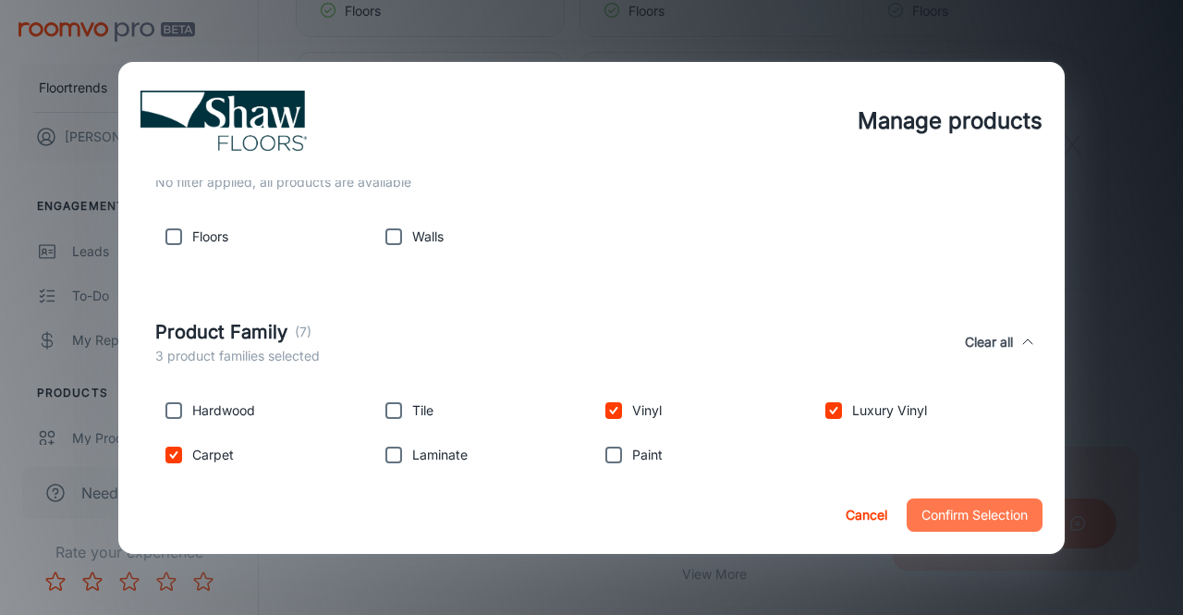
click at [976, 505] on button "Confirm Selection" at bounding box center [975, 514] width 136 height 33
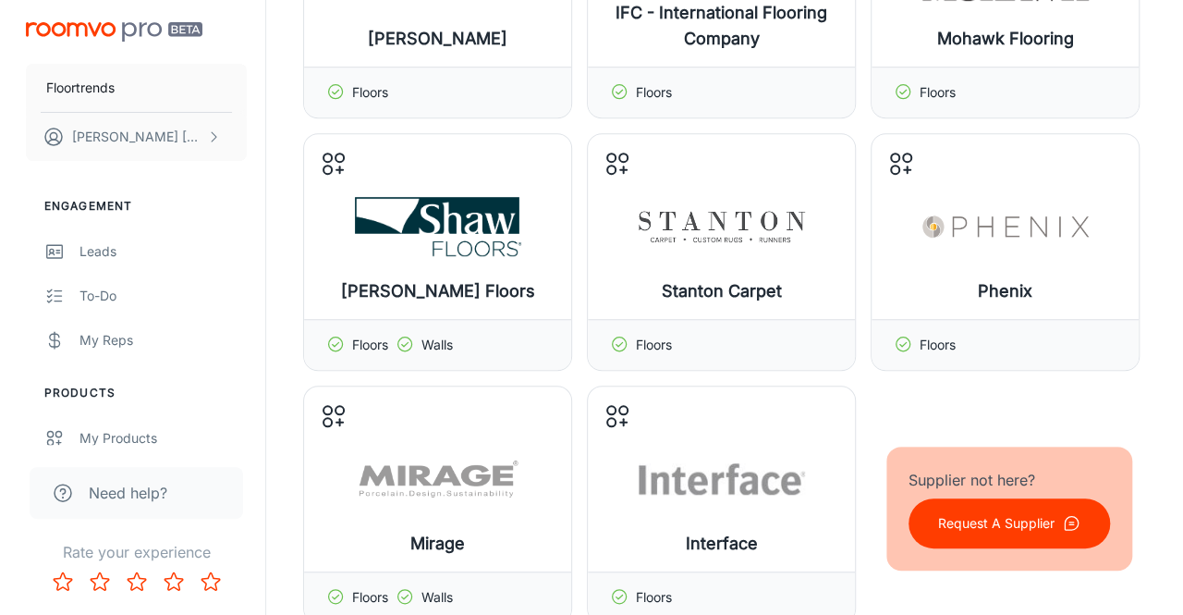
scroll to position [531, 0]
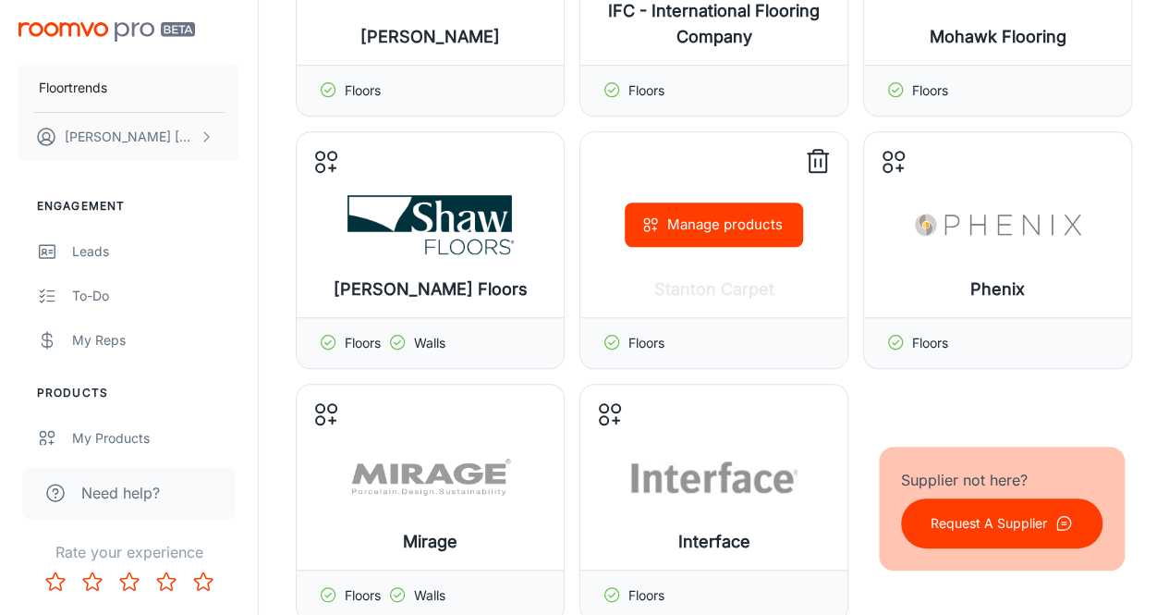
click at [669, 229] on button "Manage products" at bounding box center [714, 224] width 178 height 44
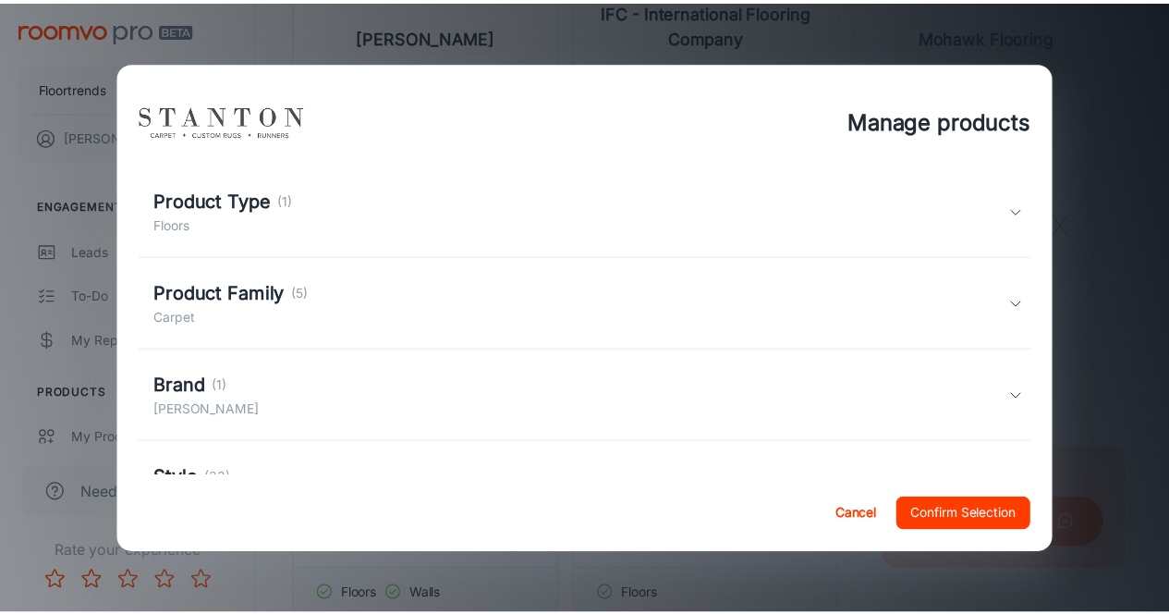
scroll to position [128, 0]
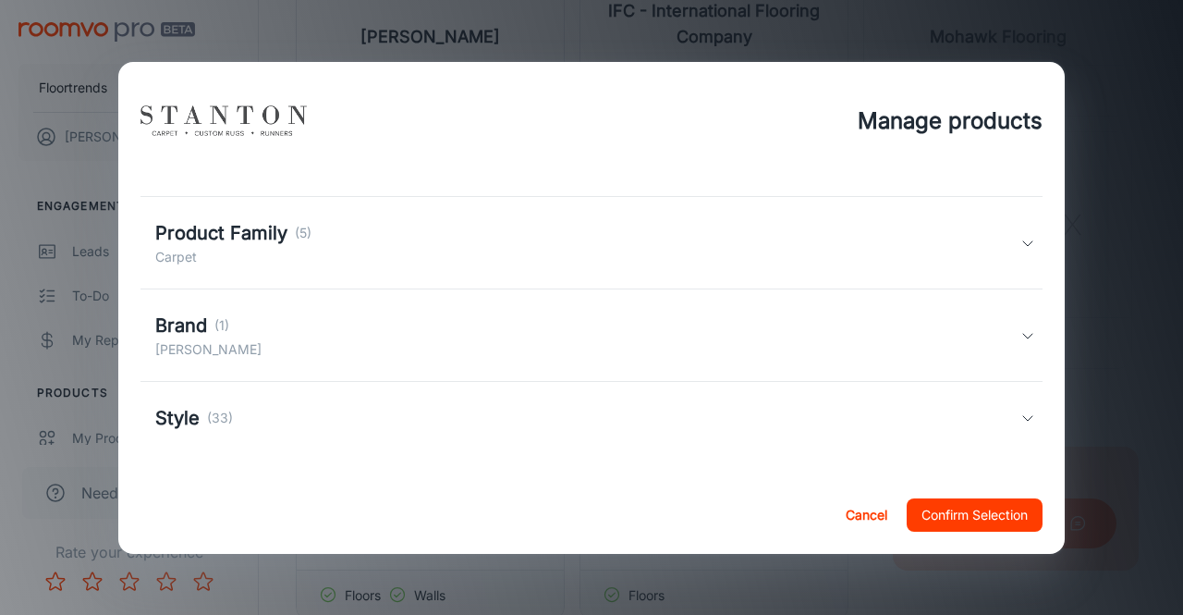
click at [1020, 243] on icon at bounding box center [1027, 243] width 15 height 15
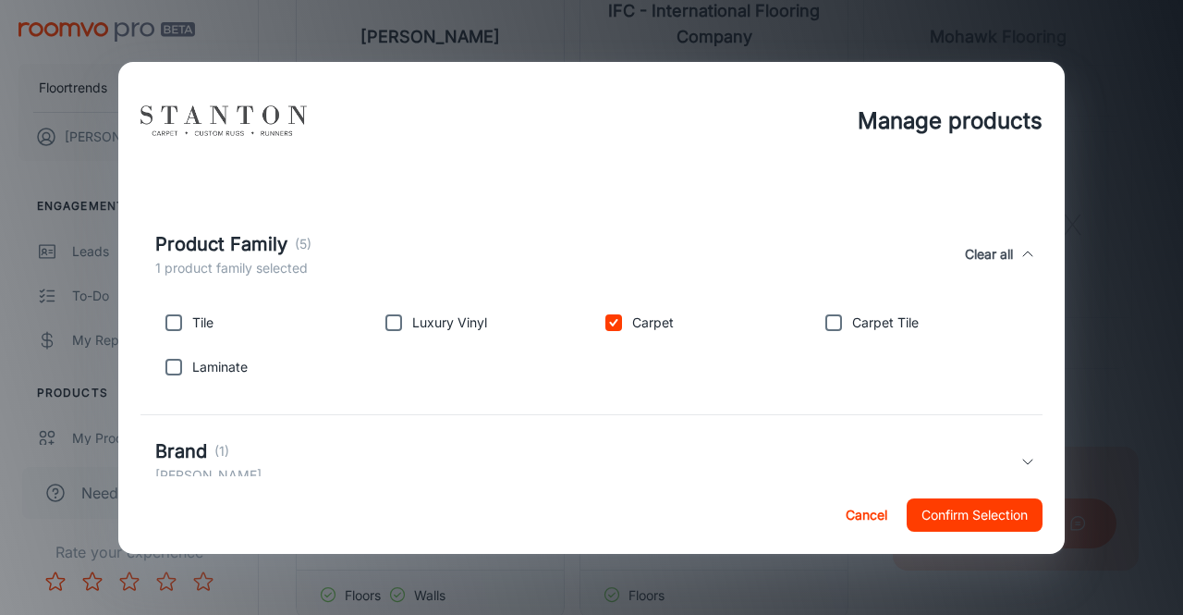
click at [1011, 242] on div "Product Family (5) 1 product family selected Clear all" at bounding box center [591, 254] width 902 height 85
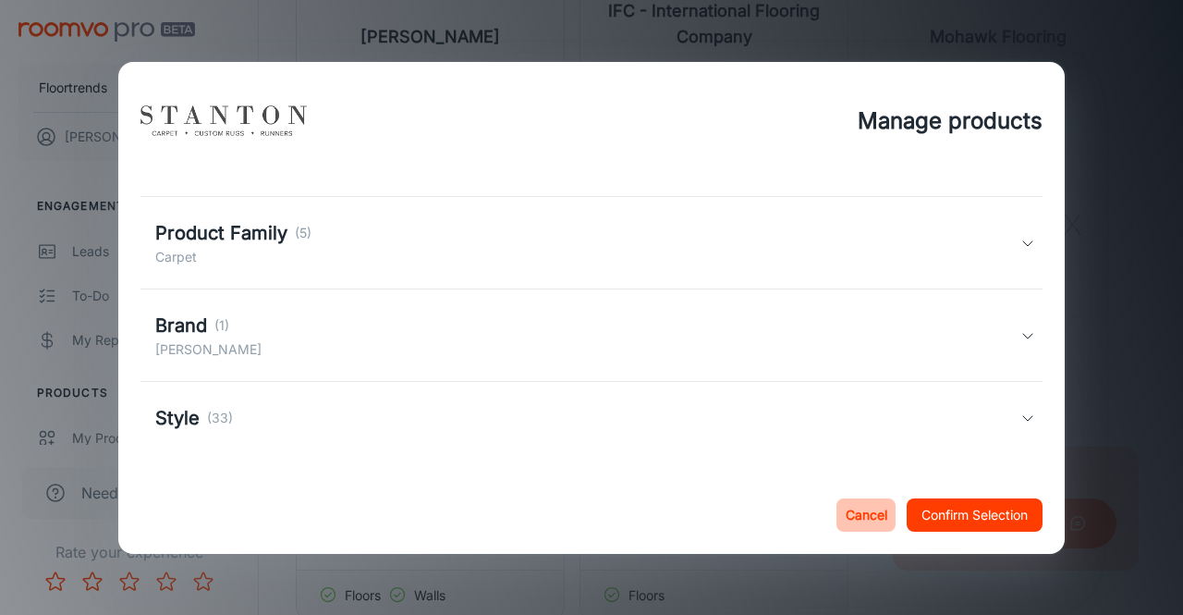
click at [861, 518] on button "Cancel" at bounding box center [865, 514] width 59 height 33
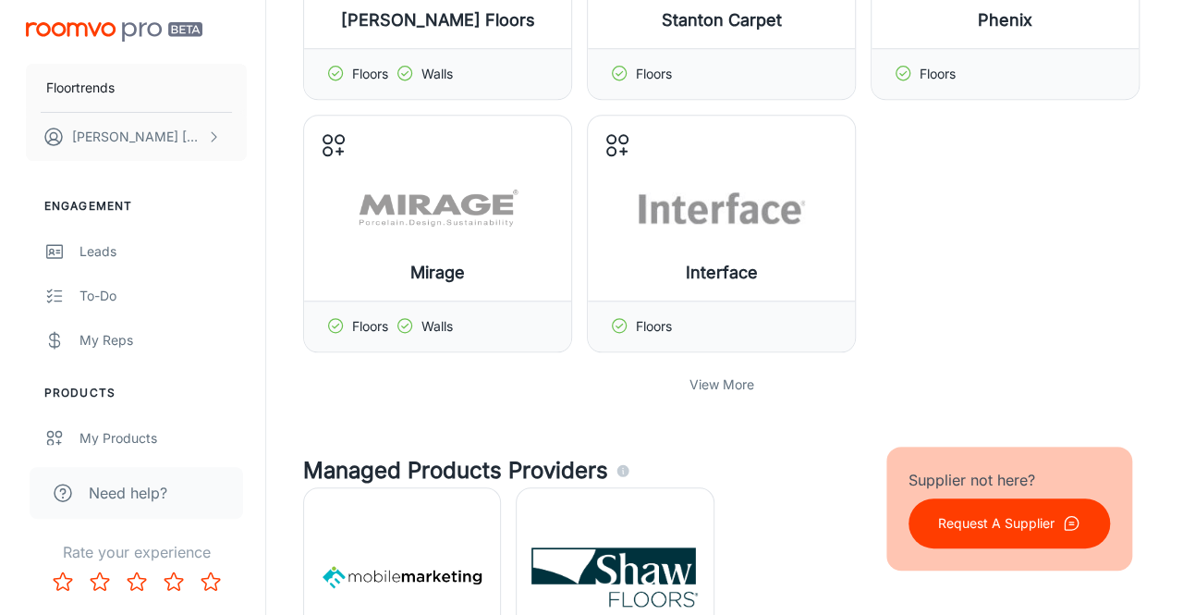
scroll to position [799, 0]
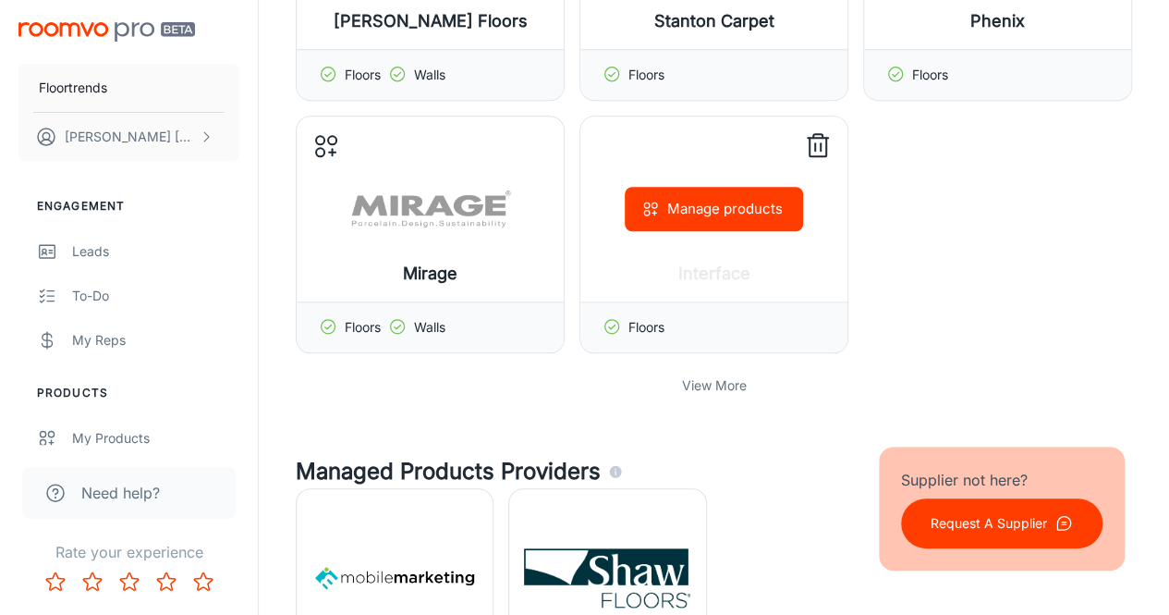
click at [717, 225] on button "Manage products" at bounding box center [714, 209] width 178 height 44
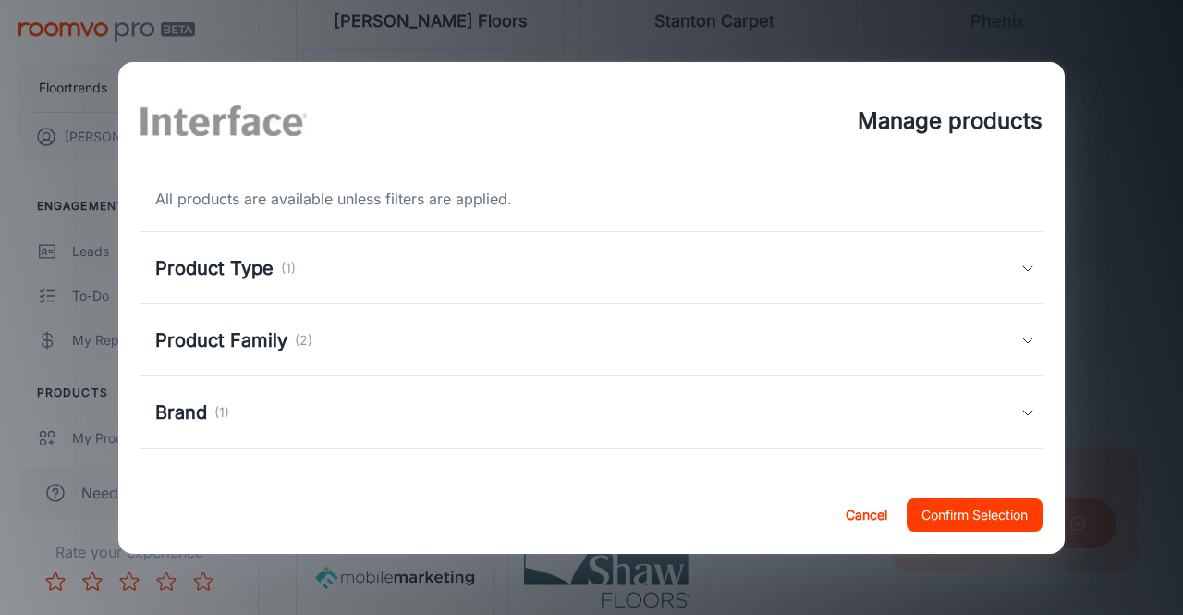
click at [1020, 336] on icon at bounding box center [1027, 340] width 15 height 15
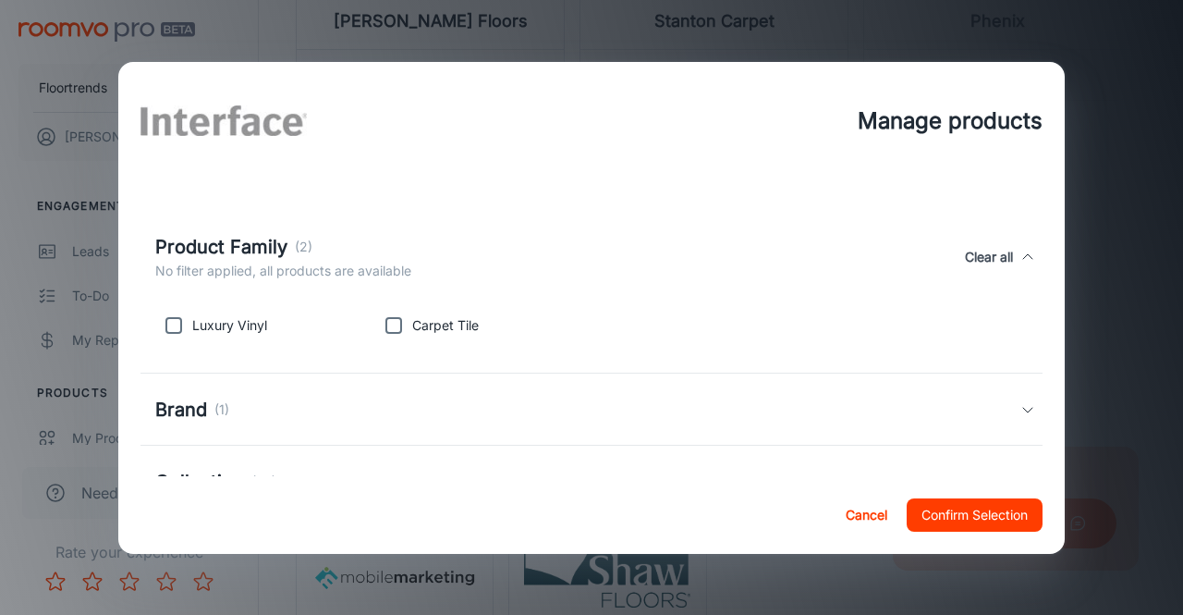
scroll to position [104, 0]
click at [995, 248] on button "Clear all" at bounding box center [989, 258] width 63 height 48
click at [1009, 391] on div "Brand (1)" at bounding box center [591, 410] width 902 height 72
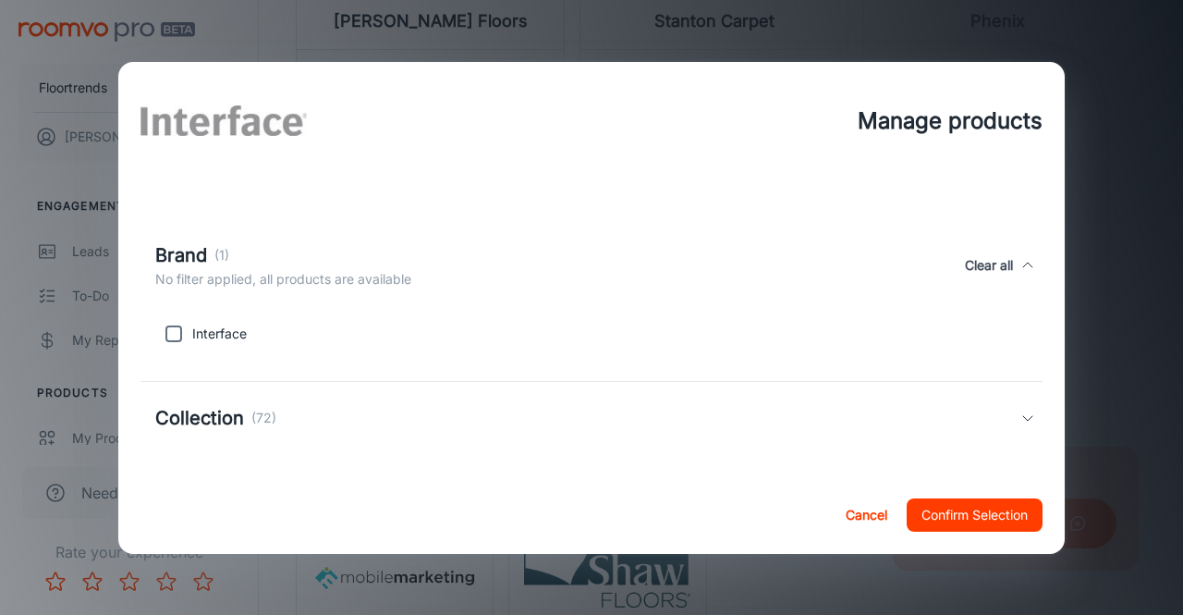
click at [1020, 416] on icon at bounding box center [1027, 417] width 15 height 15
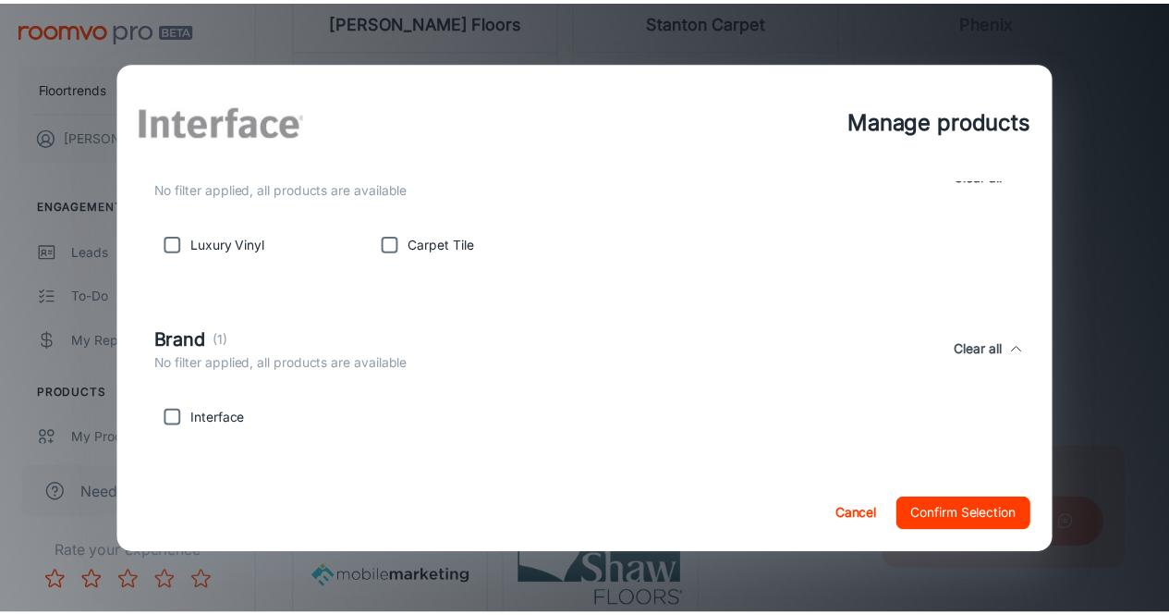
scroll to position [0, 0]
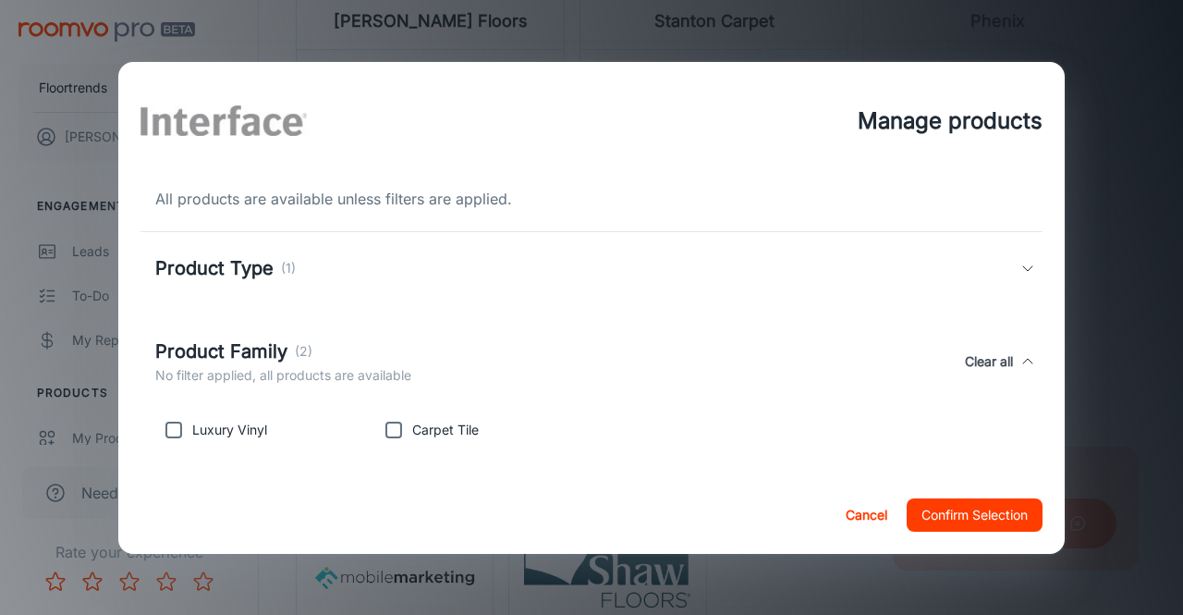
click at [849, 522] on button "Cancel" at bounding box center [865, 514] width 59 height 33
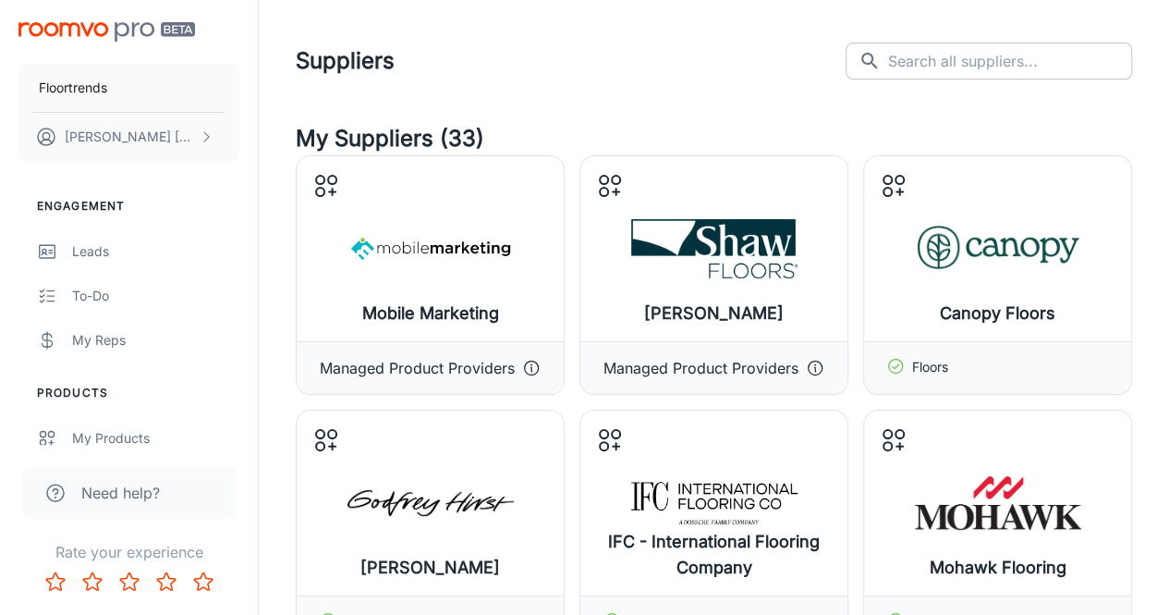
click at [952, 77] on input "text" at bounding box center [1010, 61] width 244 height 37
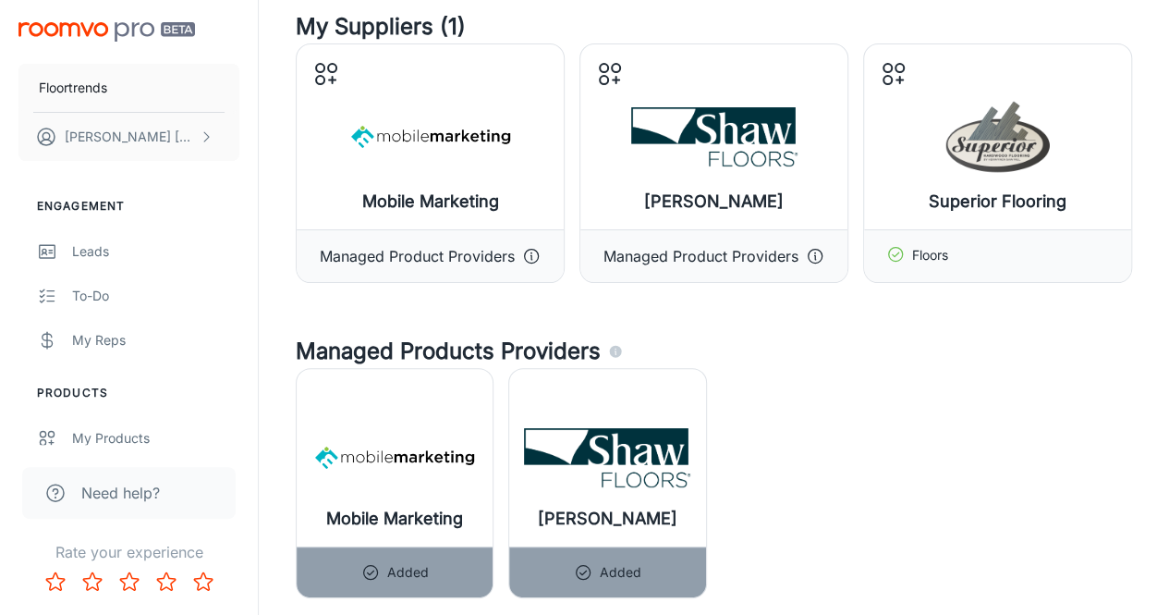
scroll to position [105, 0]
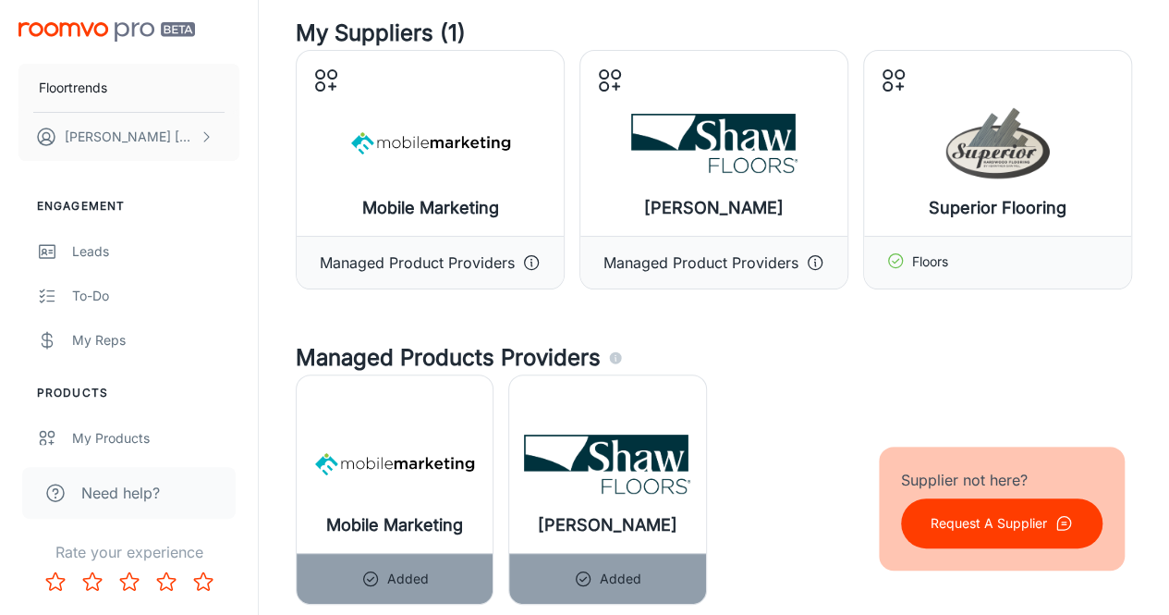
type input "superior"
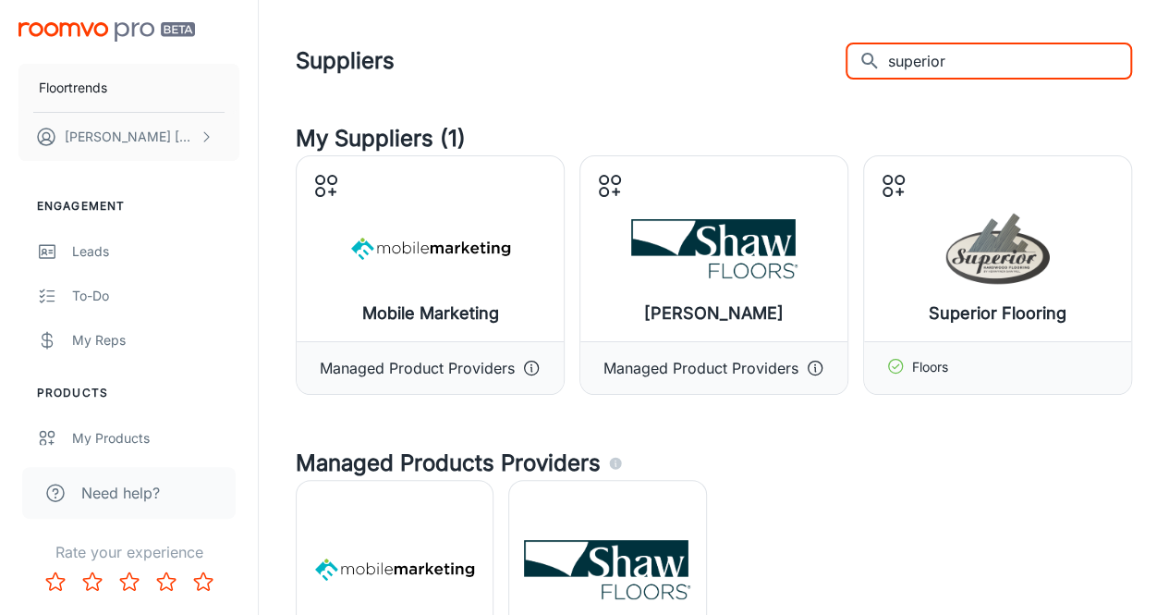
scroll to position [416, 0]
